Goal: Use online tool/utility: Utilize a website feature to perform a specific function

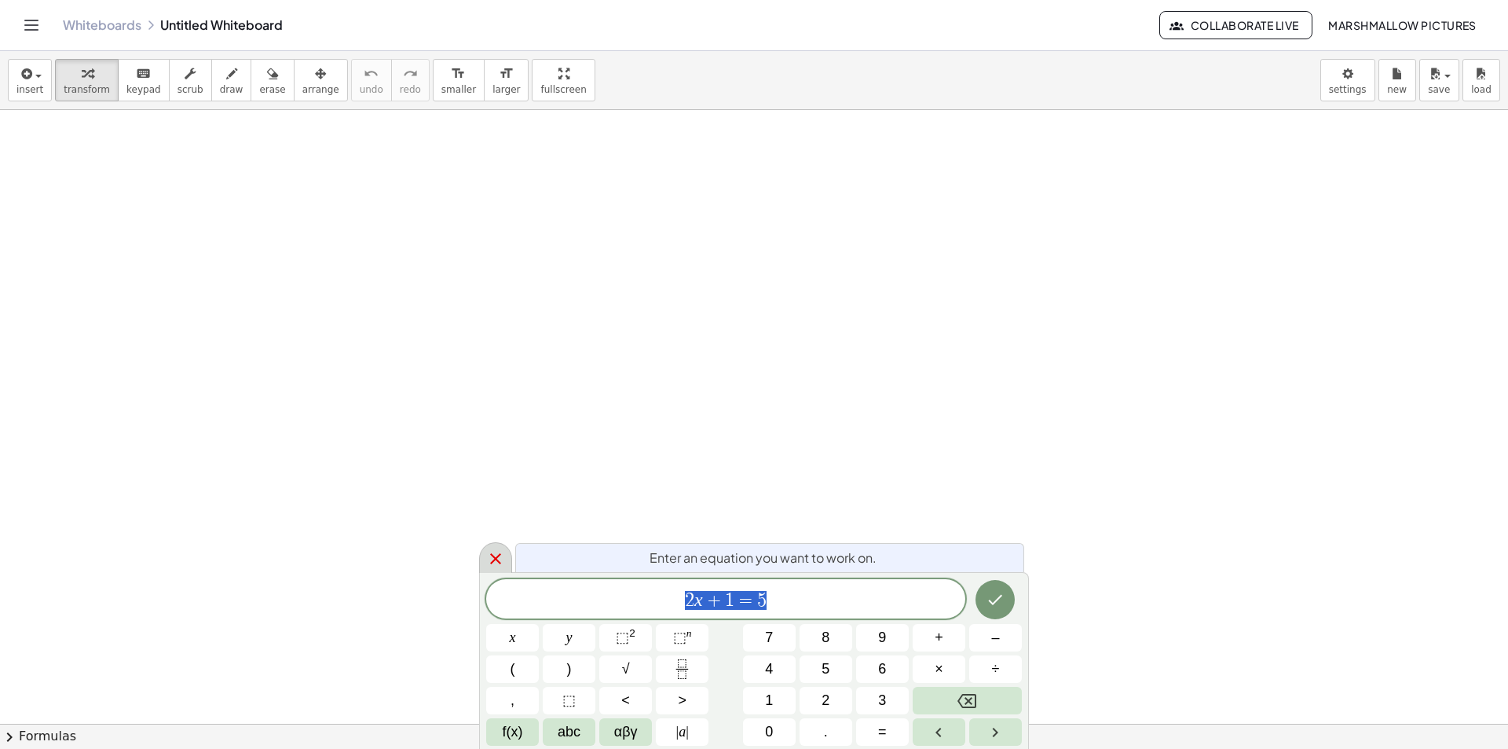
click at [502, 569] on div at bounding box center [495, 557] width 33 height 31
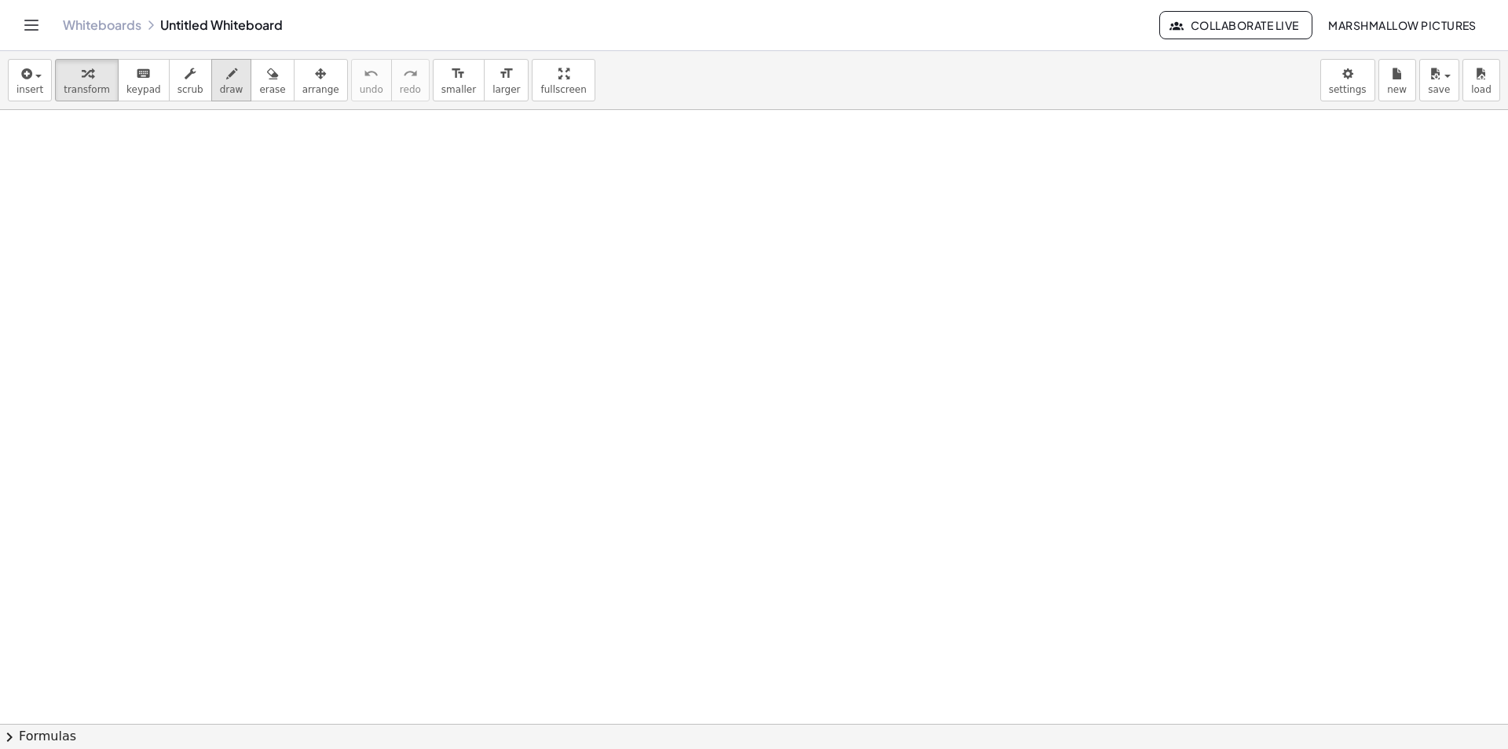
click at [220, 84] on span "draw" at bounding box center [232, 89] width 24 height 11
drag, startPoint x: 360, startPoint y: 175, endPoint x: 405, endPoint y: 189, distance: 47.5
drag, startPoint x: 357, startPoint y: 172, endPoint x: 306, endPoint y: 345, distance: 180.4
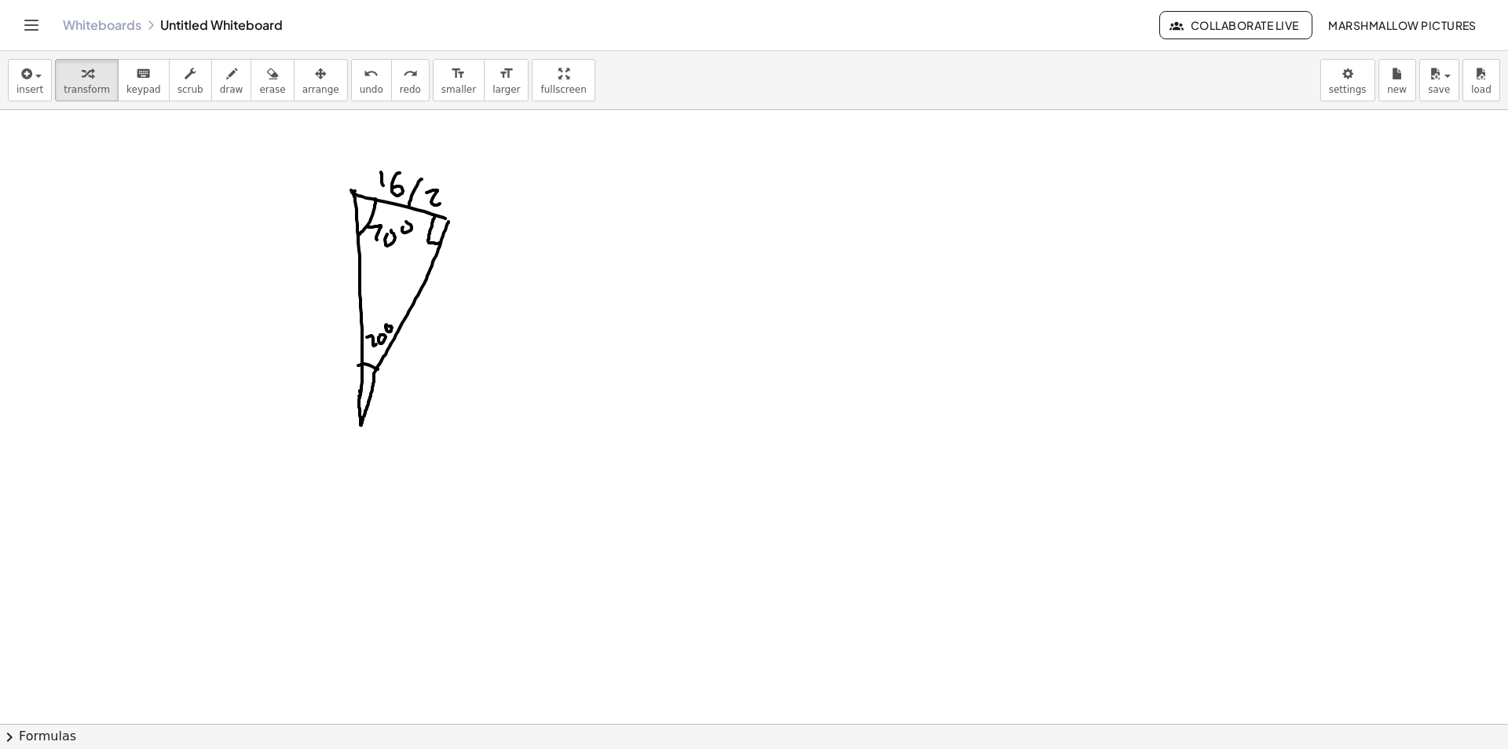
click at [776, 279] on div at bounding box center [686, 262] width 297 height 102
click at [749, 267] on div at bounding box center [666, 261] width 256 height 79
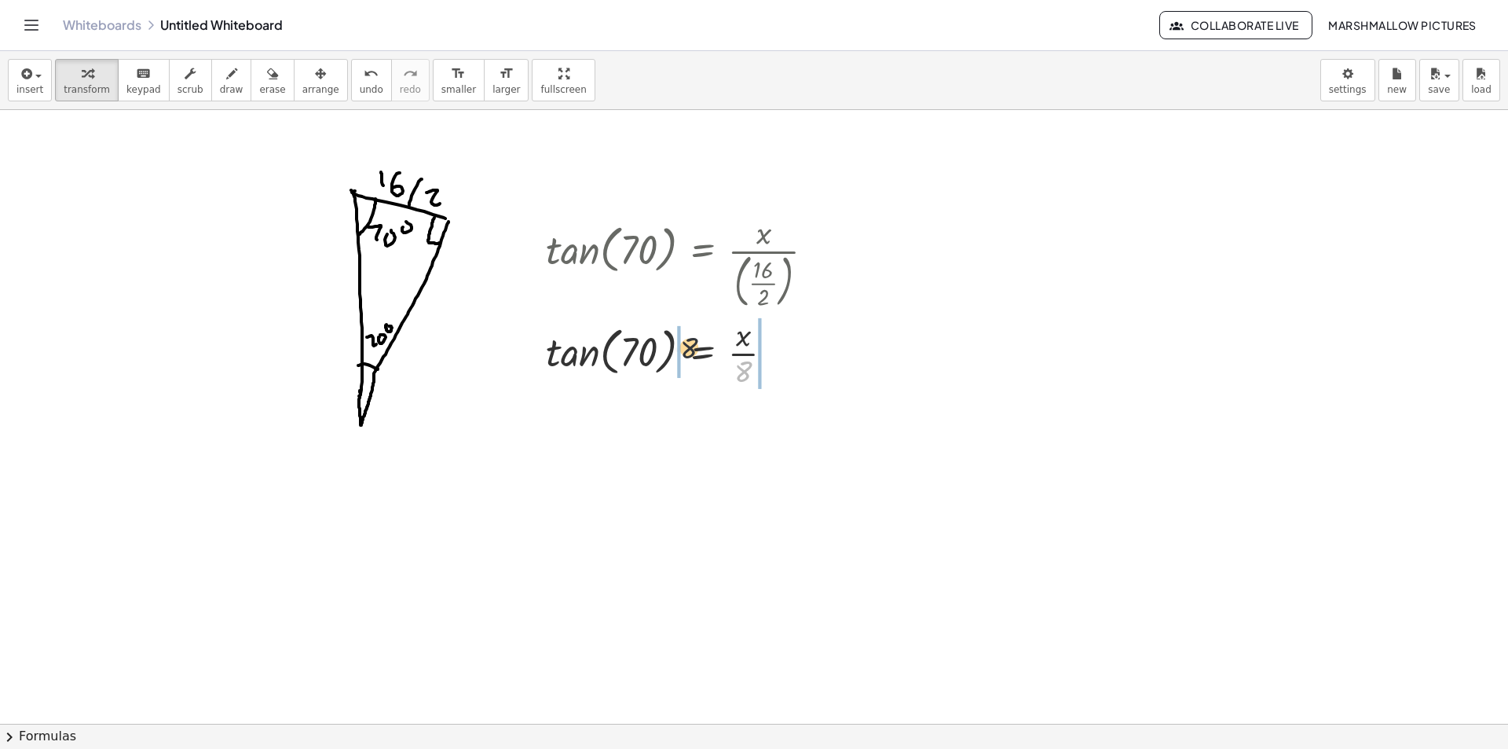
drag, startPoint x: 744, startPoint y: 372, endPoint x: 686, endPoint y: 346, distance: 63.6
click at [686, 346] on div at bounding box center [686, 352] width 297 height 79
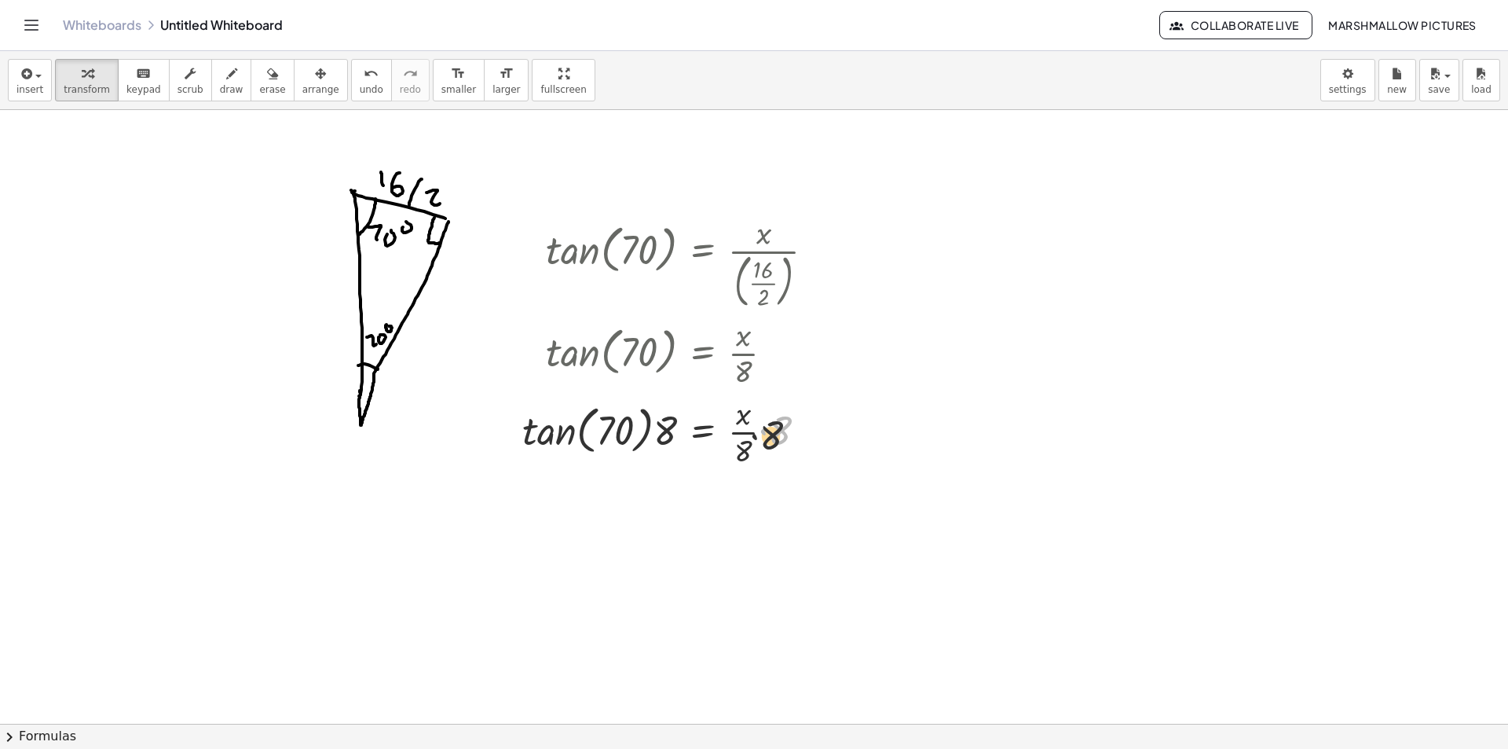
drag, startPoint x: 750, startPoint y: 438, endPoint x: 733, endPoint y: 448, distance: 20.1
click at [733, 448] on div at bounding box center [674, 430] width 320 height 79
click at [537, 416] on div at bounding box center [674, 431] width 320 height 60
click at [658, 440] on div at bounding box center [674, 430] width 320 height 53
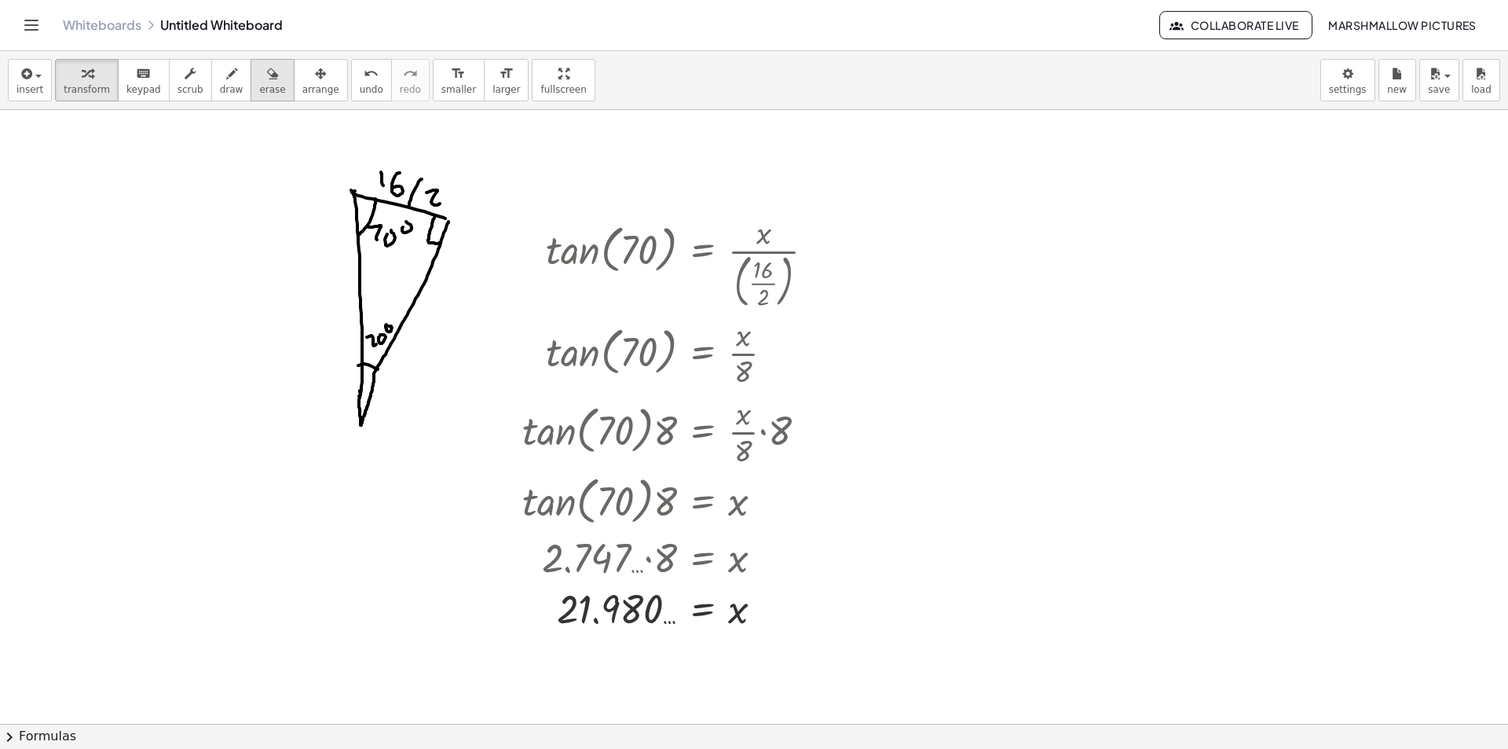
click at [251, 76] on button "erase" at bounding box center [272, 80] width 43 height 42
click at [226, 77] on icon "button" at bounding box center [231, 73] width 11 height 19
click at [85, 90] on span "transform" at bounding box center [87, 89] width 46 height 11
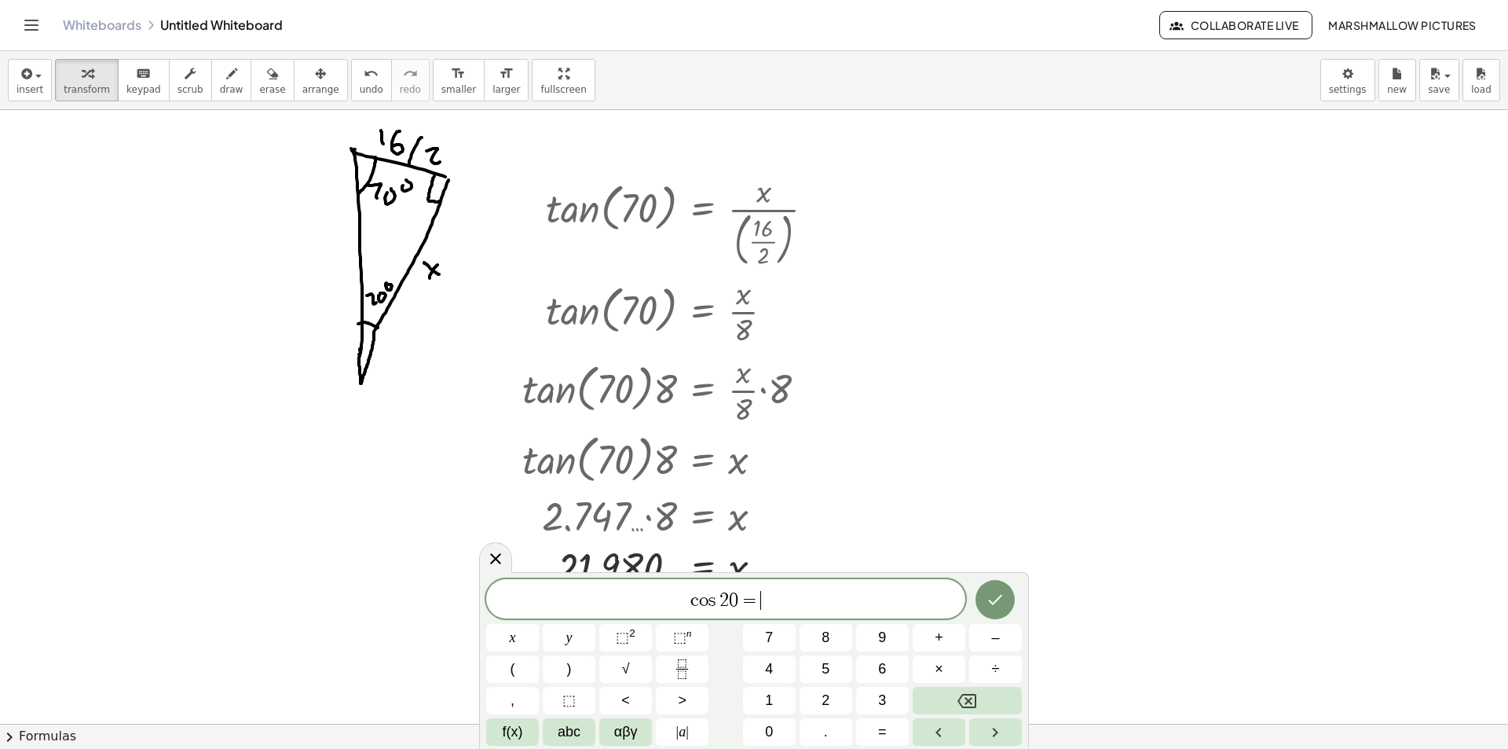
scroll to position [79, 0]
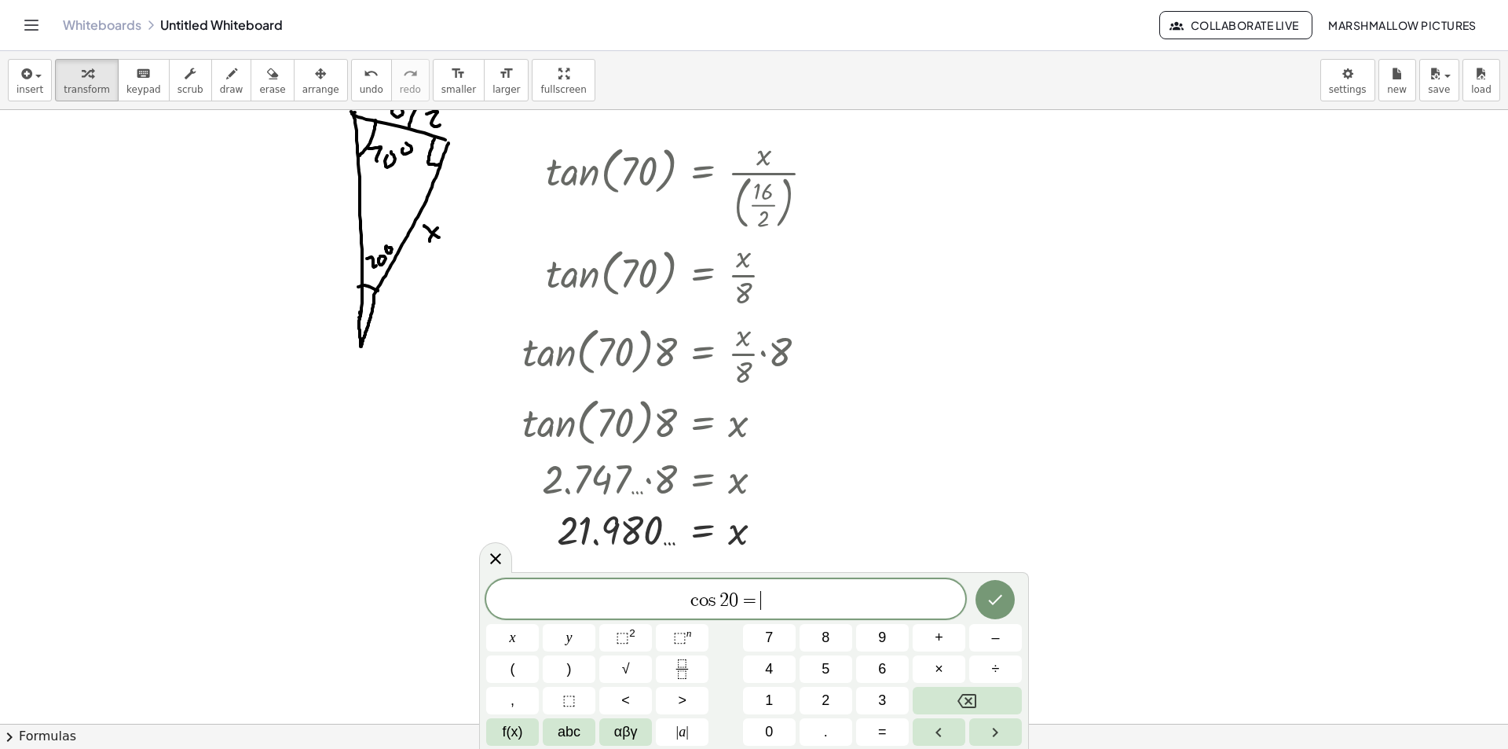
drag, startPoint x: 491, startPoint y: 558, endPoint x: 782, endPoint y: 511, distance: 294.4
click at [491, 558] on icon at bounding box center [495, 558] width 19 height 19
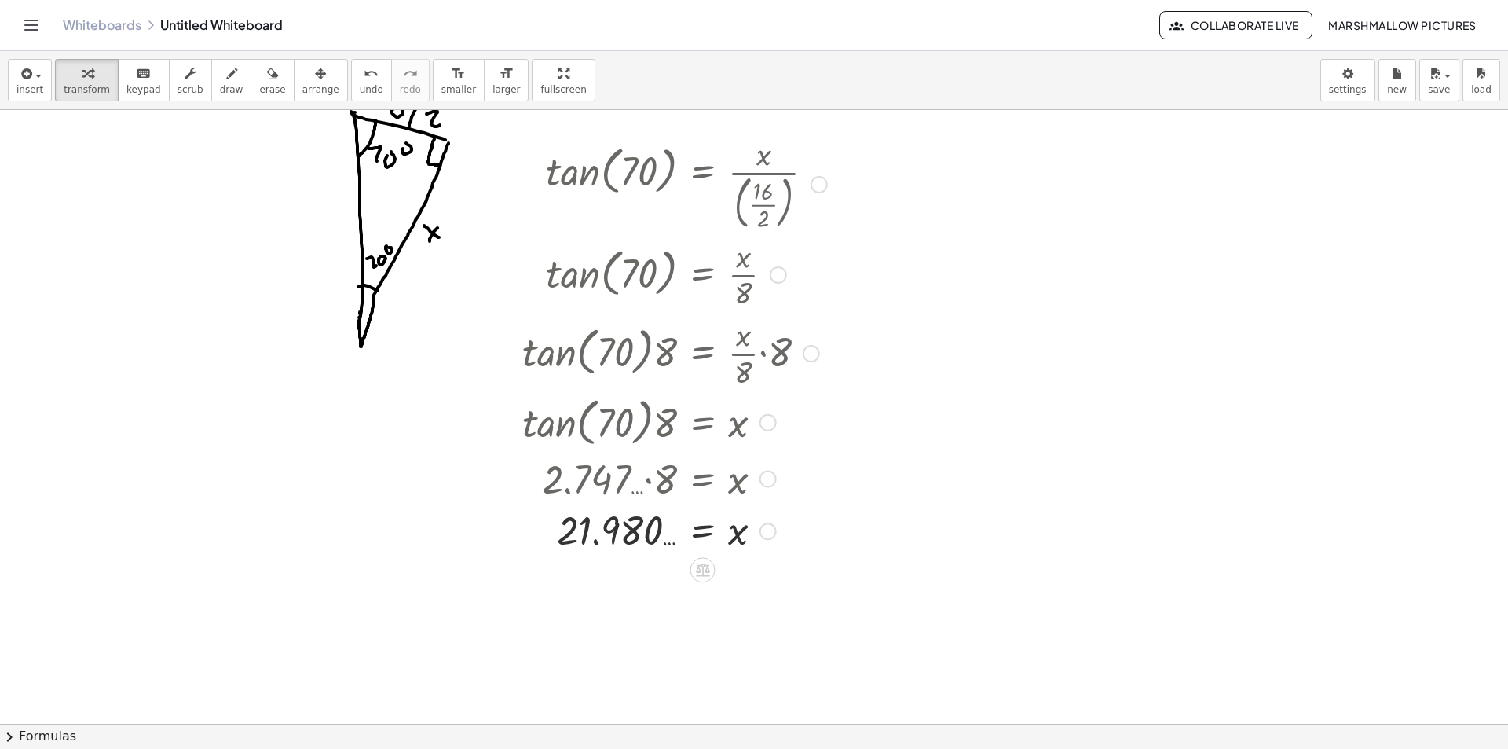
click at [766, 524] on div at bounding box center [768, 530] width 17 height 17
click at [807, 488] on li "Transform line" at bounding box center [864, 496] width 134 height 24
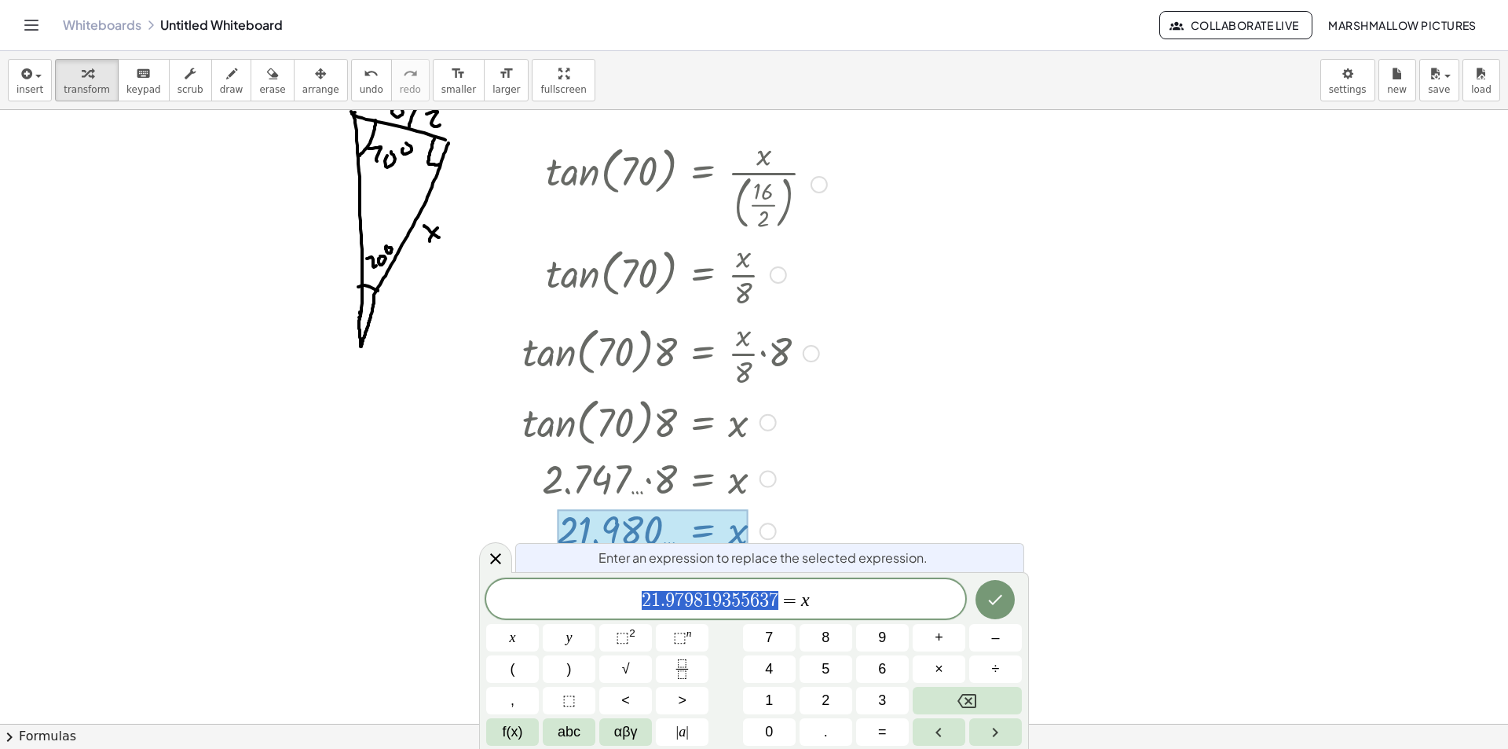
drag, startPoint x: 778, startPoint y: 597, endPoint x: 486, endPoint y: 597, distance: 291.4
click at [490, 568] on div at bounding box center [495, 557] width 33 height 31
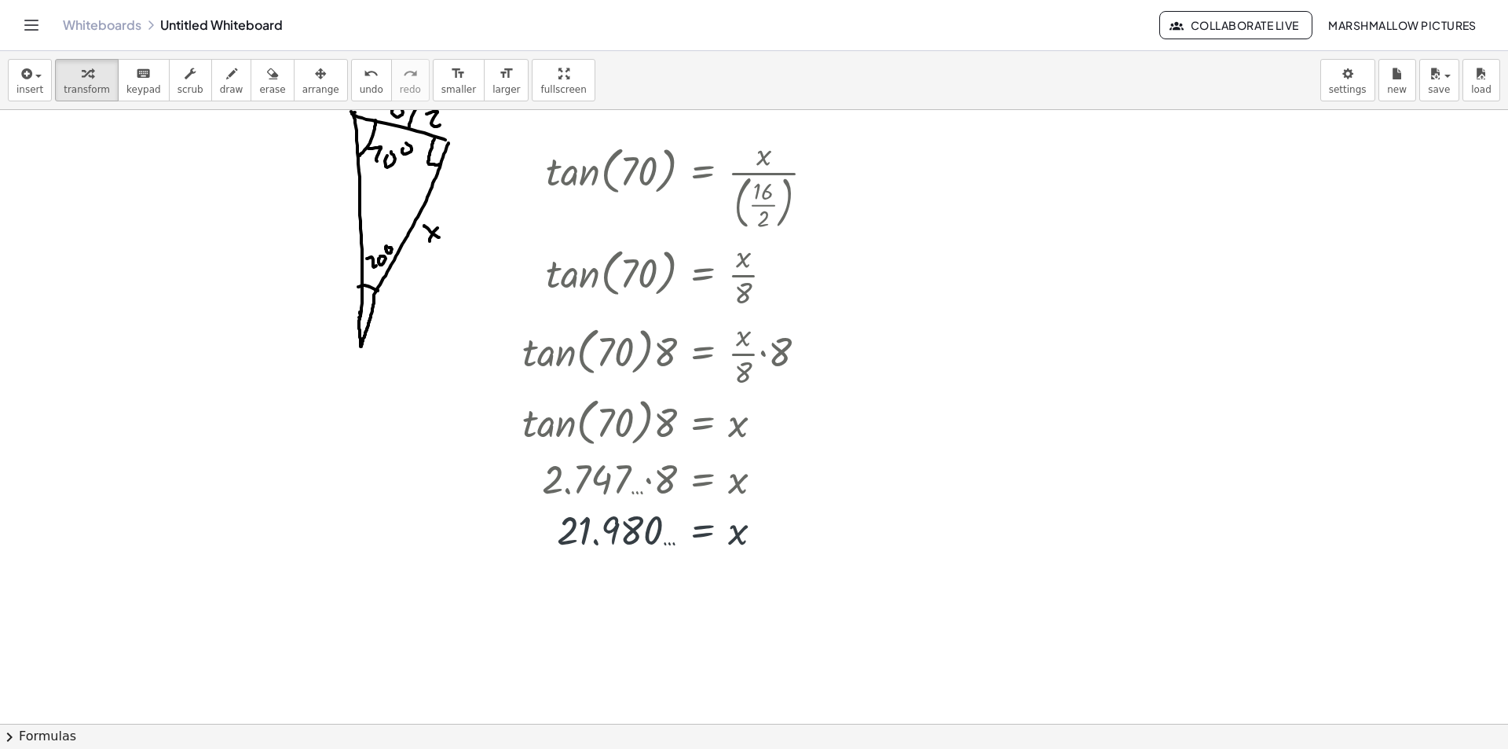
click at [914, 163] on div at bounding box center [754, 695] width 1508 height 1329
click at [1249, 202] on div at bounding box center [1242, 207] width 17 height 17
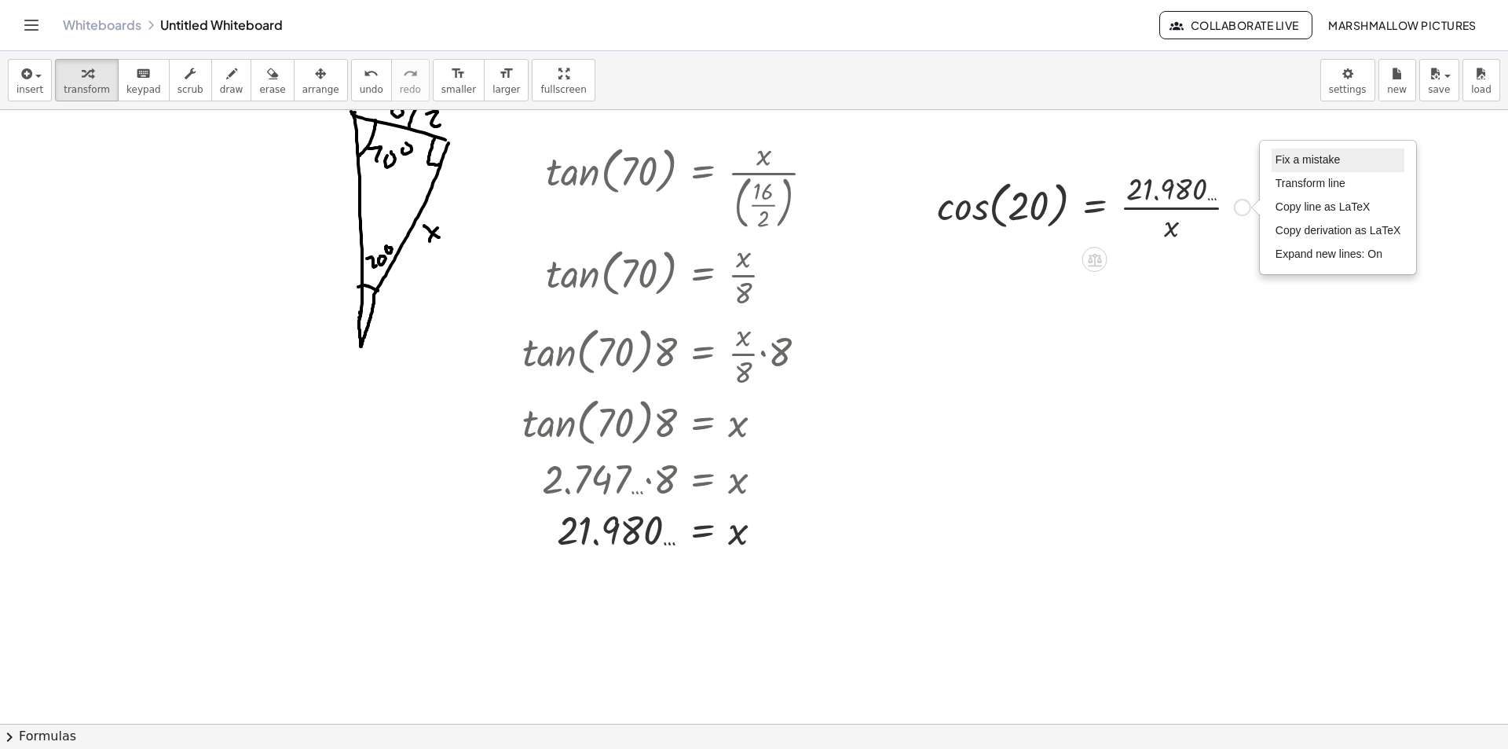
click at [1297, 163] on span "Fix a mistake" at bounding box center [1308, 159] width 64 height 13
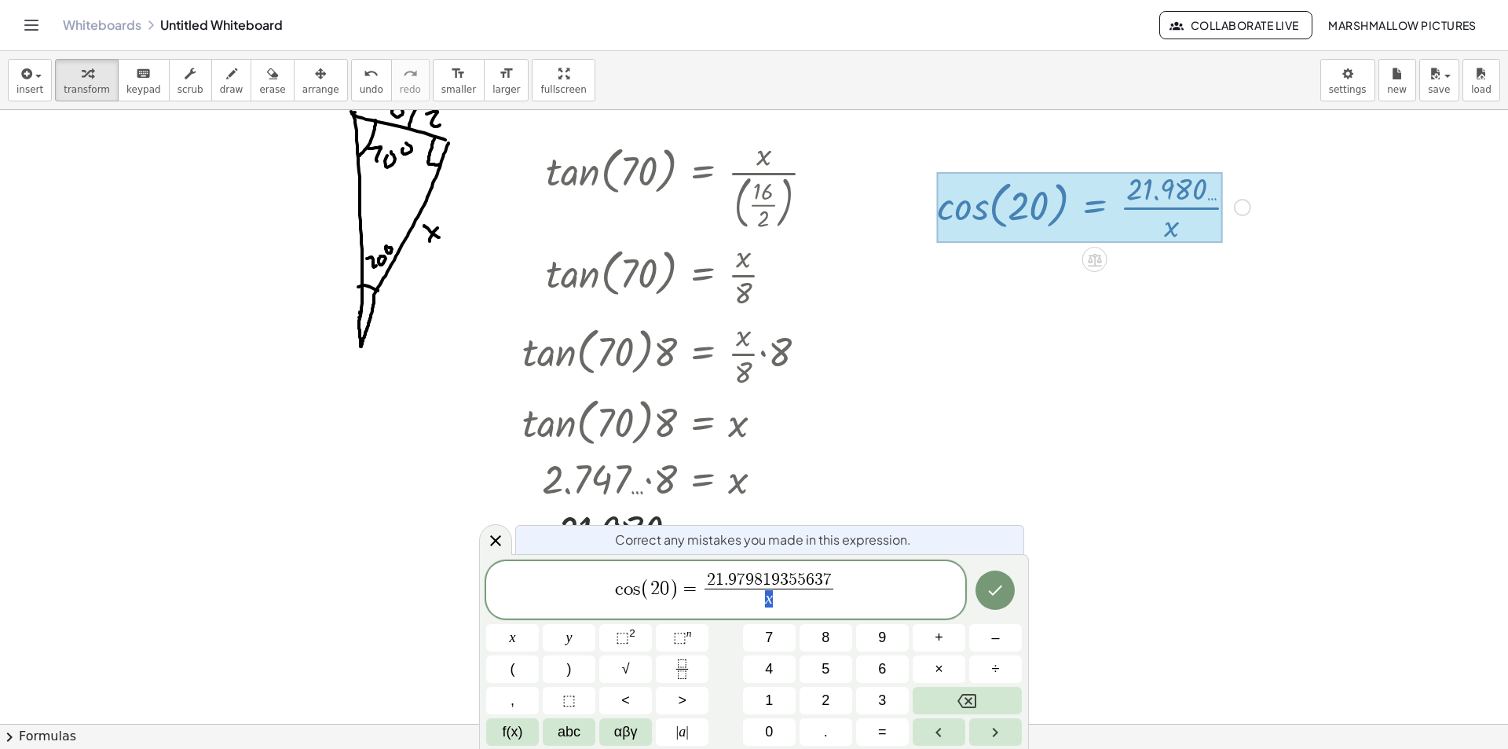
drag, startPoint x: 778, startPoint y: 599, endPoint x: 765, endPoint y: 595, distance: 13.2
click at [763, 596] on span "x" at bounding box center [769, 598] width 128 height 21
click at [986, 577] on button "Done" at bounding box center [995, 589] width 39 height 39
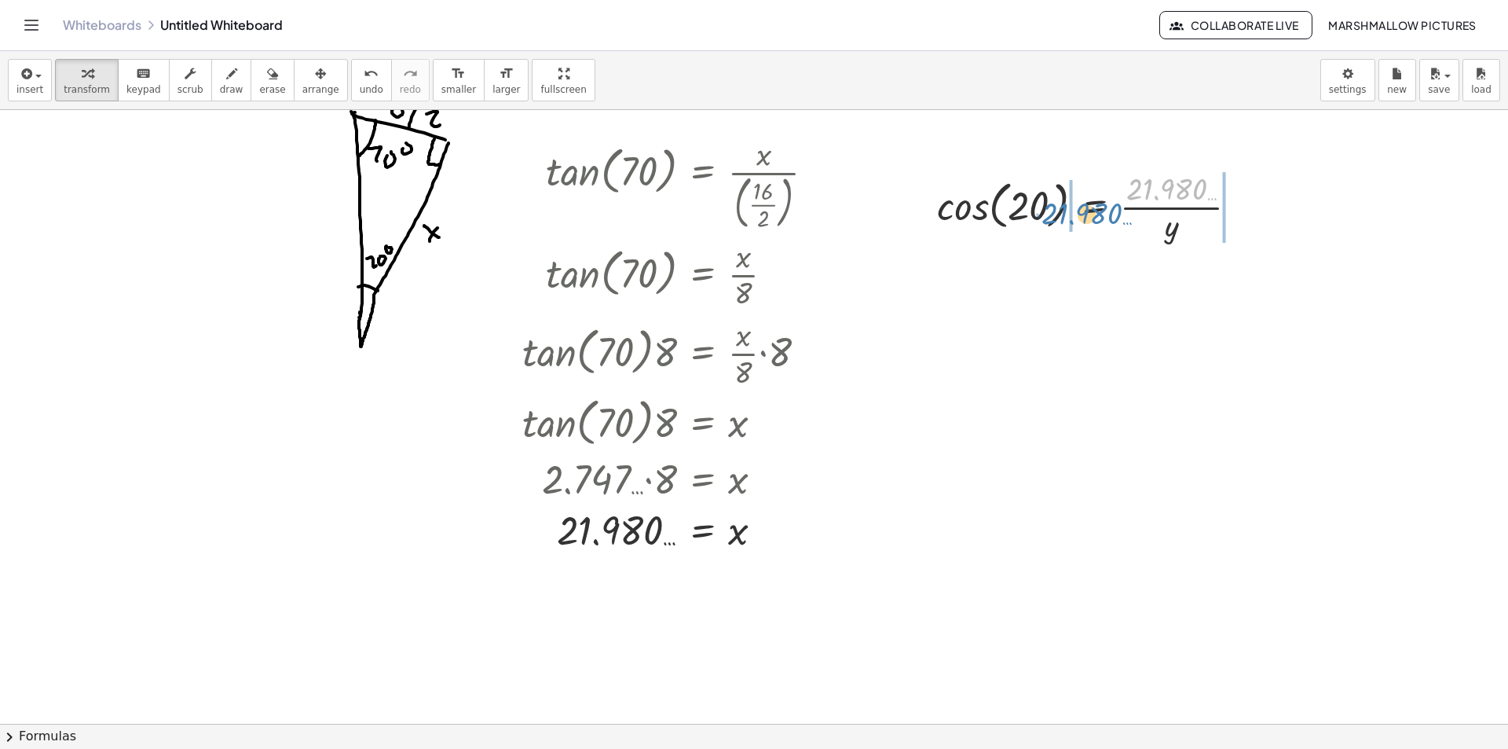
drag, startPoint x: 1163, startPoint y: 191, endPoint x: 1078, endPoint y: 215, distance: 89.0
click at [1078, 215] on div at bounding box center [1093, 206] width 329 height 79
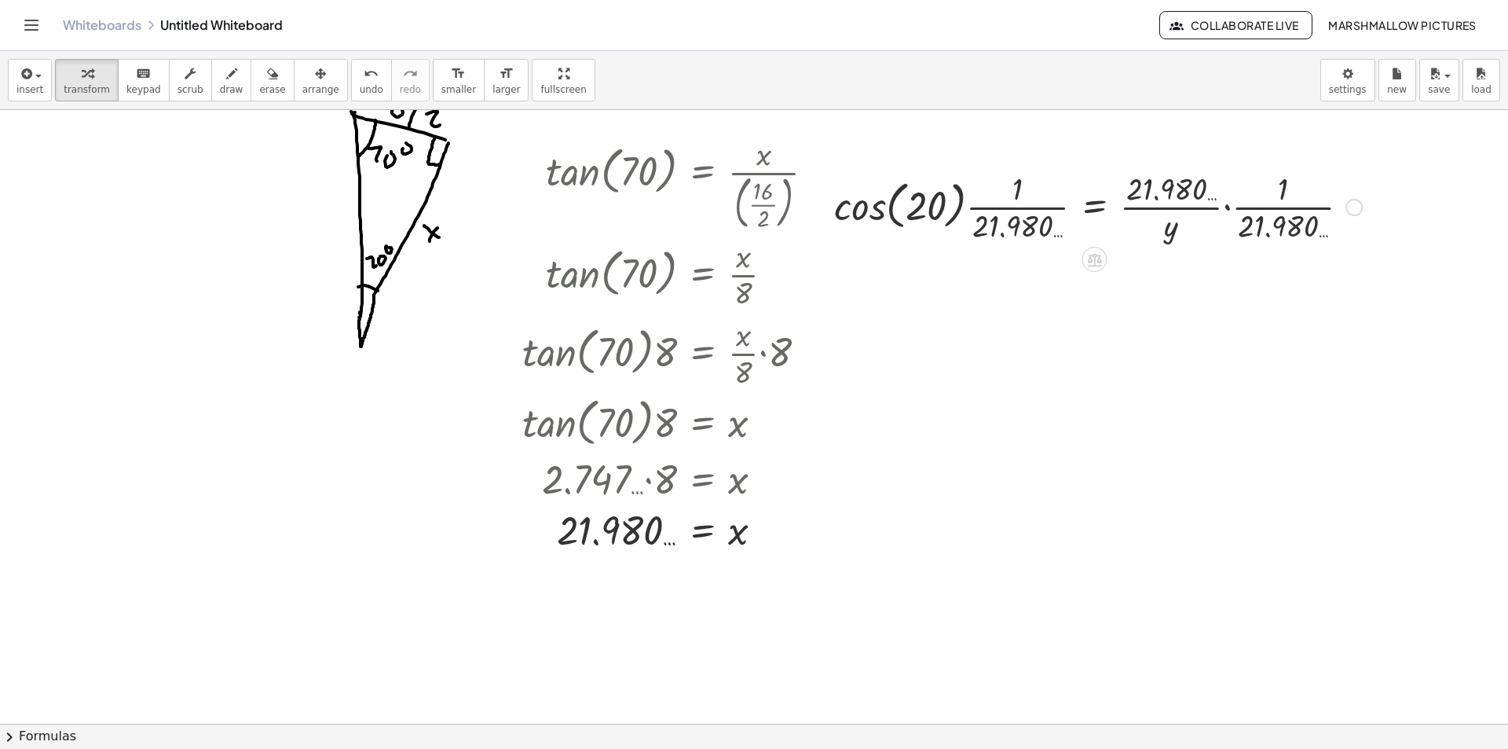
click at [859, 201] on div at bounding box center [1098, 206] width 544 height 79
click at [988, 209] on div at bounding box center [1109, 206] width 524 height 79
click at [965, 209] on div at bounding box center [1107, 206] width 525 height 79
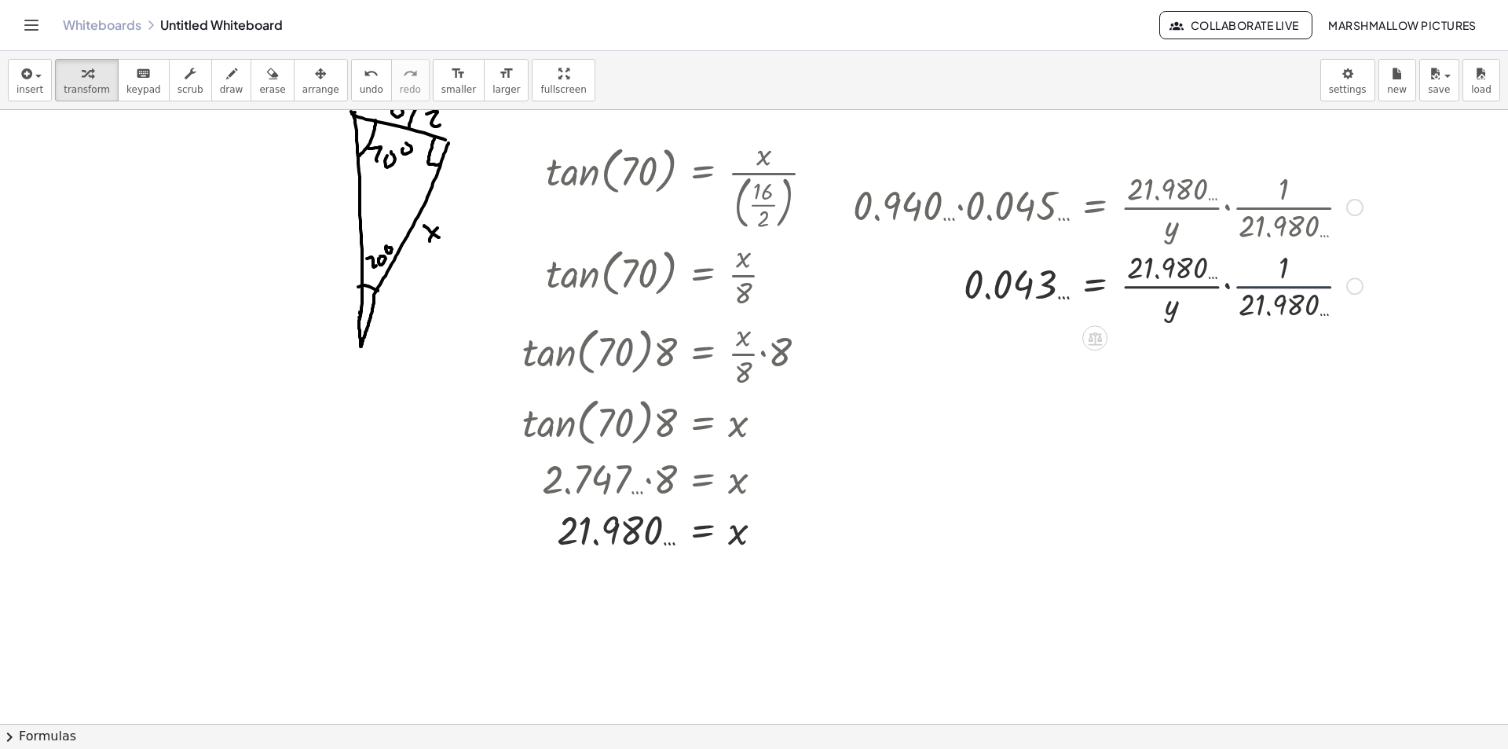
click at [1095, 207] on div "cos ( , 20 ) = · 21.980 … · y · cos ( , 20 ) · · 1 · 21.980 … = · · 21.980 … · …" at bounding box center [1095, 207] width 0 height 0
drag, startPoint x: 1246, startPoint y: 291, endPoint x: 1188, endPoint y: 278, distance: 59.6
click at [1188, 278] on div at bounding box center [1108, 284] width 527 height 79
click at [1228, 270] on div at bounding box center [1107, 284] width 525 height 79
click at [1166, 284] on div at bounding box center [1161, 285] width 17 height 17
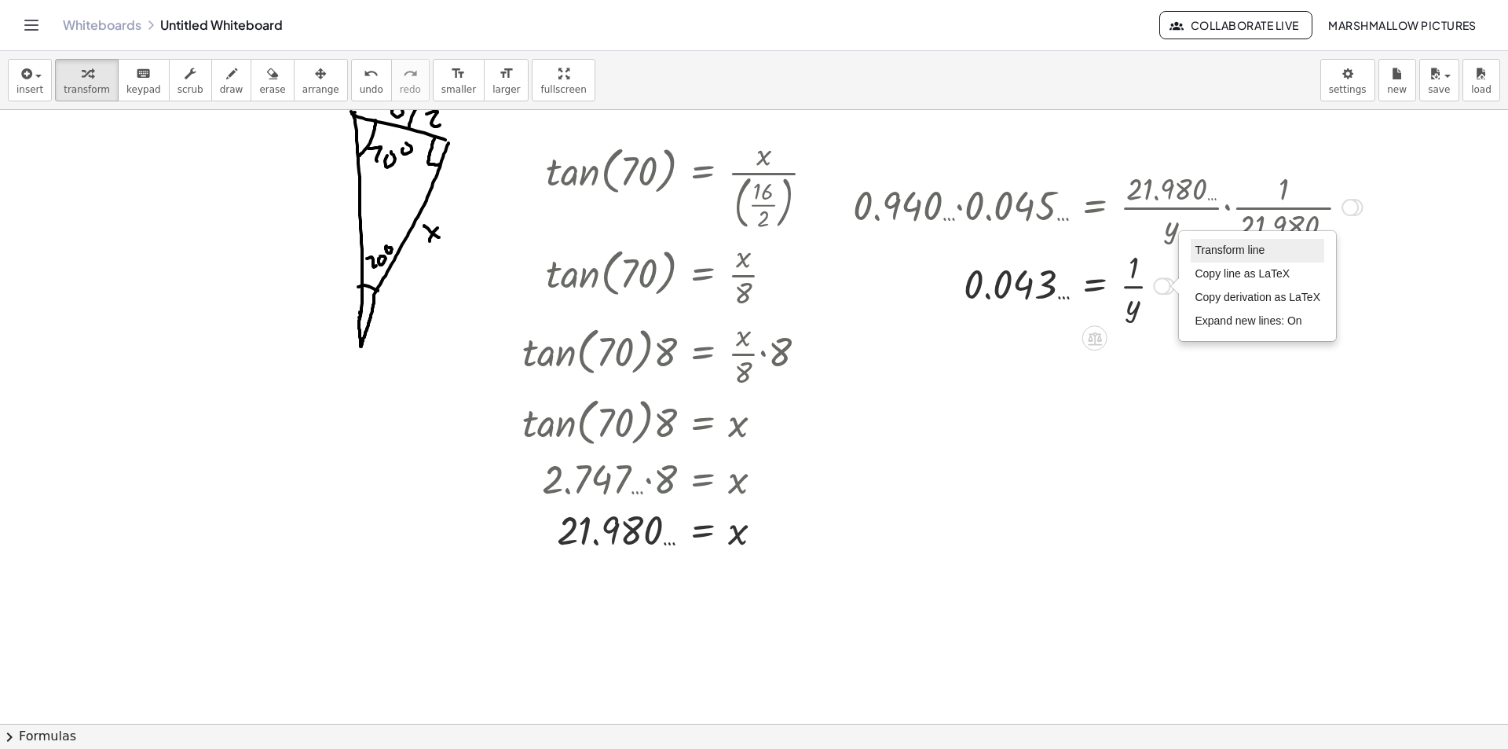
click at [1195, 254] on span "Transform line" at bounding box center [1230, 249] width 70 height 13
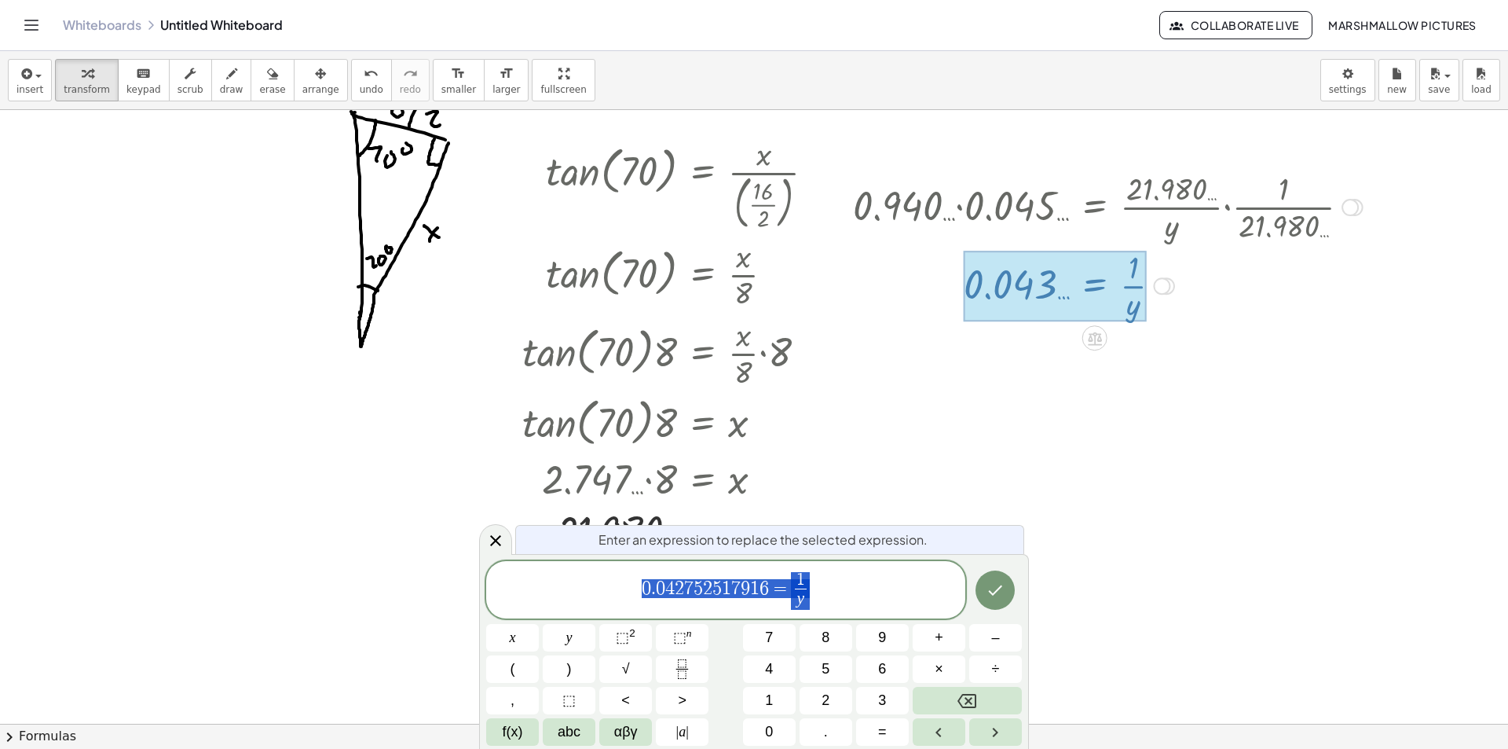
drag, startPoint x: 485, startPoint y: 545, endPoint x: 721, endPoint y: 451, distance: 253.8
click at [489, 542] on div at bounding box center [495, 539] width 33 height 31
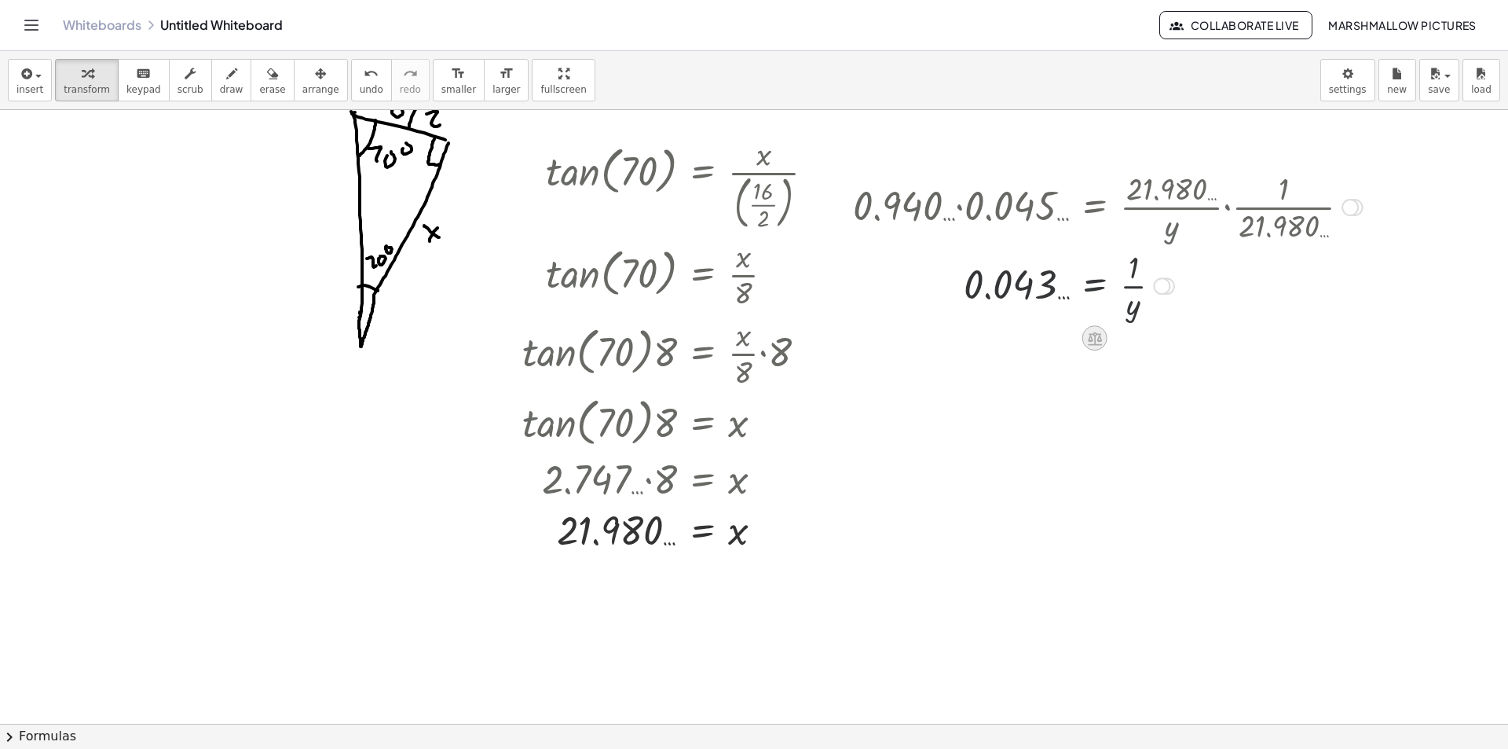
click at [1090, 339] on icon at bounding box center [1094, 338] width 16 height 16
click at [1157, 327] on div at bounding box center [1157, 337] width 25 height 25
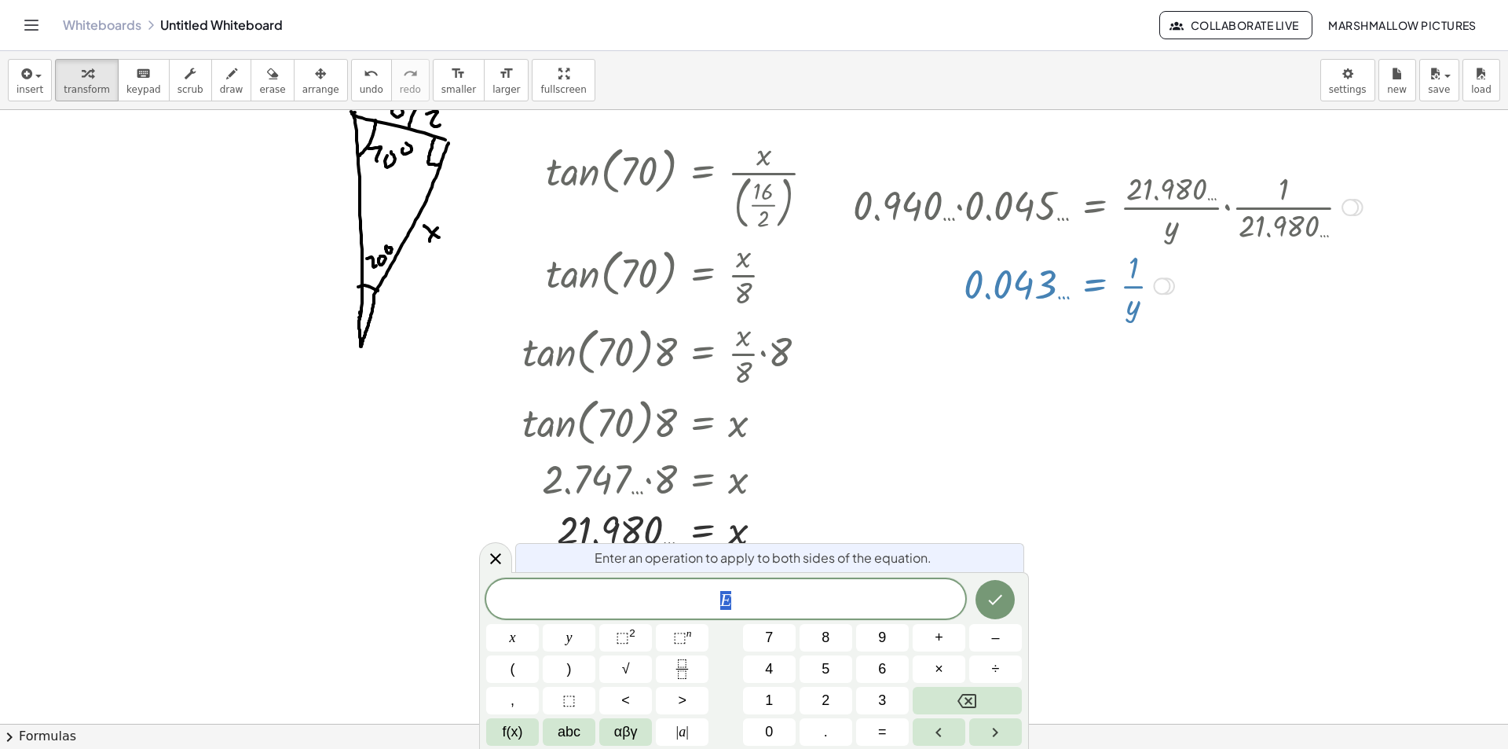
drag, startPoint x: 640, startPoint y: 583, endPoint x: 641, endPoint y: 558, distance: 24.4
click at [642, 583] on div "* E" at bounding box center [725, 598] width 479 height 39
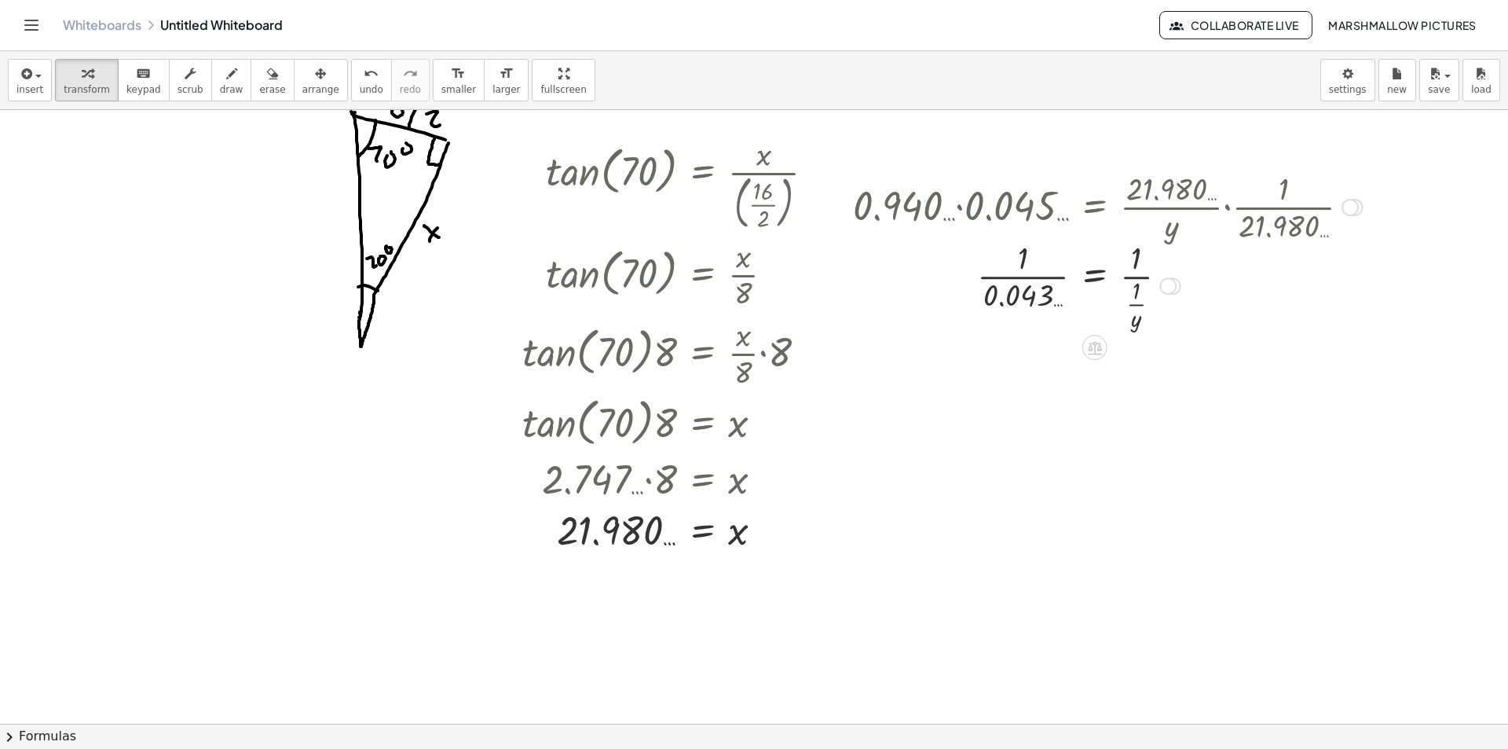
click at [1023, 273] on div at bounding box center [1107, 284] width 525 height 97
drag, startPoint x: 1136, startPoint y: 320, endPoint x: 1124, endPoint y: 267, distance: 54.7
click at [1124, 267] on div at bounding box center [1107, 284] width 525 height 97
drag, startPoint x: 1128, startPoint y: 321, endPoint x: 1126, endPoint y: 262, distance: 58.9
click at [1126, 262] on div at bounding box center [1107, 284] width 525 height 97
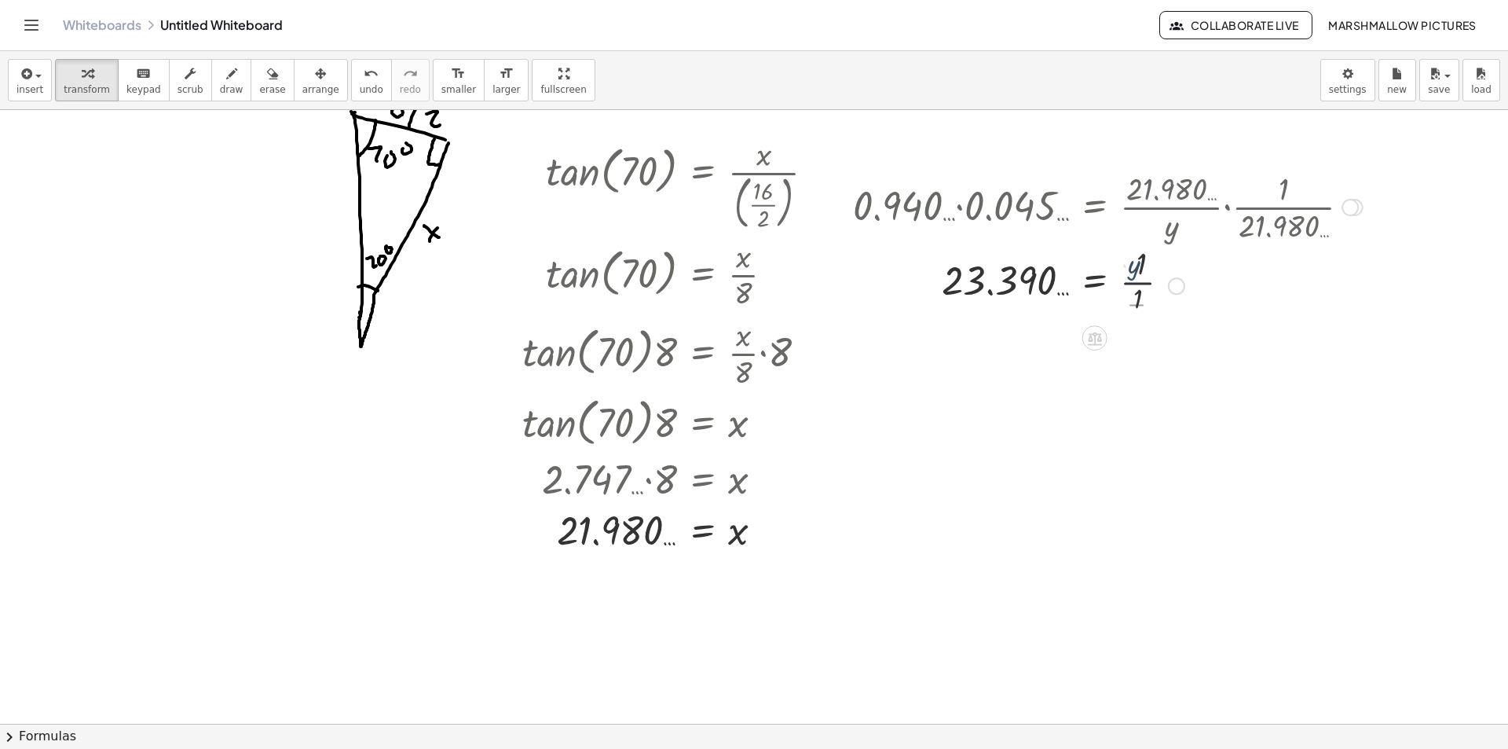
click at [1147, 262] on div at bounding box center [1107, 284] width 525 height 79
click at [1134, 290] on div at bounding box center [1107, 284] width 525 height 79
click at [1153, 284] on div "Transform line Copy line as LaTeX Copy derivation as LaTeX Expand new lines: On" at bounding box center [1153, 285] width 17 height 17
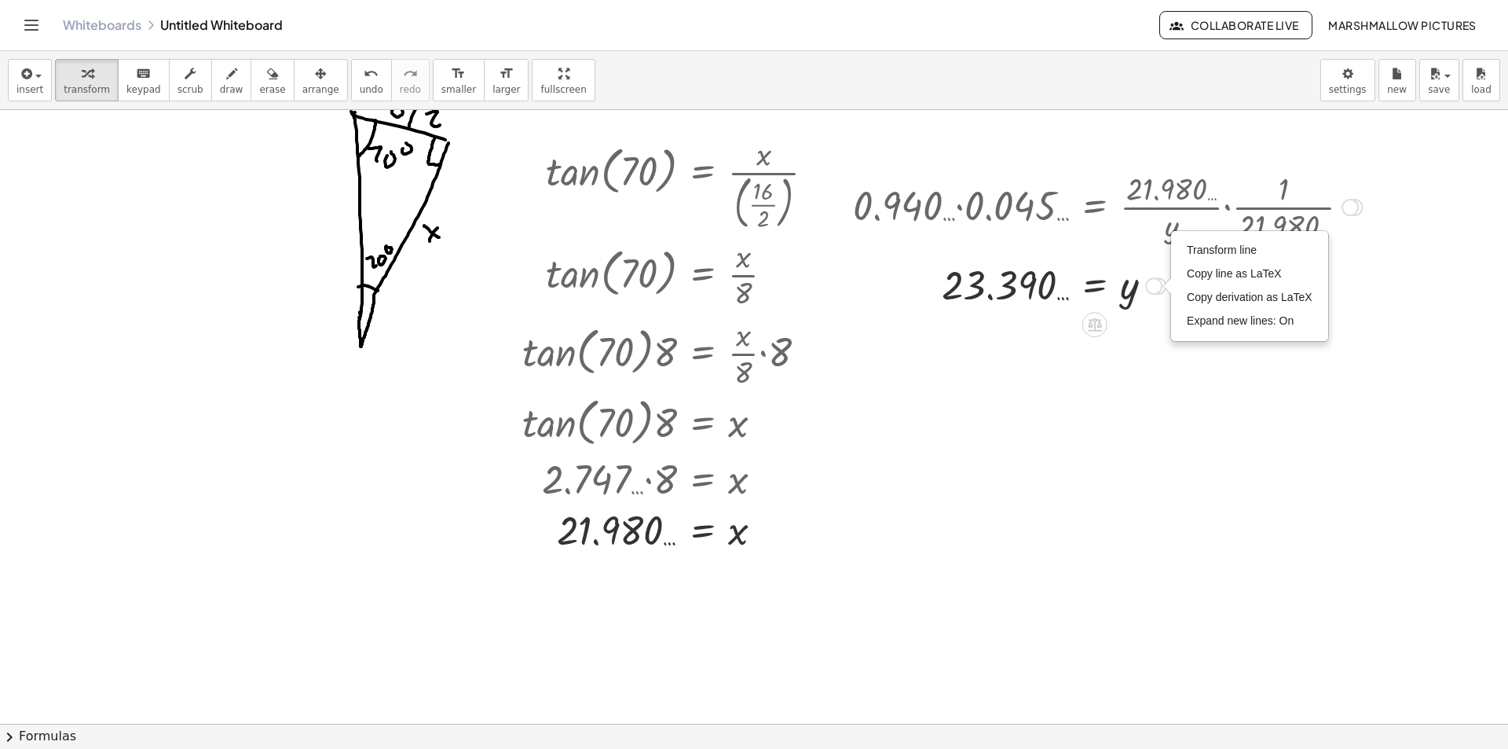
click at [1180, 249] on div "Transform line Copy line as LaTeX Copy derivation as LaTeX Expand new lines: On" at bounding box center [1250, 286] width 156 height 108
click at [1202, 255] on span "Transform line" at bounding box center [1222, 249] width 70 height 13
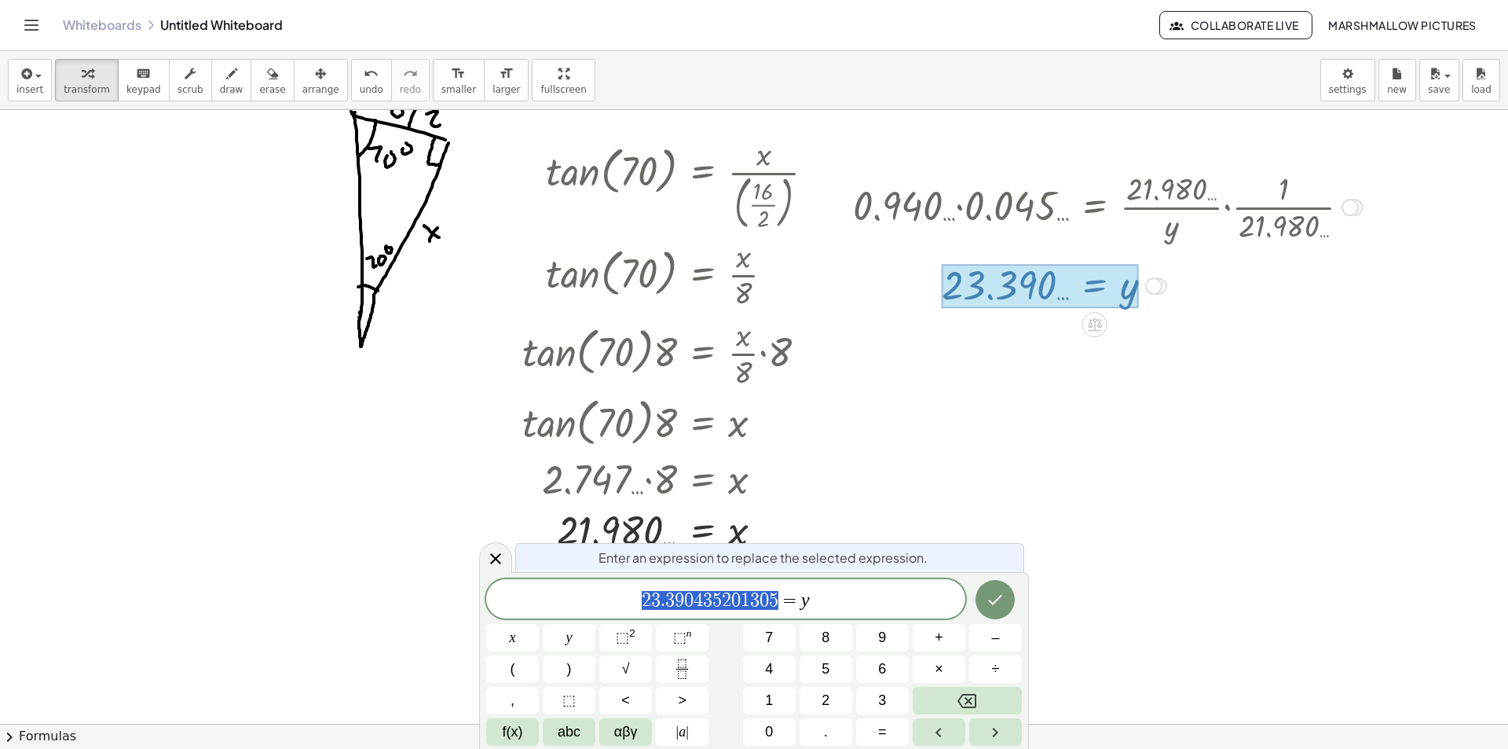
drag, startPoint x: 780, startPoint y: 595, endPoint x: 275, endPoint y: 582, distance: 505.2
click at [489, 553] on icon at bounding box center [495, 558] width 19 height 19
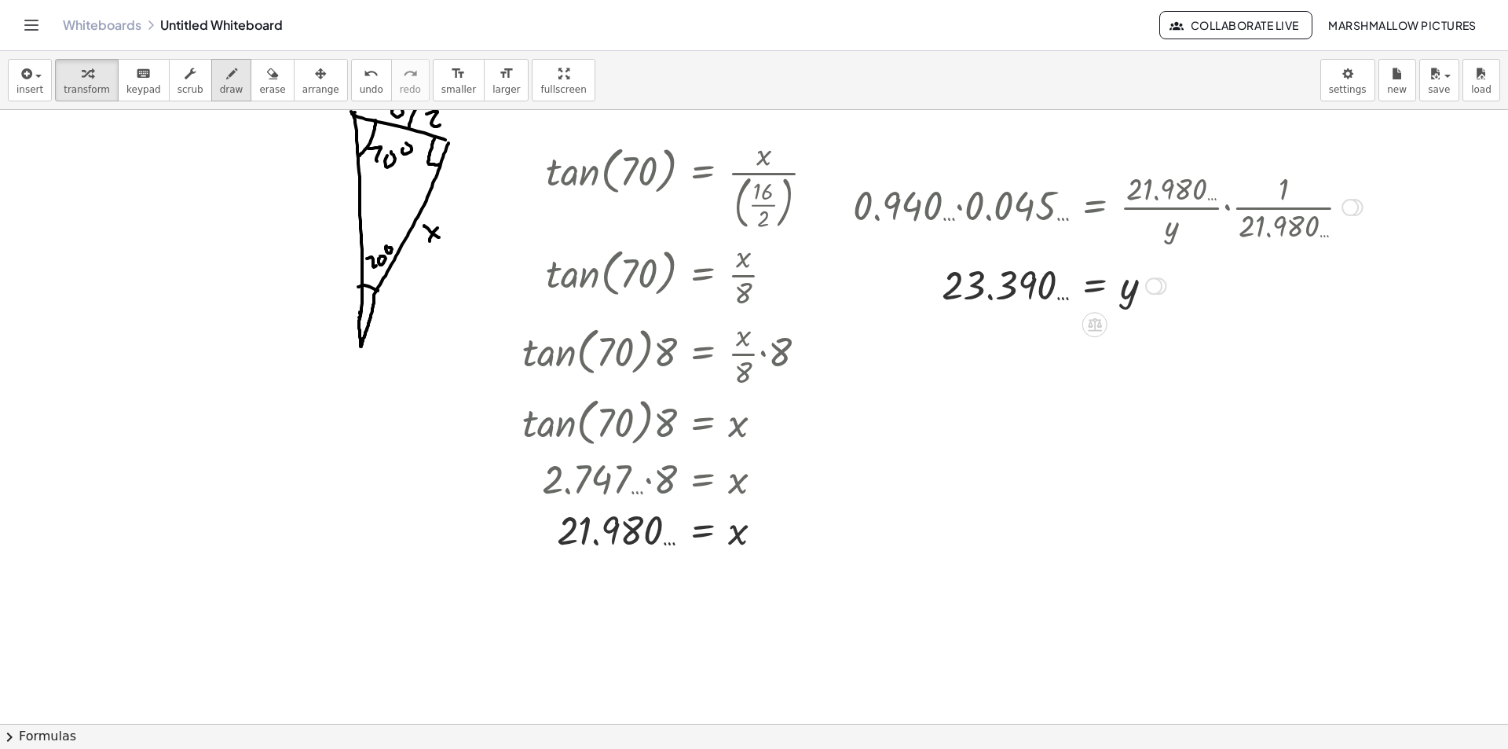
click at [220, 87] on span "draw" at bounding box center [232, 89] width 24 height 11
click at [352, 199] on div at bounding box center [754, 695] width 1508 height 1329
drag, startPoint x: 355, startPoint y: 192, endPoint x: 347, endPoint y: 212, distance: 21.9
click at [347, 212] on div at bounding box center [754, 695] width 1508 height 1329
click at [82, 86] on span "transform" at bounding box center [87, 89] width 46 height 11
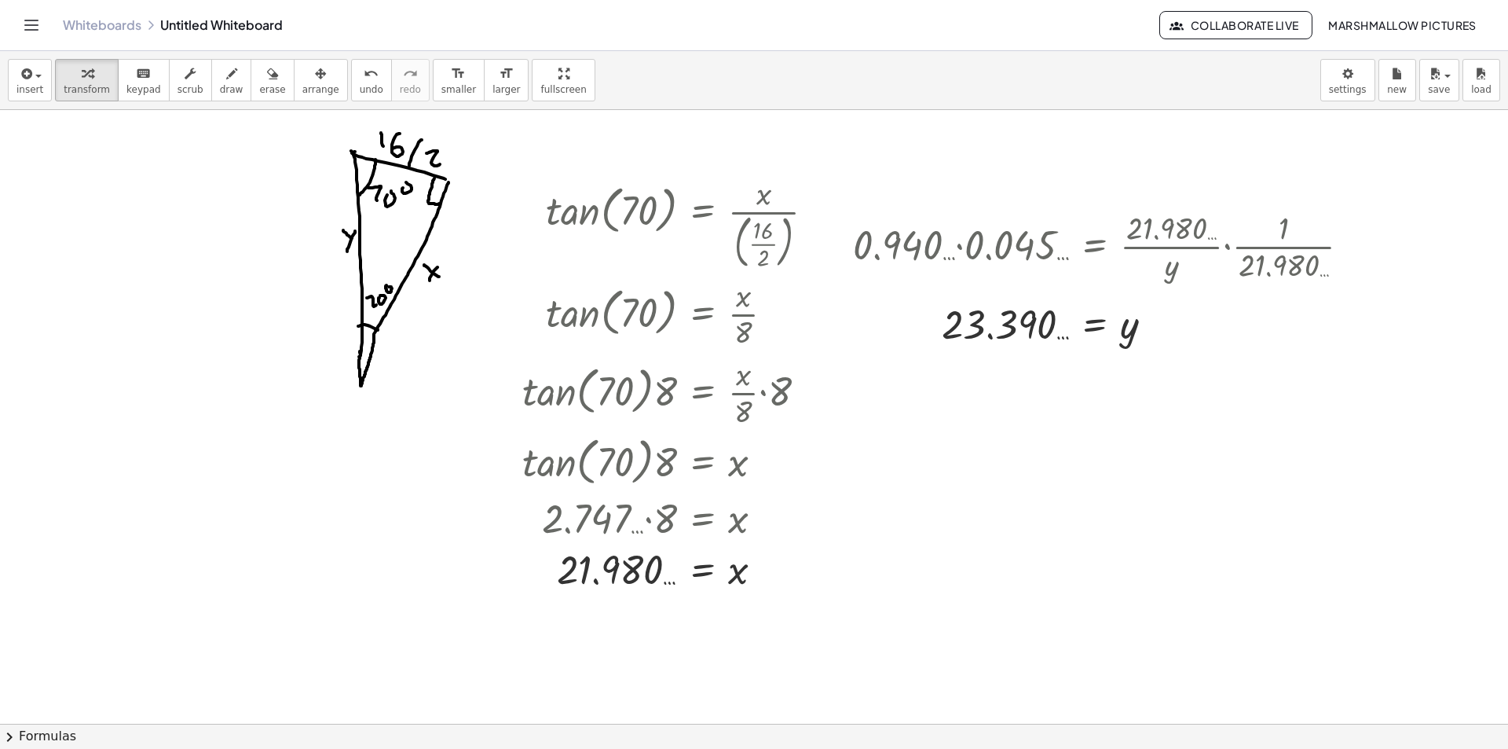
scroll to position [0, 0]
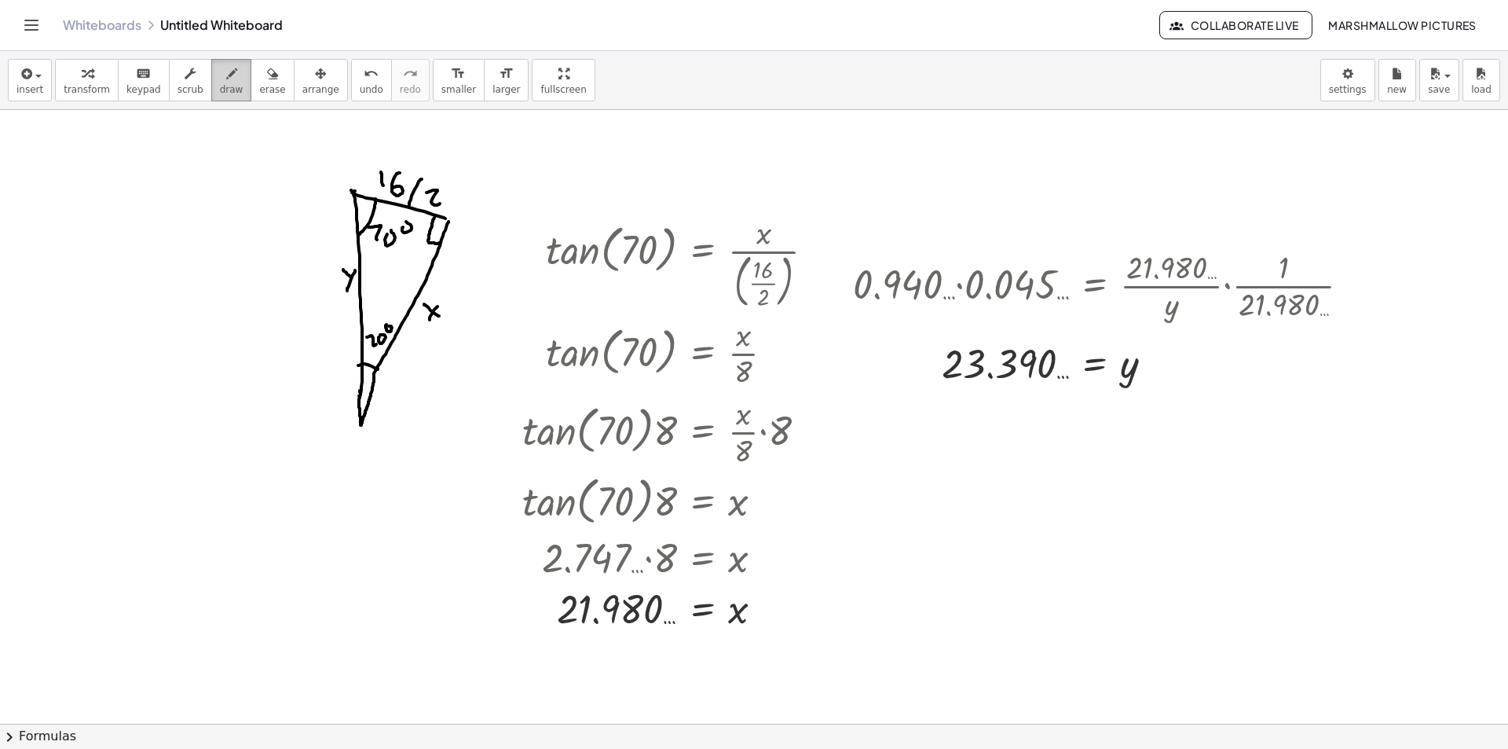
click at [222, 75] on div "button" at bounding box center [232, 73] width 24 height 19
click at [79, 99] on button "transform" at bounding box center [87, 80] width 64 height 42
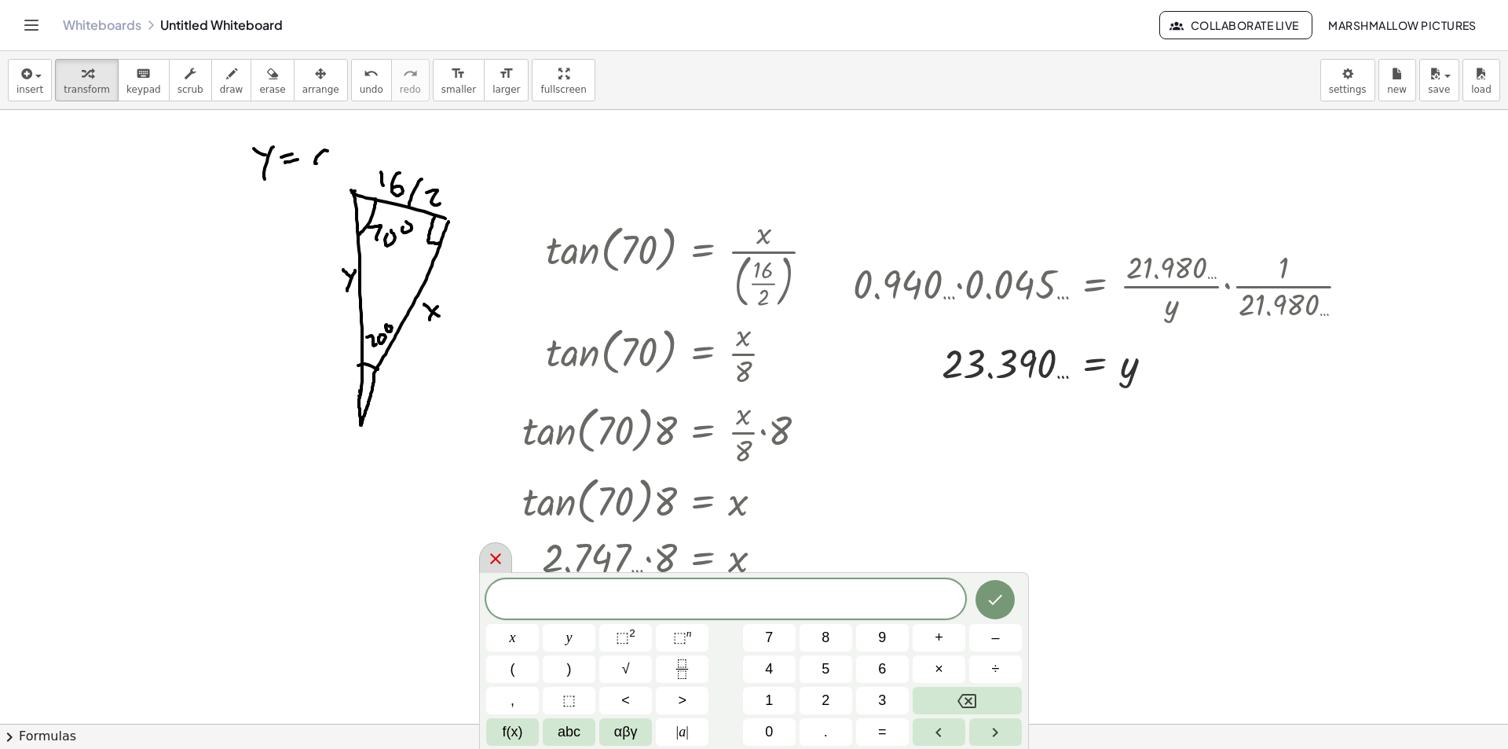
click at [505, 558] on div at bounding box center [495, 557] width 33 height 31
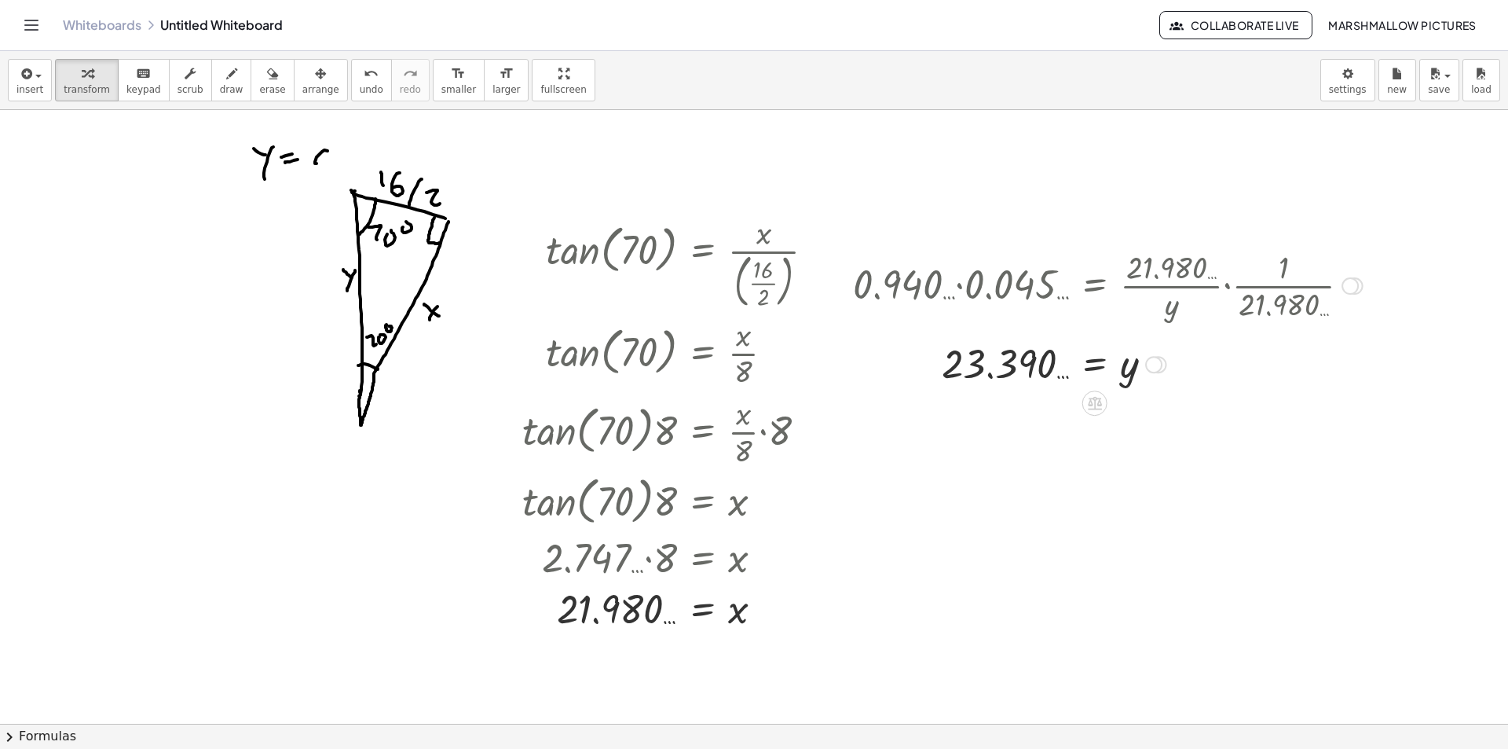
click at [1154, 361] on div "Transform line Copy line as LaTeX Copy derivation as LaTeX Expand new lines: On" at bounding box center [1153, 364] width 17 height 17
click at [1192, 335] on span "Transform line" at bounding box center [1222, 328] width 70 height 13
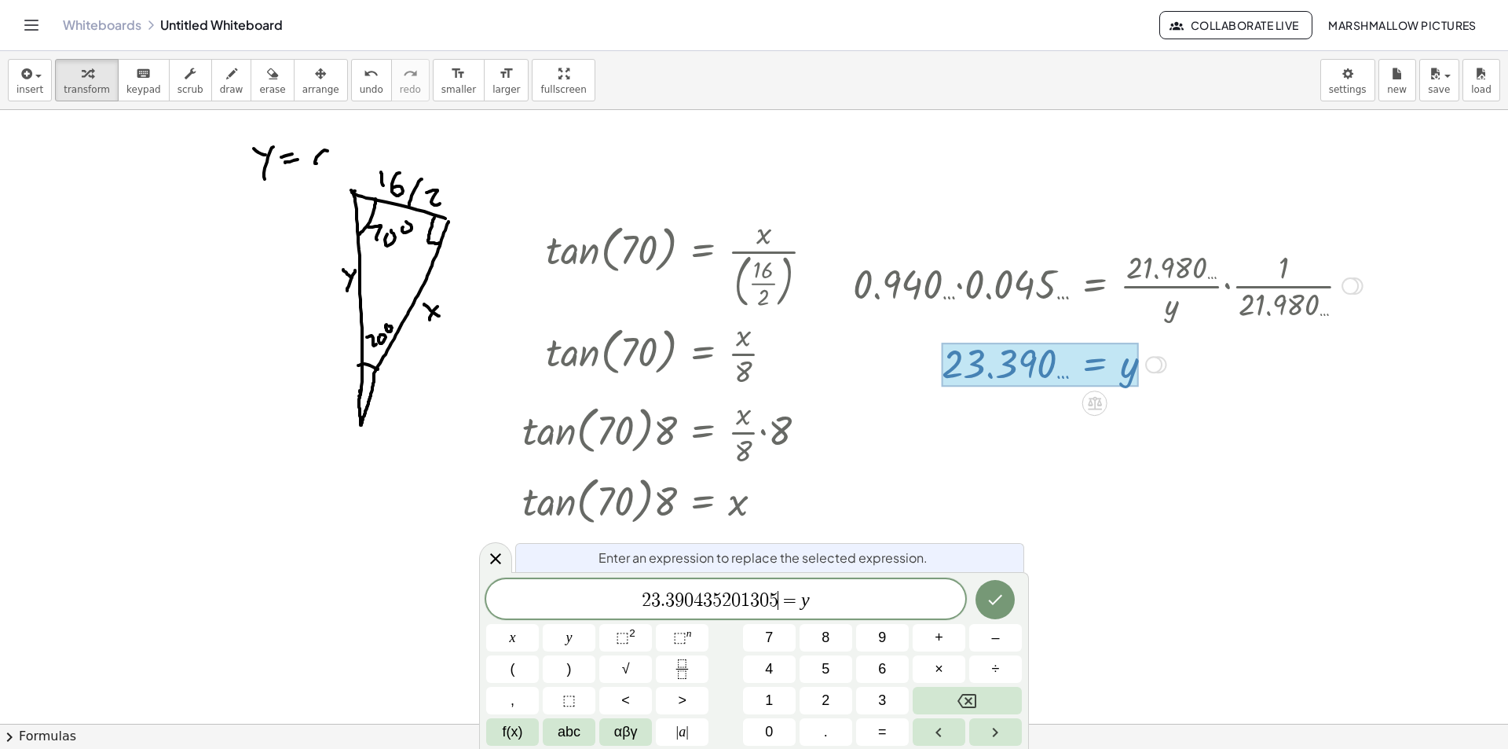
drag, startPoint x: 778, startPoint y: 599, endPoint x: 523, endPoint y: 599, distance: 254.5
click at [492, 555] on icon at bounding box center [495, 558] width 11 height 11
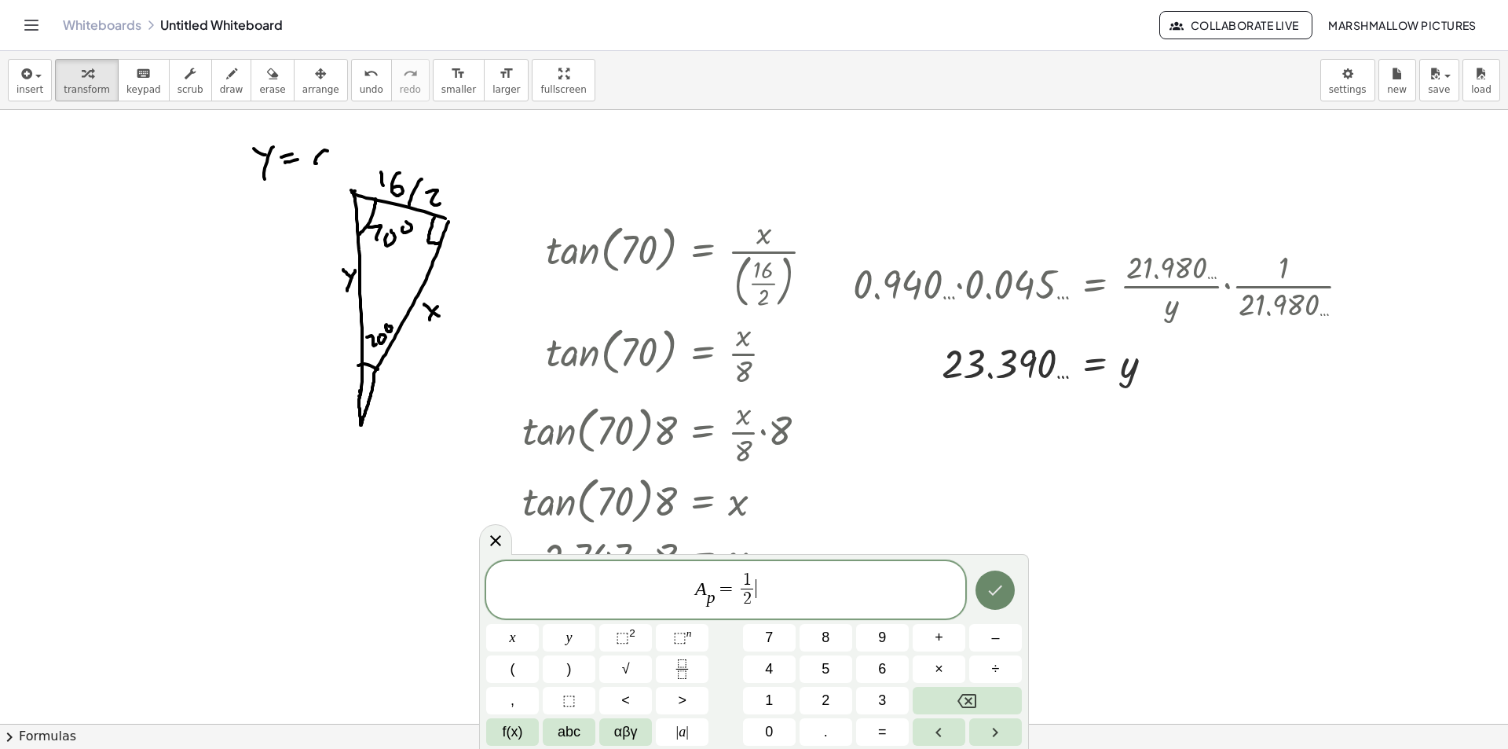
click at [988, 572] on button "Done" at bounding box center [995, 589] width 39 height 39
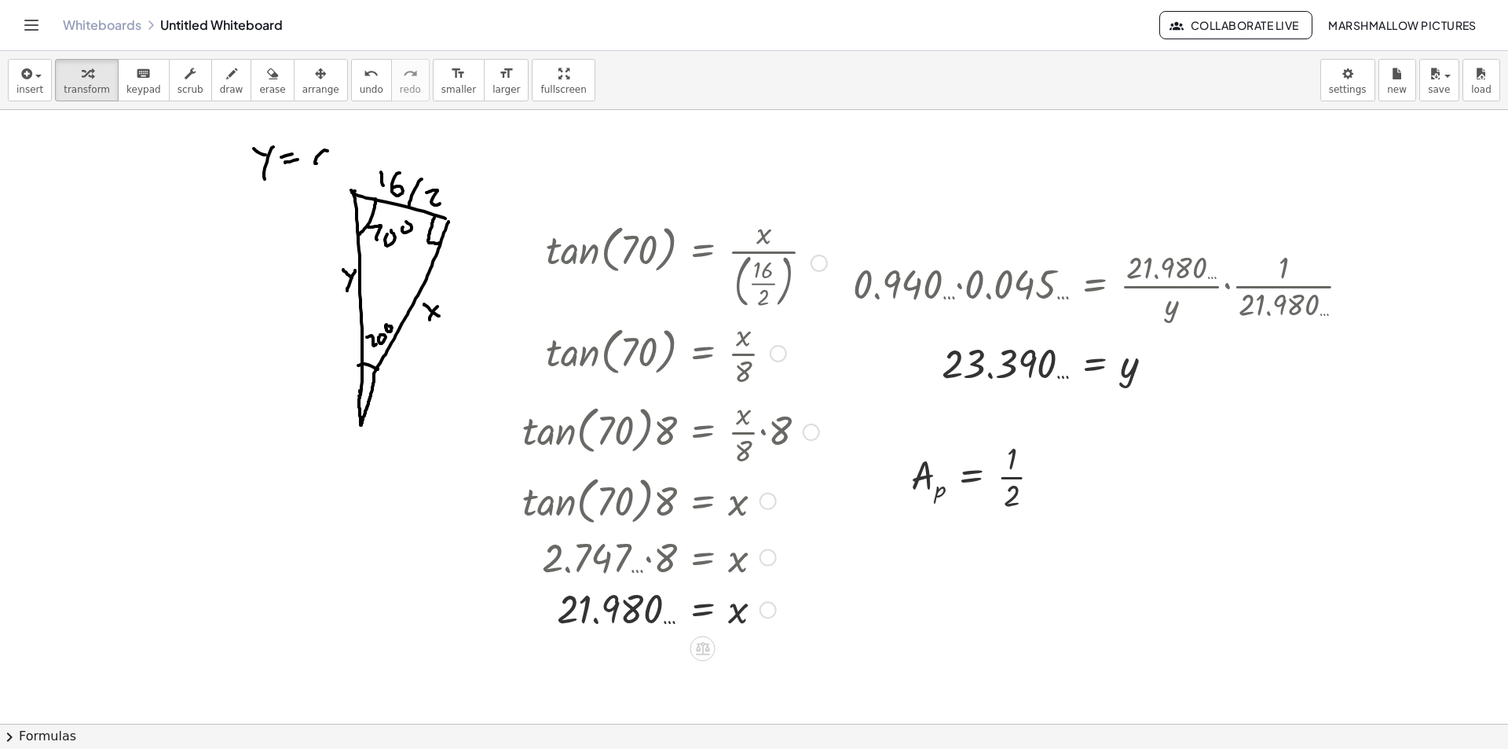
click at [770, 611] on div "Transform line Copy line as LaTeX Copy derivation as LaTeX Expand new lines: On" at bounding box center [768, 609] width 17 height 17
click at [823, 569] on span "Transform line" at bounding box center [836, 573] width 70 height 13
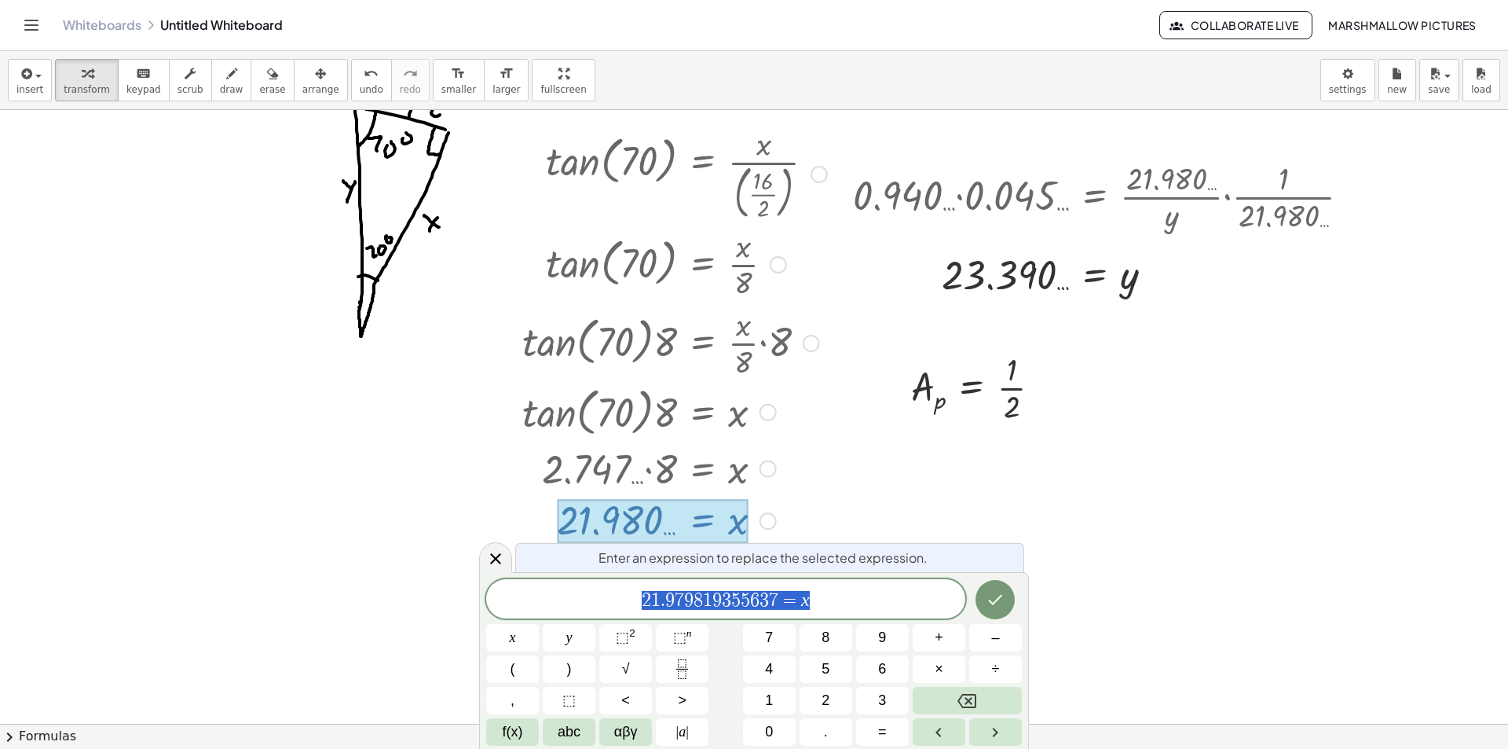
scroll to position [89, 0]
drag, startPoint x: 778, startPoint y: 602, endPoint x: 547, endPoint y: 599, distance: 230.2
click at [500, 560] on icon at bounding box center [495, 558] width 19 height 19
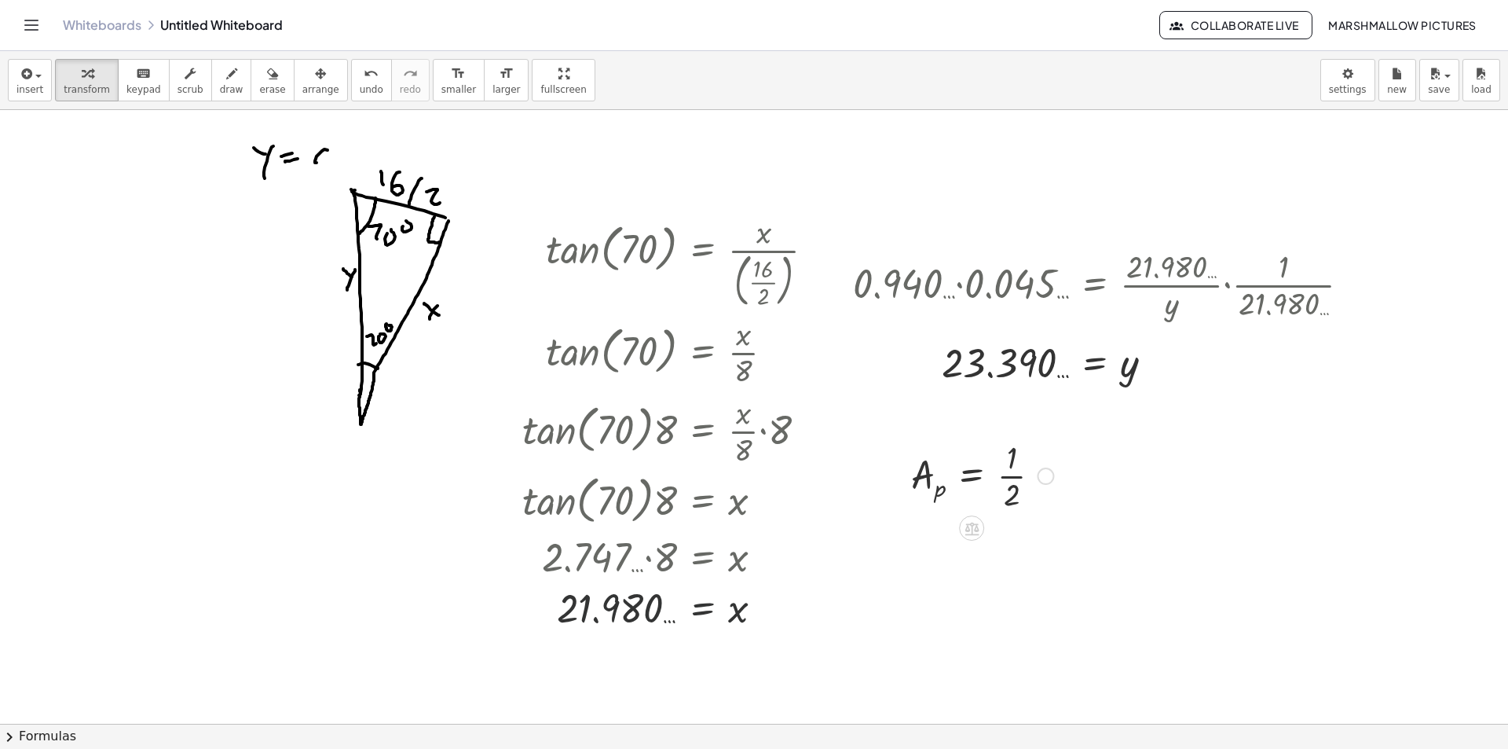
scroll to position [0, 0]
click at [1045, 480] on div at bounding box center [1045, 476] width 17 height 17
click at [1089, 419] on li "Fix a mistake" at bounding box center [1142, 430] width 134 height 24
click at [1238, 470] on div at bounding box center [1103, 475] width 400 height 79
click at [1152, 476] on div at bounding box center [1079, 475] width 353 height 79
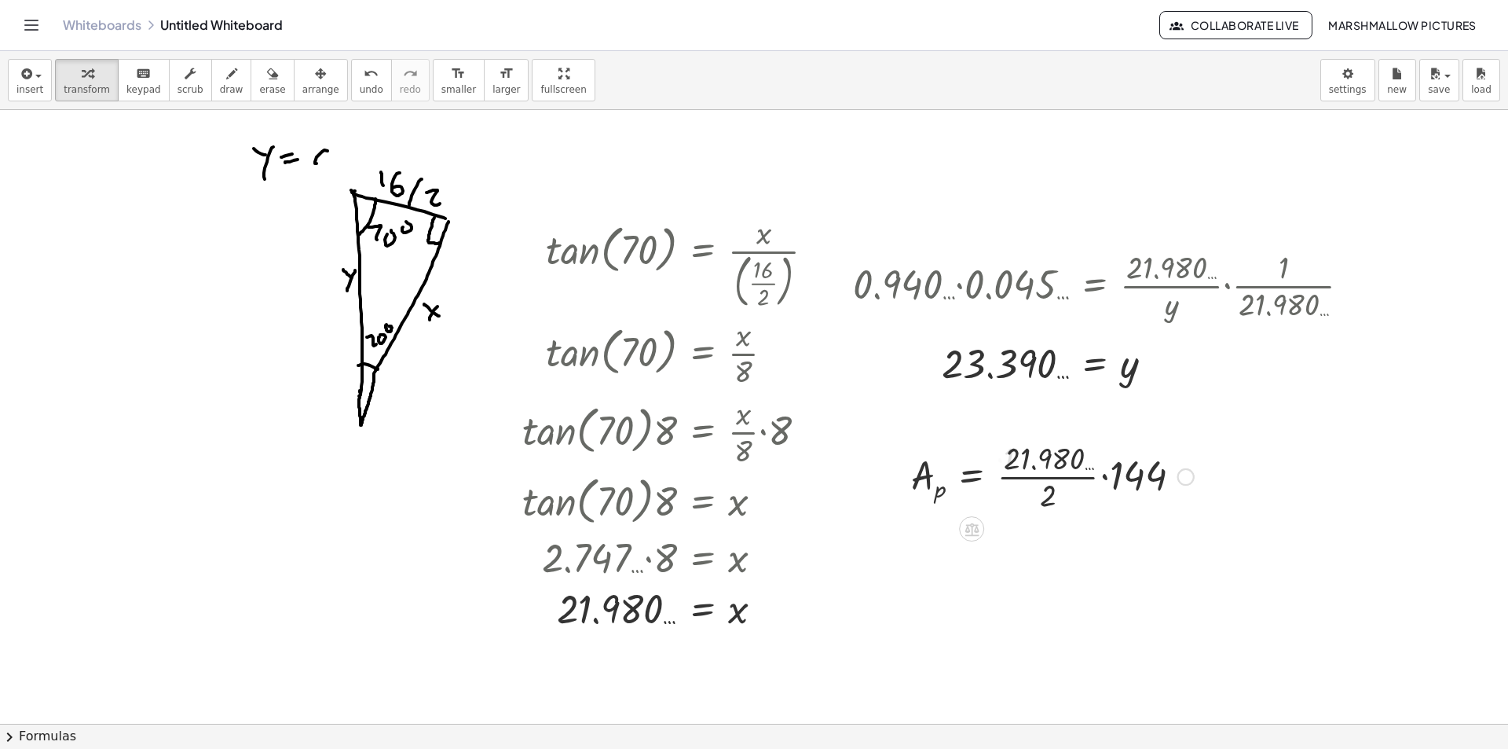
click at [1023, 467] on div at bounding box center [1103, 475] width 400 height 79
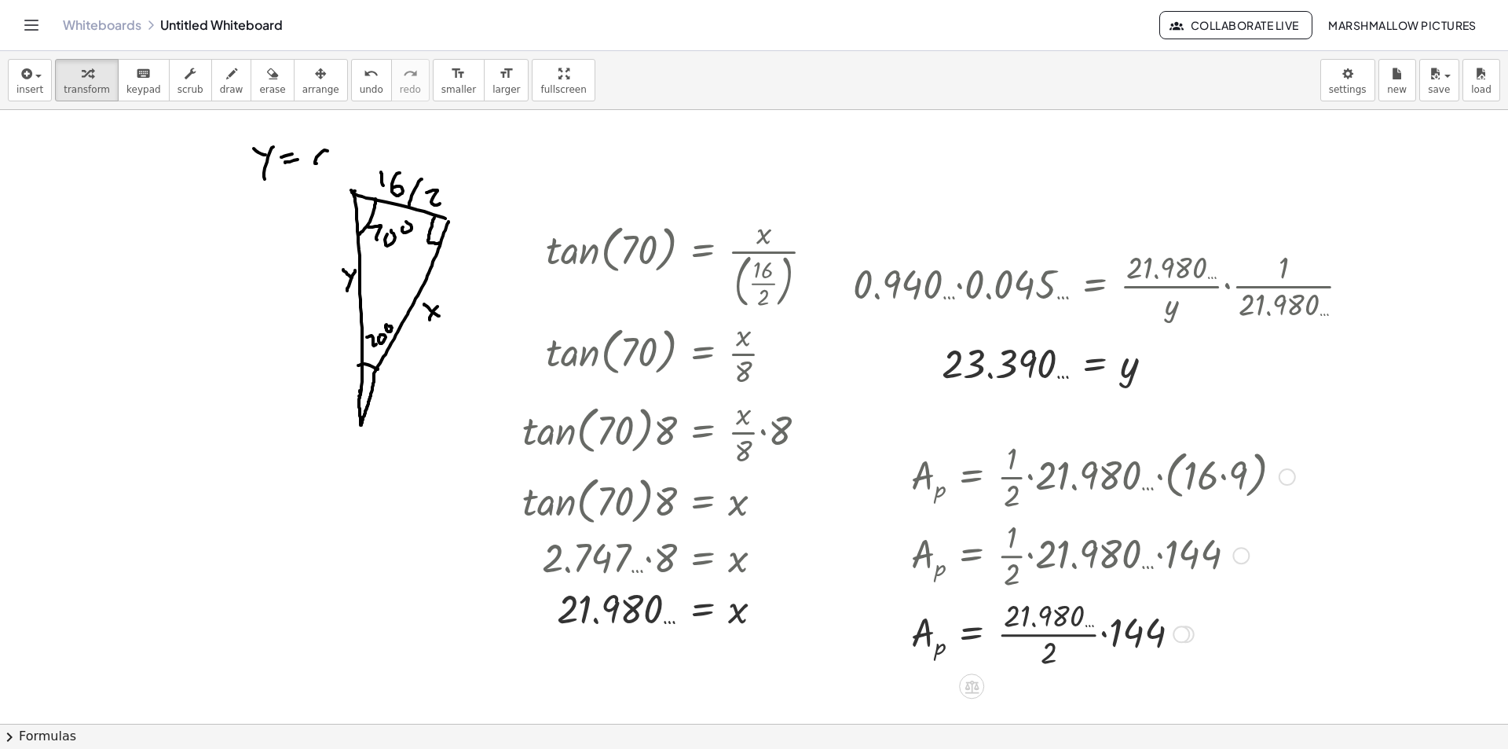
click at [1117, 625] on div at bounding box center [1103, 632] width 400 height 79
click at [1094, 628] on div at bounding box center [1103, 632] width 400 height 79
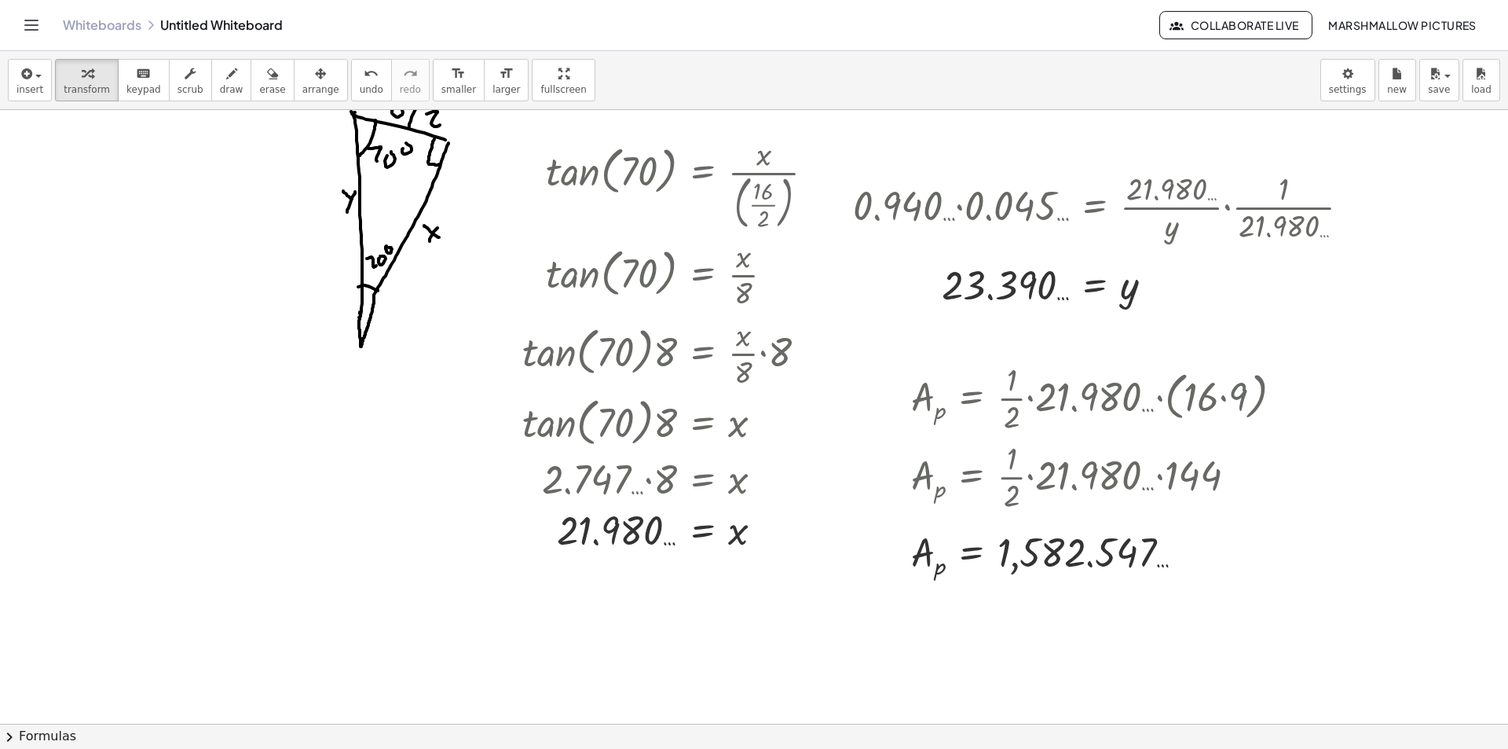
click at [910, 628] on div at bounding box center [754, 695] width 1508 height 1329
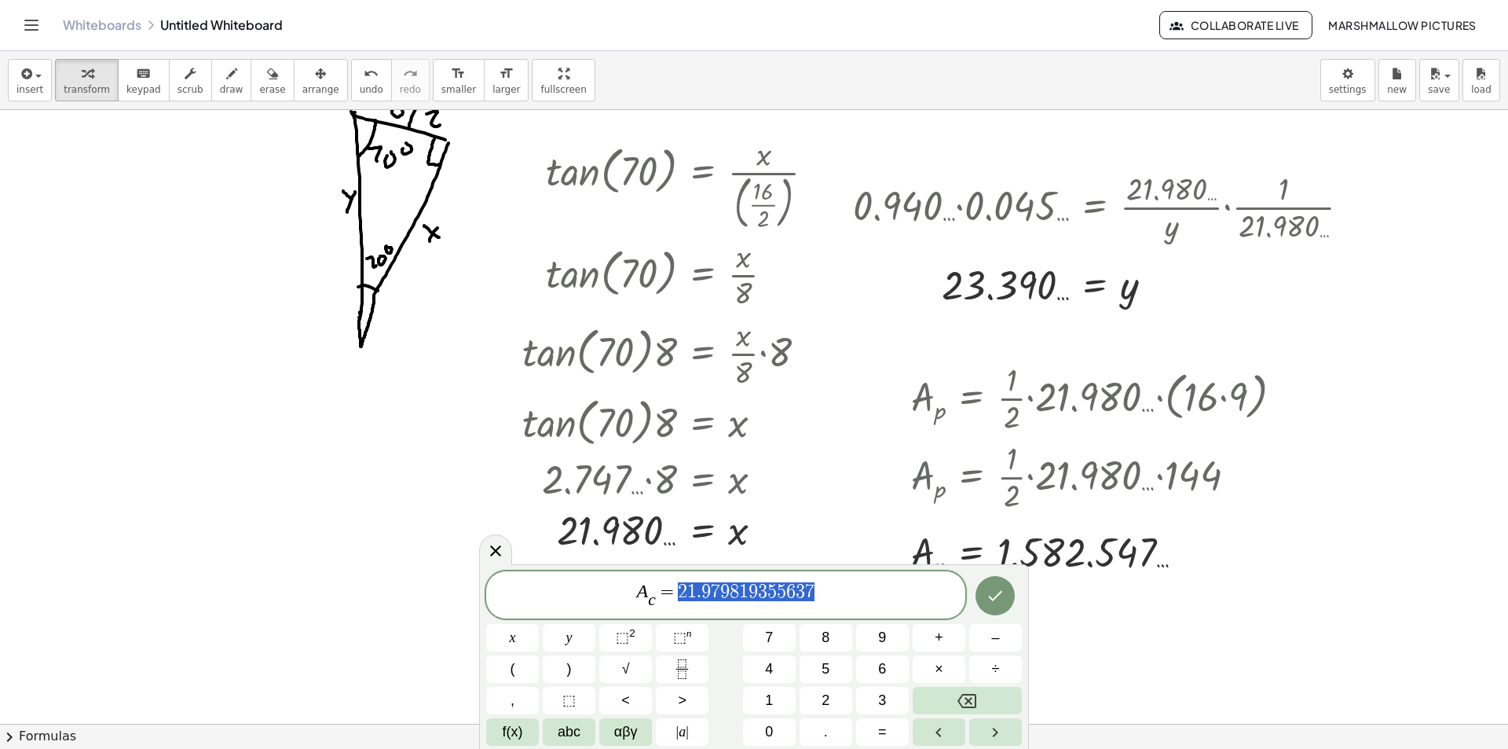
drag, startPoint x: 820, startPoint y: 589, endPoint x: 678, endPoint y: 577, distance: 142.7
click at [678, 577] on div "**********" at bounding box center [725, 594] width 479 height 47
click at [988, 596] on icon "Done" at bounding box center [995, 595] width 19 height 19
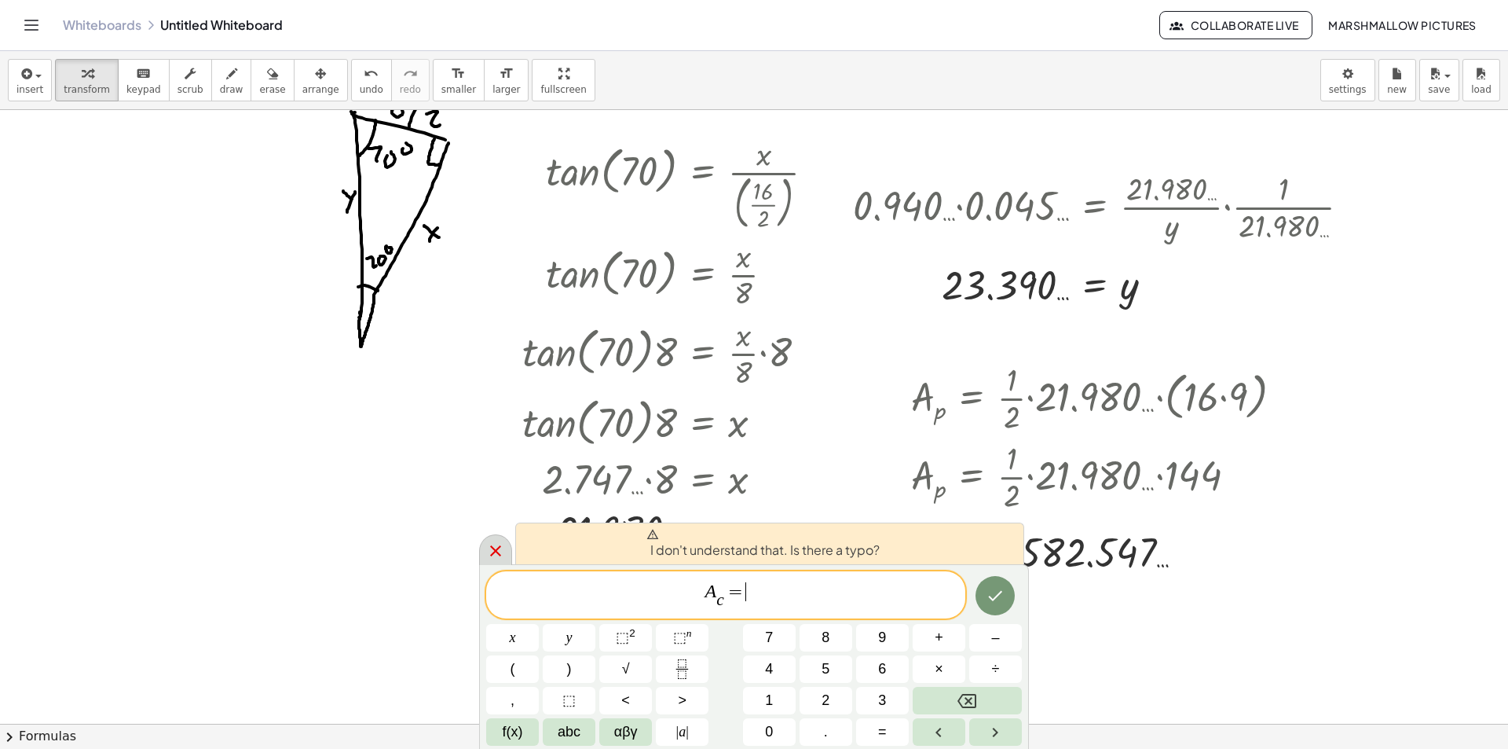
click at [504, 546] on icon at bounding box center [495, 550] width 19 height 19
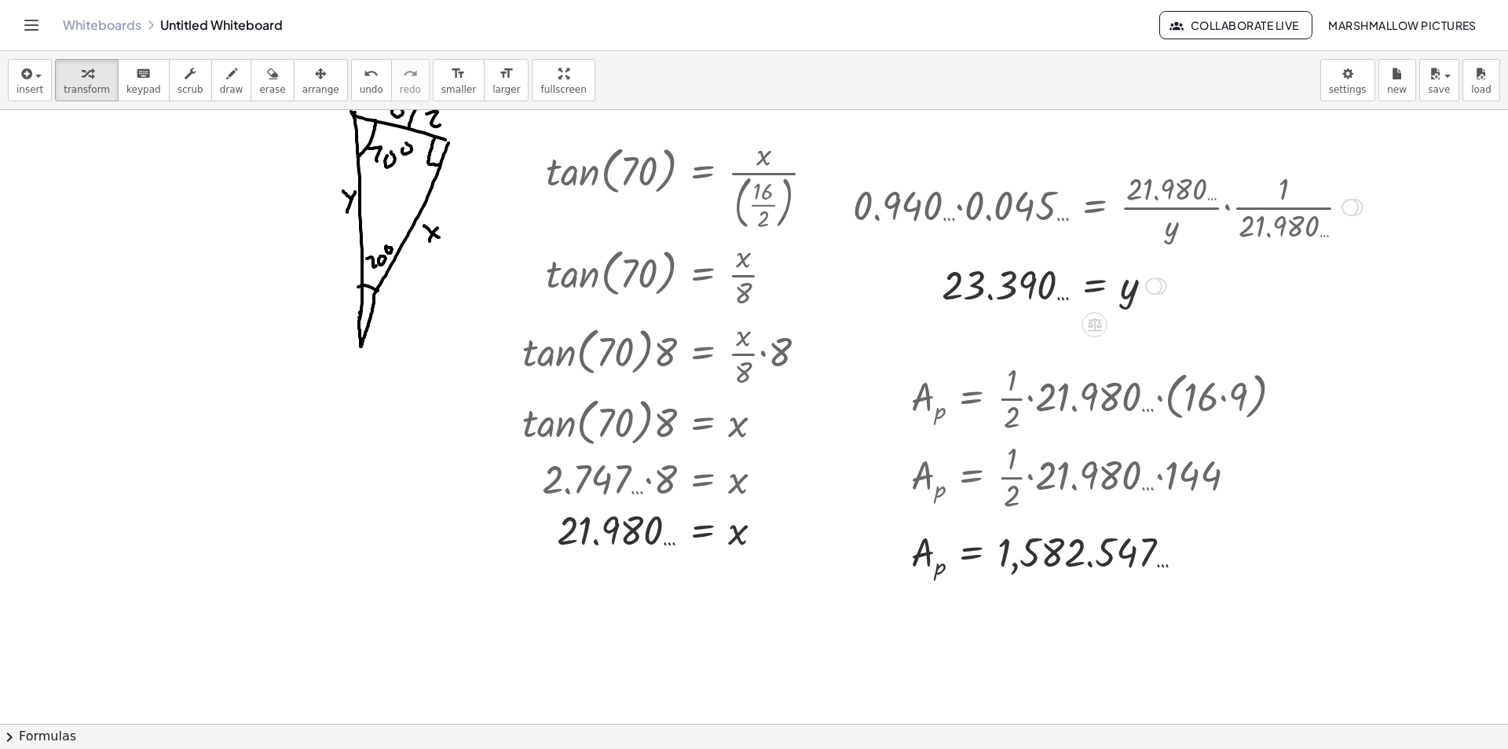
click at [1159, 281] on div "Transform line Copy line as LaTeX Copy derivation as LaTeX Expand new lines: On" at bounding box center [1153, 285] width 17 height 17
click at [1202, 254] on span "Transform line" at bounding box center [1222, 249] width 70 height 13
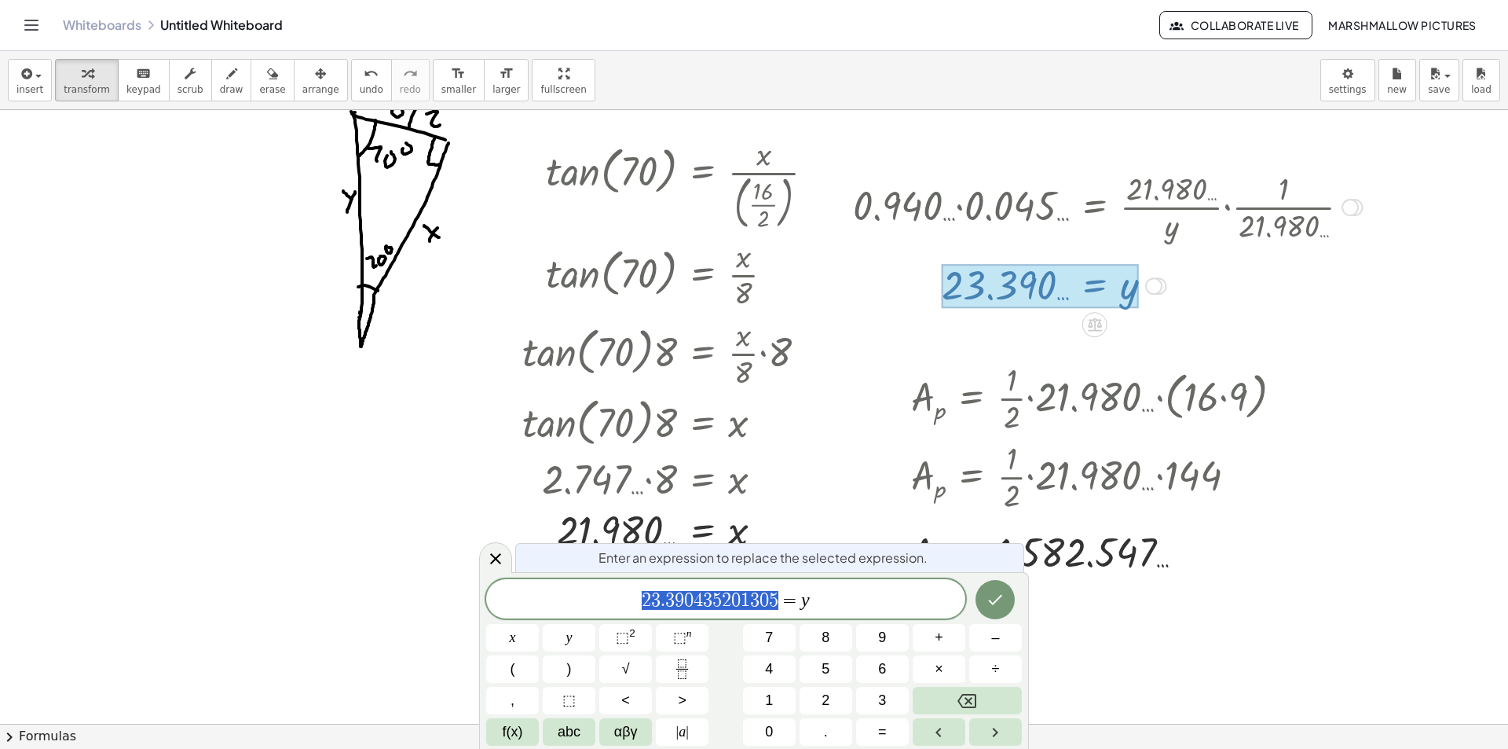
drag, startPoint x: 784, startPoint y: 603, endPoint x: 529, endPoint y: 601, distance: 255.3
click at [503, 554] on icon at bounding box center [495, 558] width 19 height 19
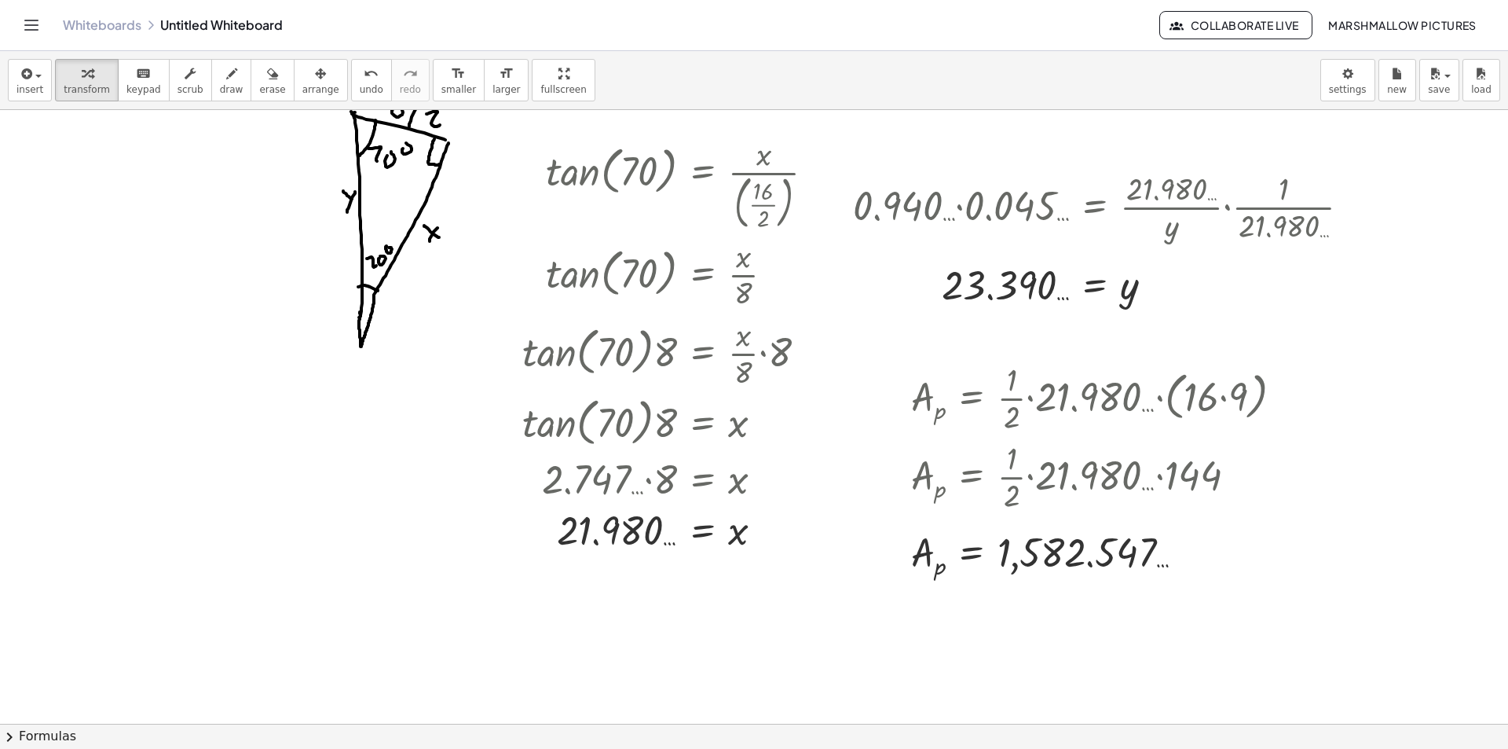
click at [891, 643] on div at bounding box center [754, 695] width 1508 height 1329
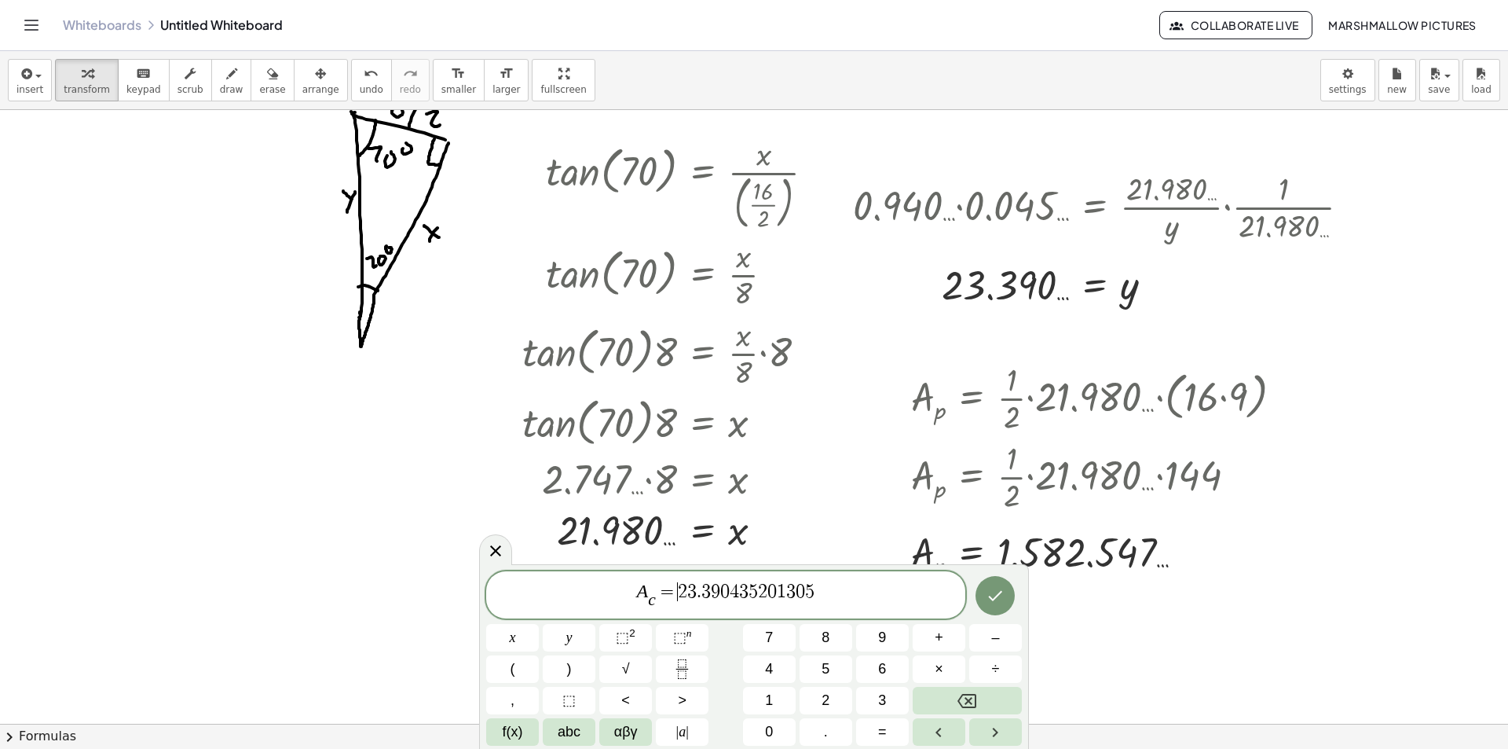
click at [670, 585] on span "=" at bounding box center [667, 591] width 23 height 19
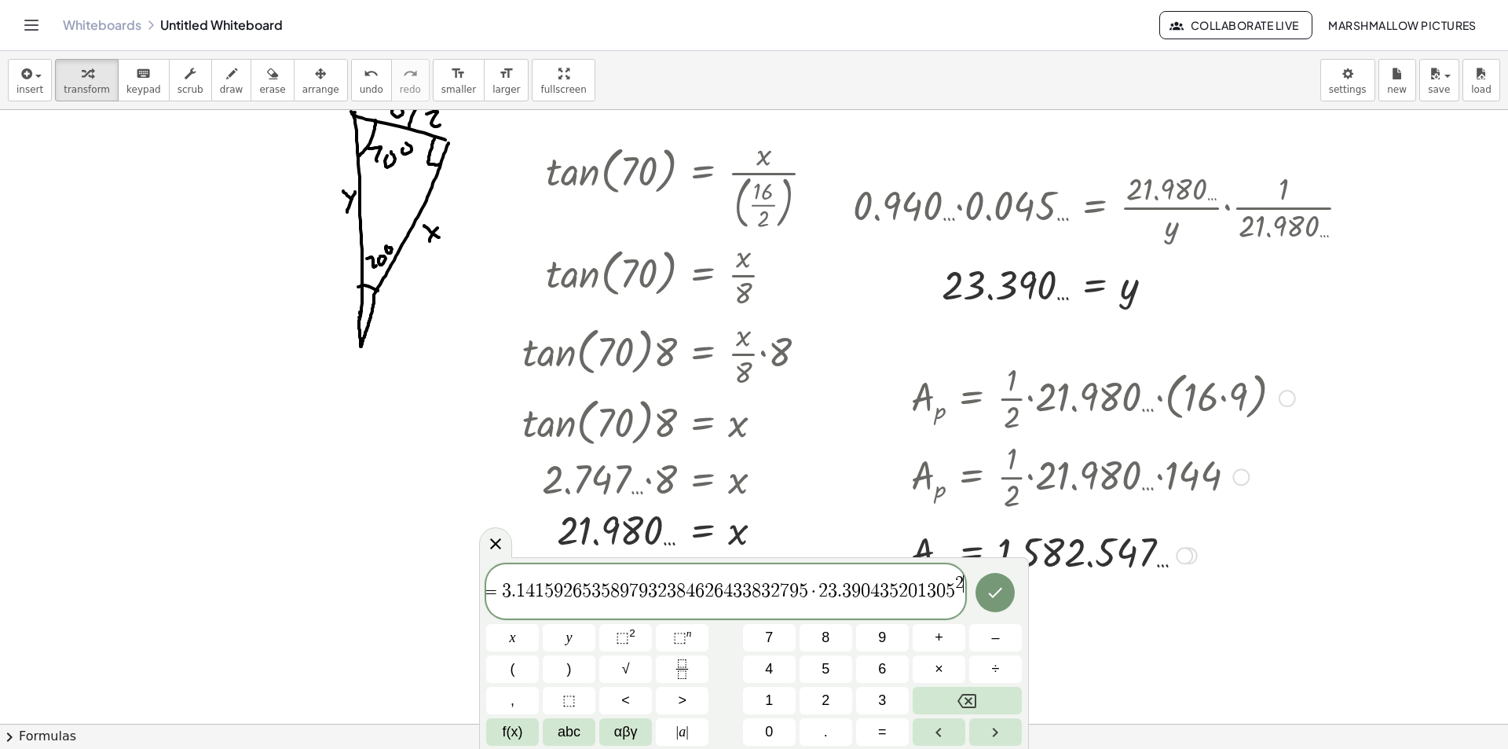
scroll to position [0, 35]
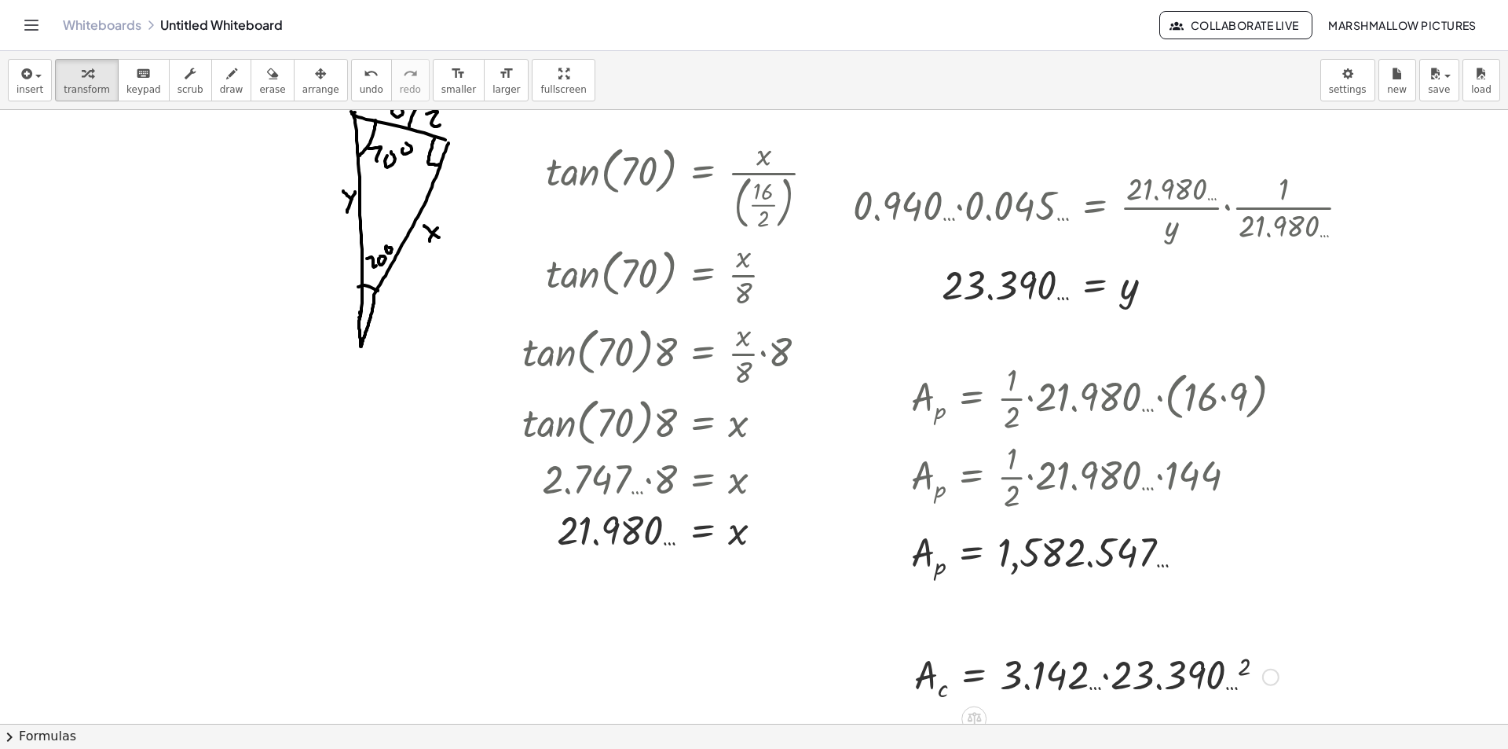
click at [1203, 667] on div at bounding box center [1096, 674] width 380 height 57
click at [1104, 679] on div at bounding box center [1092, 674] width 372 height 57
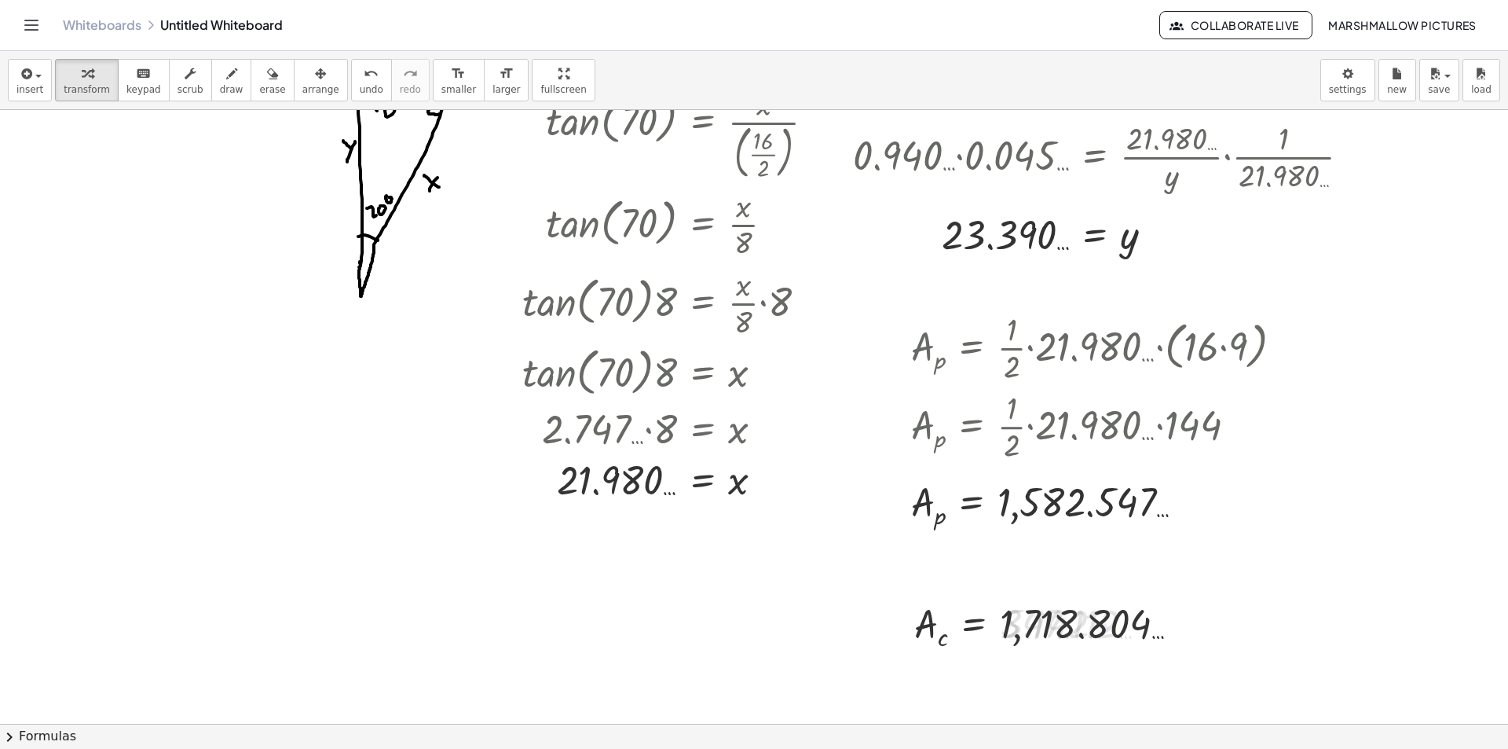
scroll to position [157, 0]
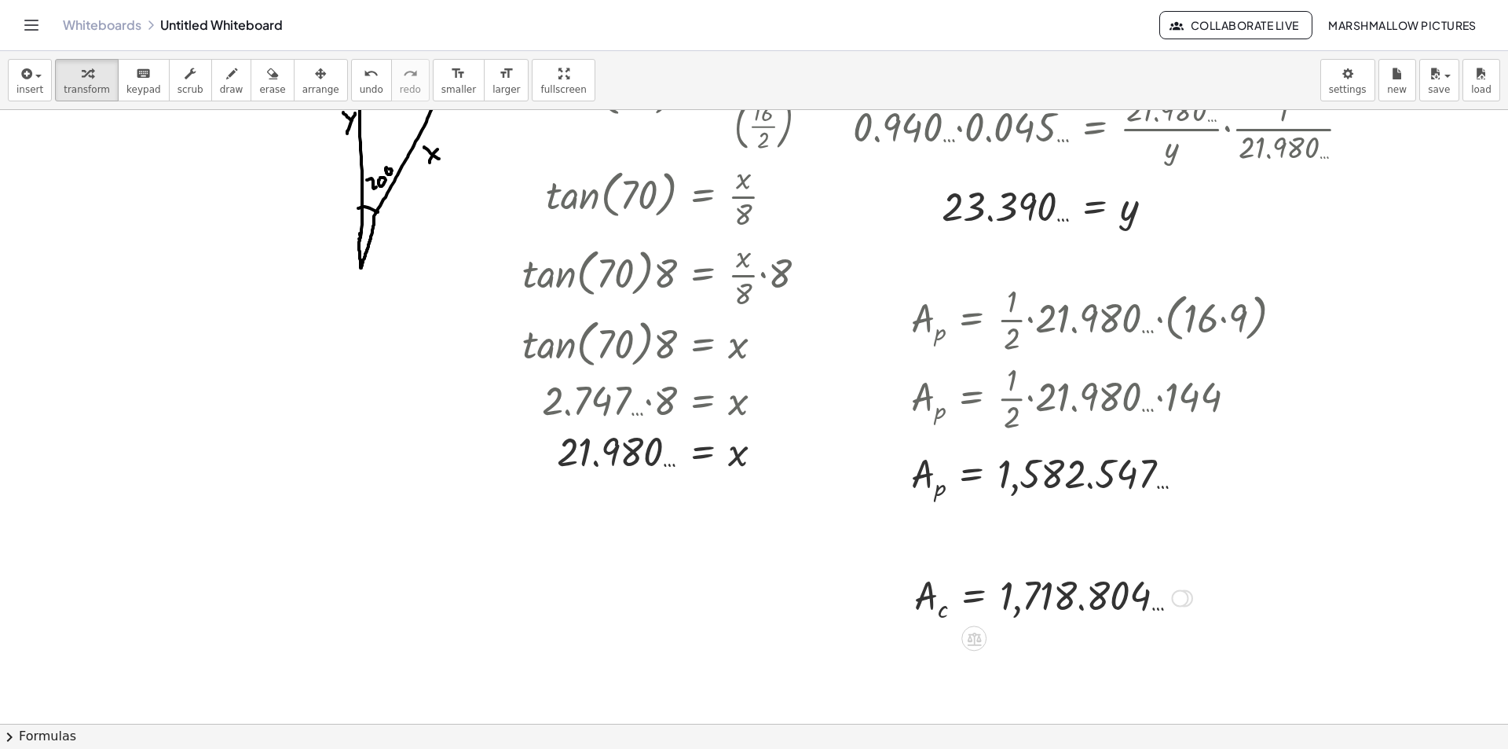
click at [1177, 594] on div at bounding box center [1179, 597] width 17 height 17
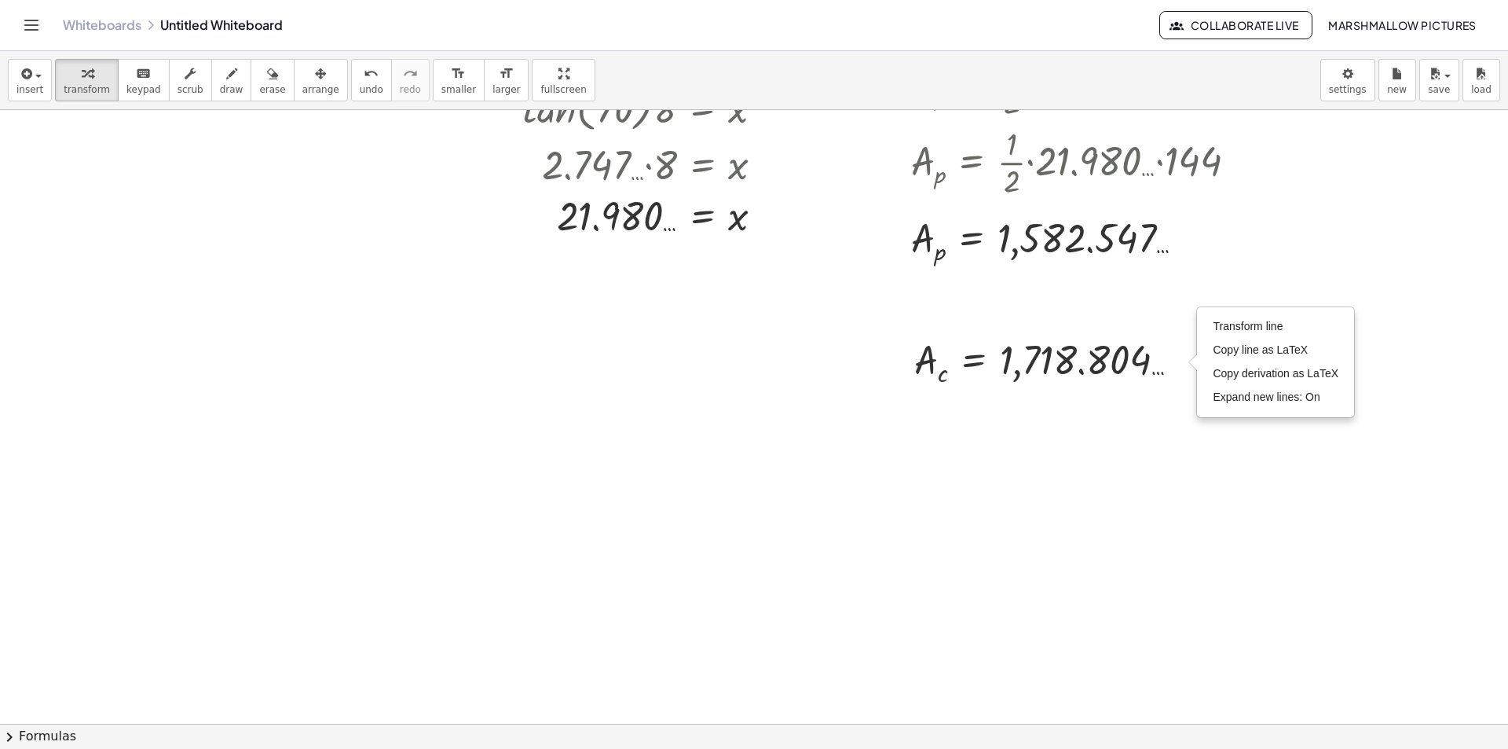
click at [907, 455] on div at bounding box center [754, 381] width 1508 height 1329
click at [898, 438] on div at bounding box center [754, 381] width 1508 height 1329
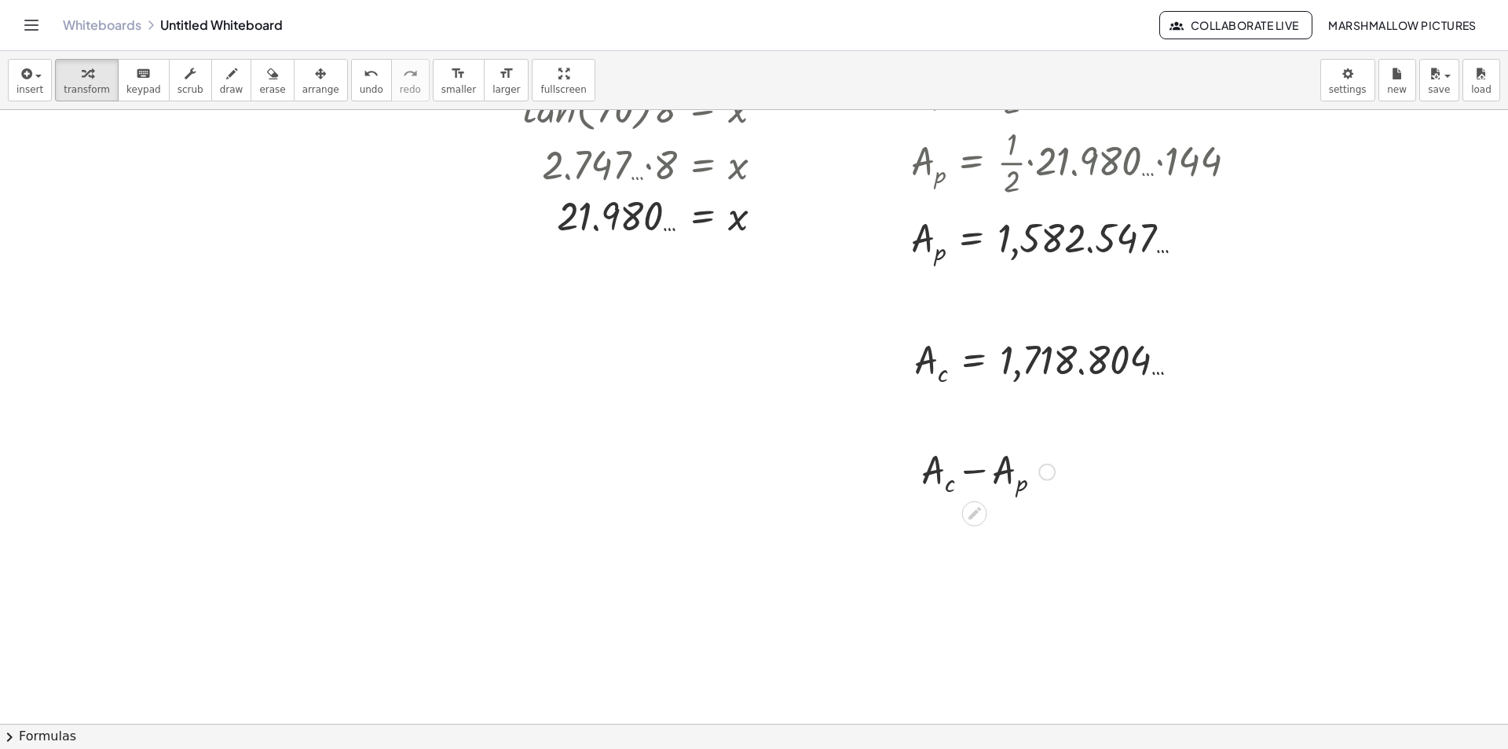
click at [973, 466] on div at bounding box center [988, 469] width 149 height 57
click at [976, 474] on div at bounding box center [988, 469] width 149 height 57
drag, startPoint x: 921, startPoint y: 236, endPoint x: 943, endPoint y: 451, distance: 215.6
click at [944, 531] on div at bounding box center [989, 527] width 150 height 57
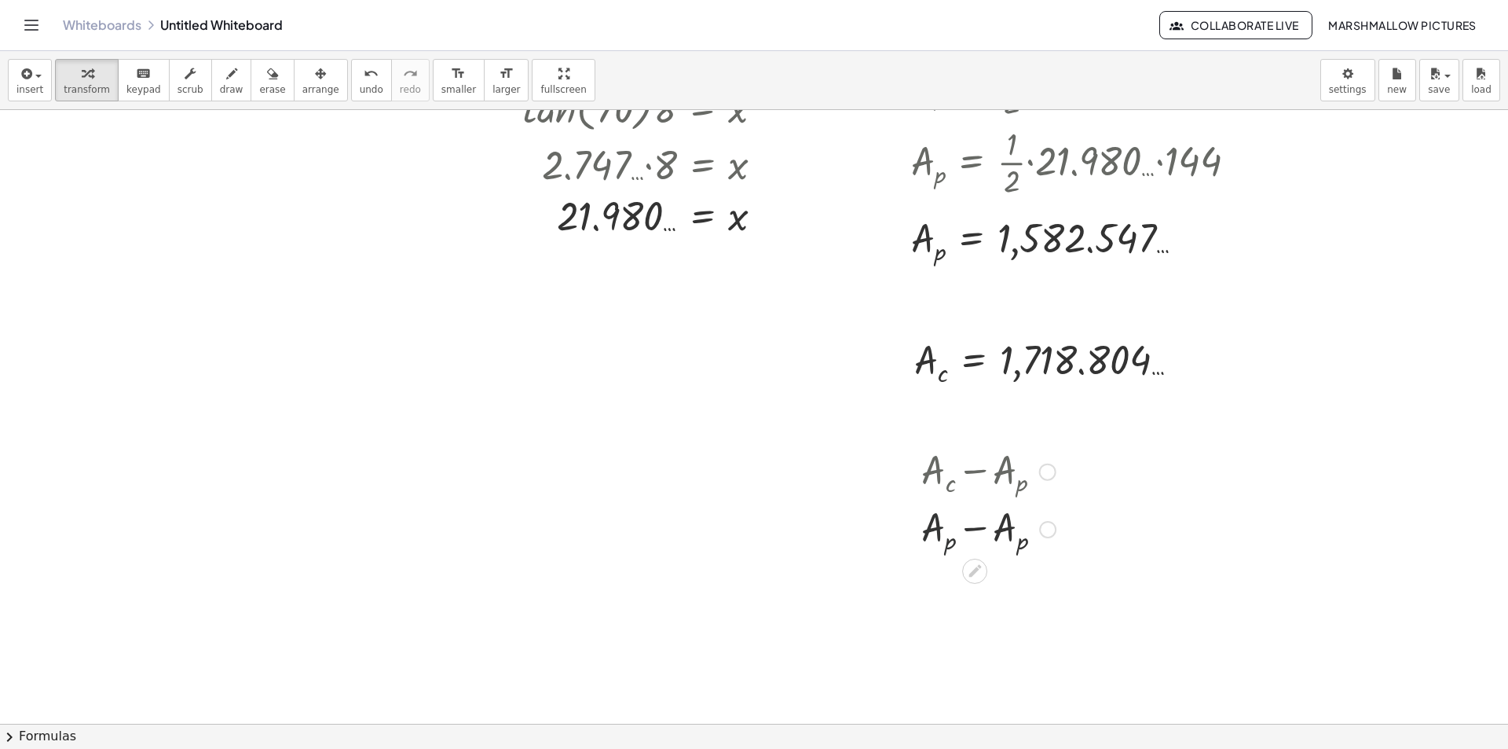
click at [935, 529] on div at bounding box center [989, 527] width 150 height 57
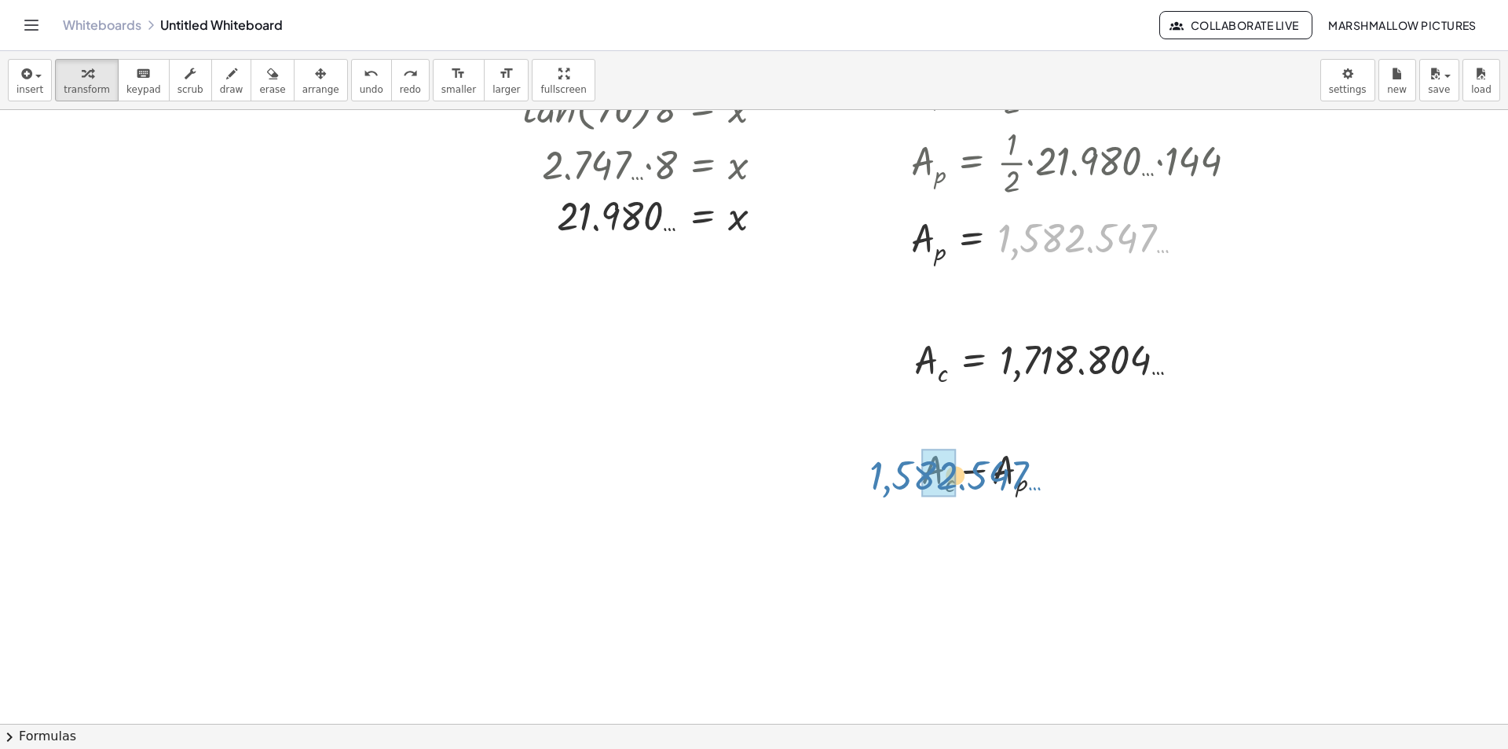
drag, startPoint x: 1031, startPoint y: 240, endPoint x: 905, endPoint y: 472, distance: 264.7
click at [905, 472] on div "tan ( , 70 ) = · x · ( · 16 · 2 ) tan ( , 70 ) = · x · 8 · tan ( , 70 ) · 8 = ·…" at bounding box center [754, 381] width 1508 height 1329
drag, startPoint x: 1034, startPoint y: 247, endPoint x: 965, endPoint y: 478, distance: 240.1
click at [965, 478] on div "tan ( , 70 ) = · x · ( · 16 · 2 ) tan ( , 70 ) = · x · 8 · tan ( , 70 ) · 8 = ·…" at bounding box center [754, 381] width 1508 height 1329
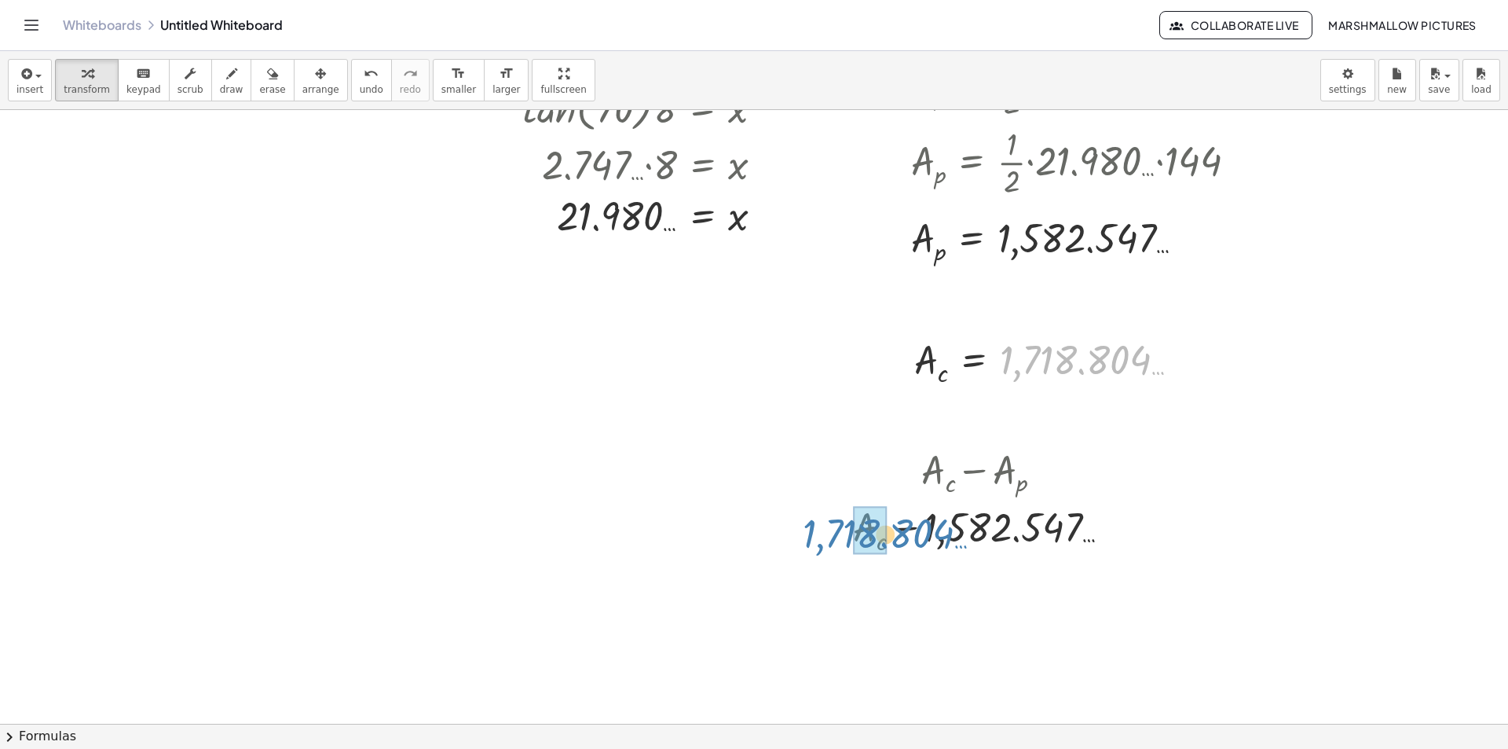
drag, startPoint x: 1049, startPoint y: 356, endPoint x: 852, endPoint y: 530, distance: 262.6
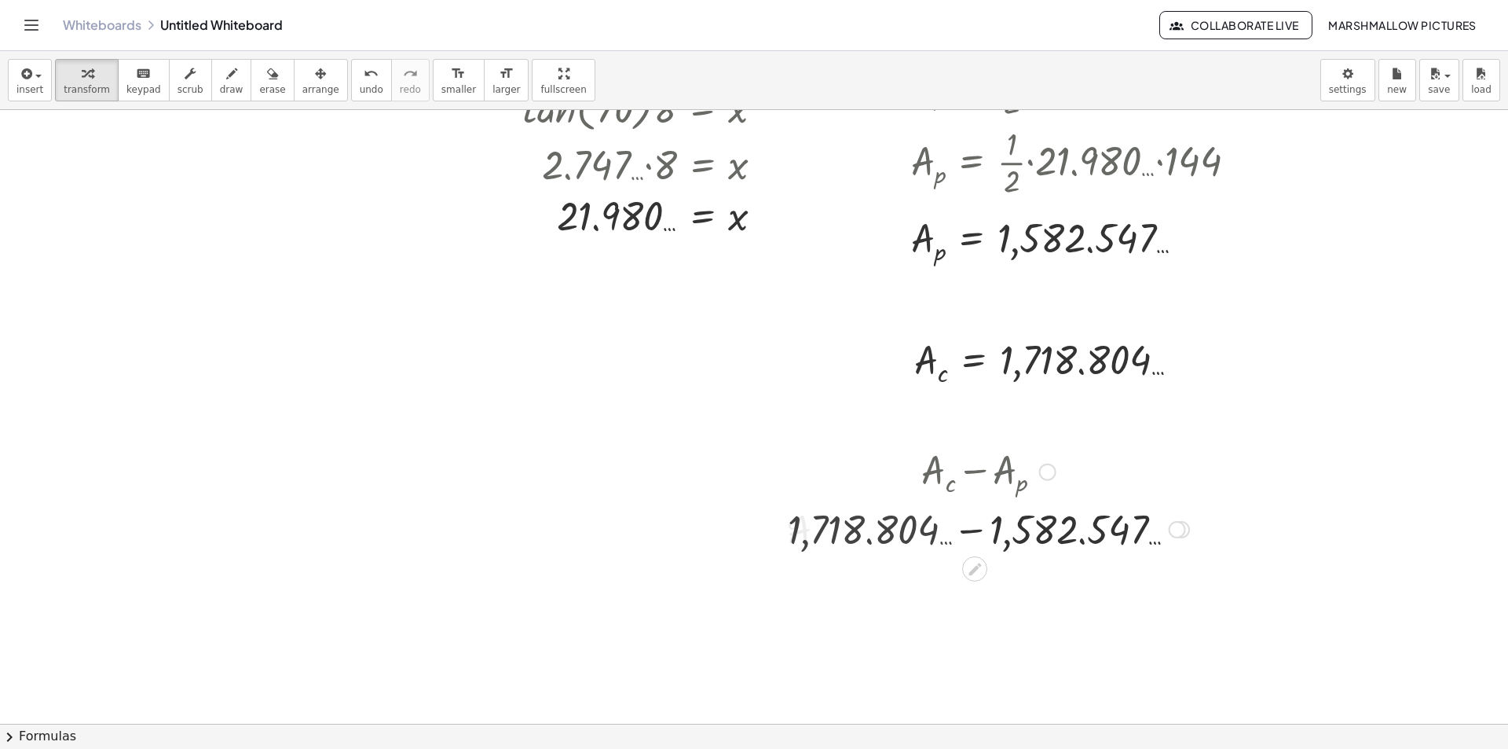
click at [999, 530] on div at bounding box center [988, 527] width 417 height 53
click at [1070, 578] on div at bounding box center [1064, 581] width 17 height 17
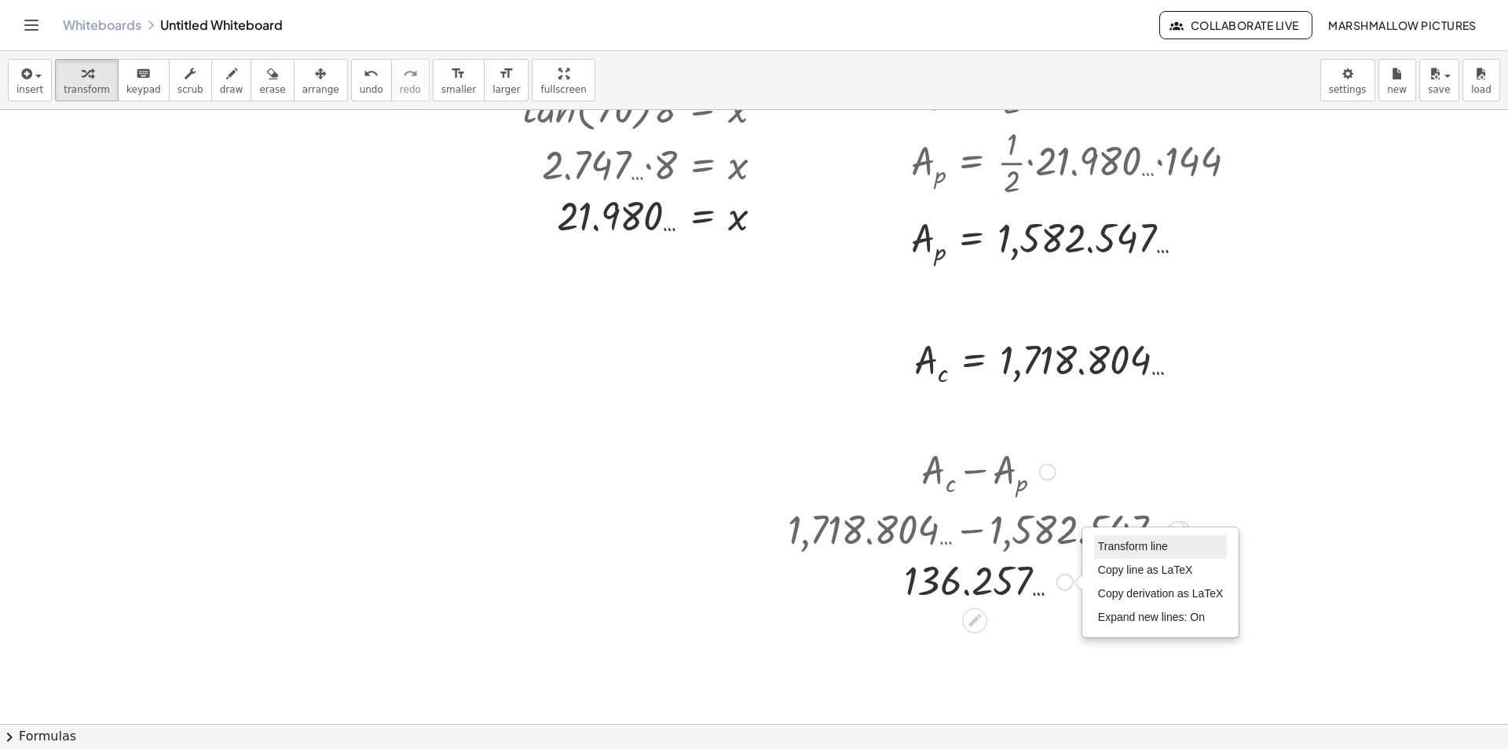
click at [1124, 543] on span "Transform line" at bounding box center [1133, 546] width 70 height 13
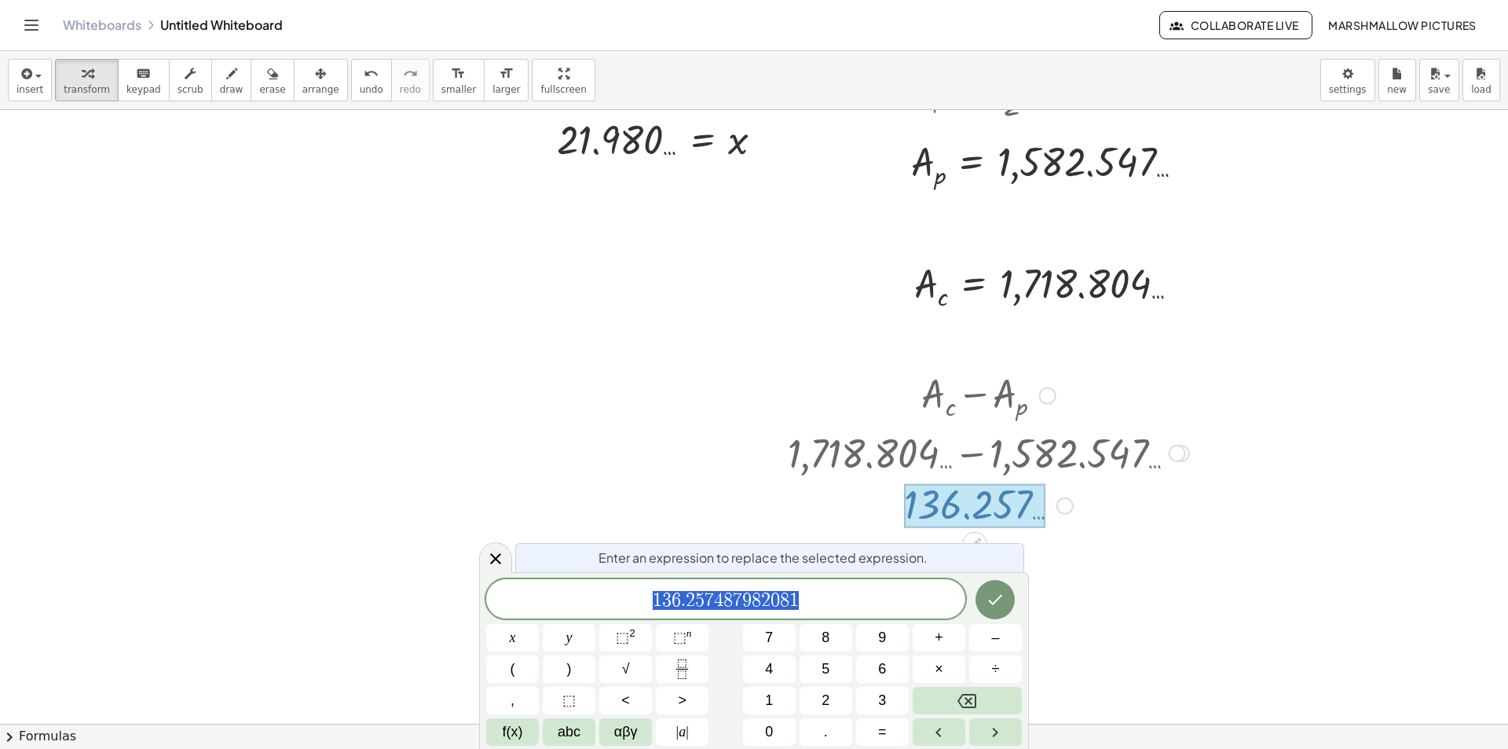
scroll to position [470, 0]
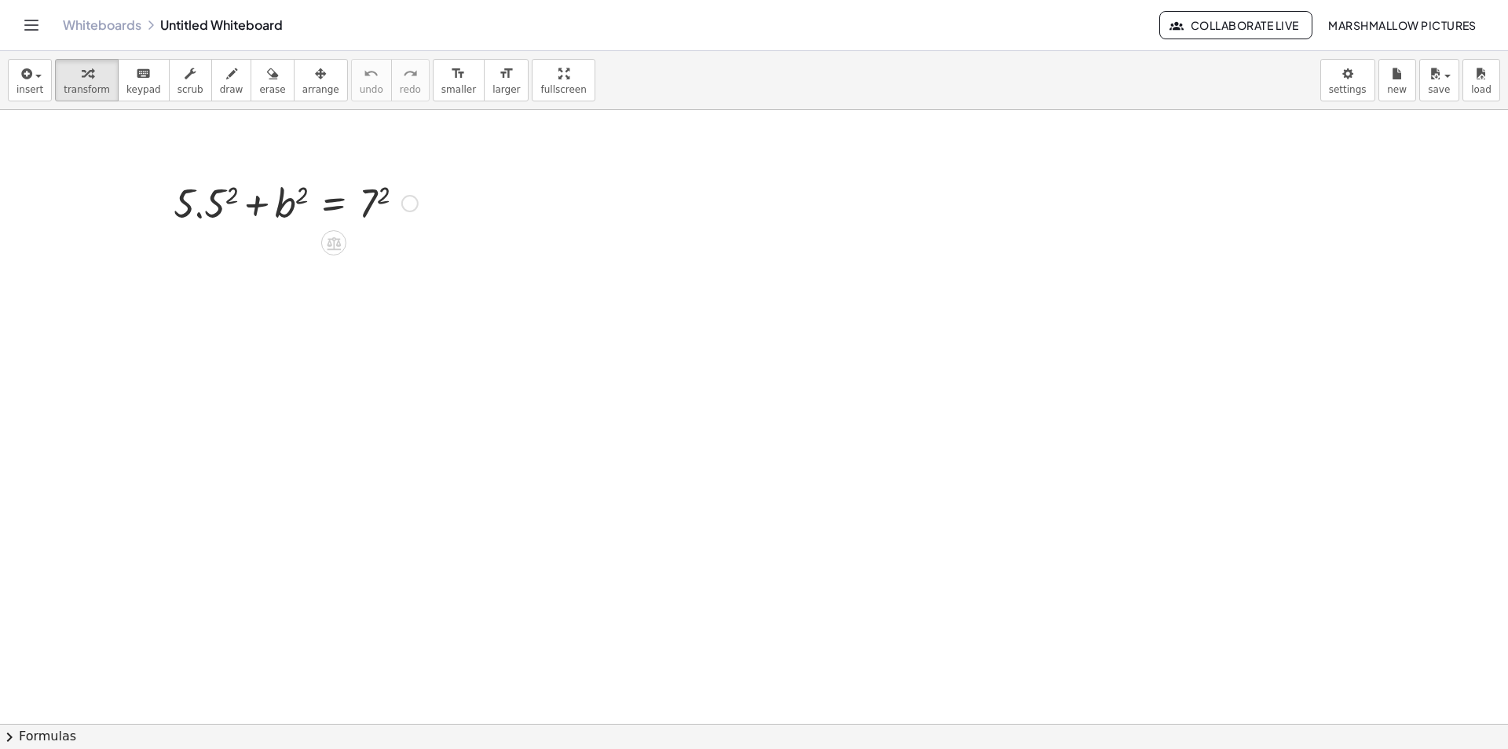
click at [228, 189] on div at bounding box center [296, 201] width 260 height 53
click at [373, 189] on div at bounding box center [280, 201] width 289 height 53
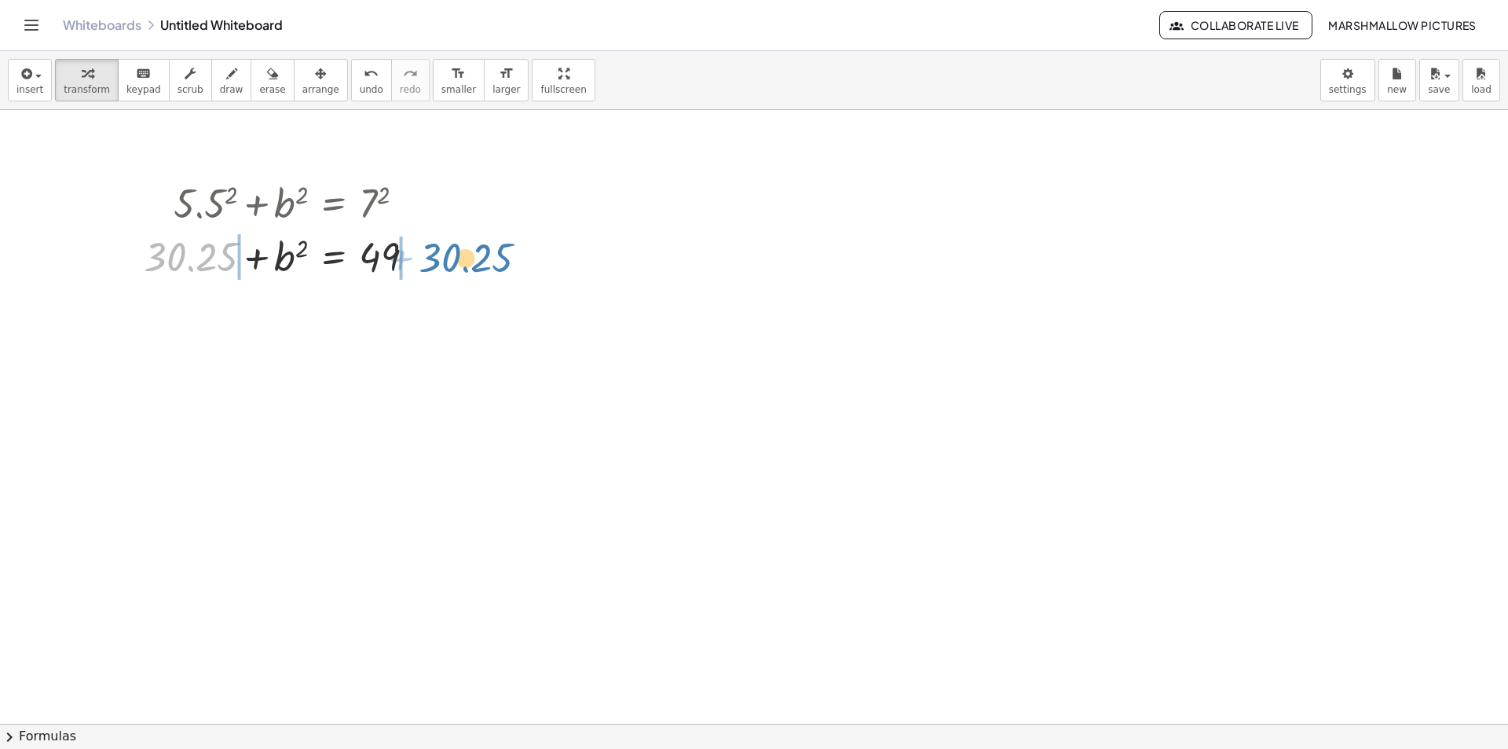
drag, startPoint x: 390, startPoint y: 319, endPoint x: 467, endPoint y: 265, distance: 93.5
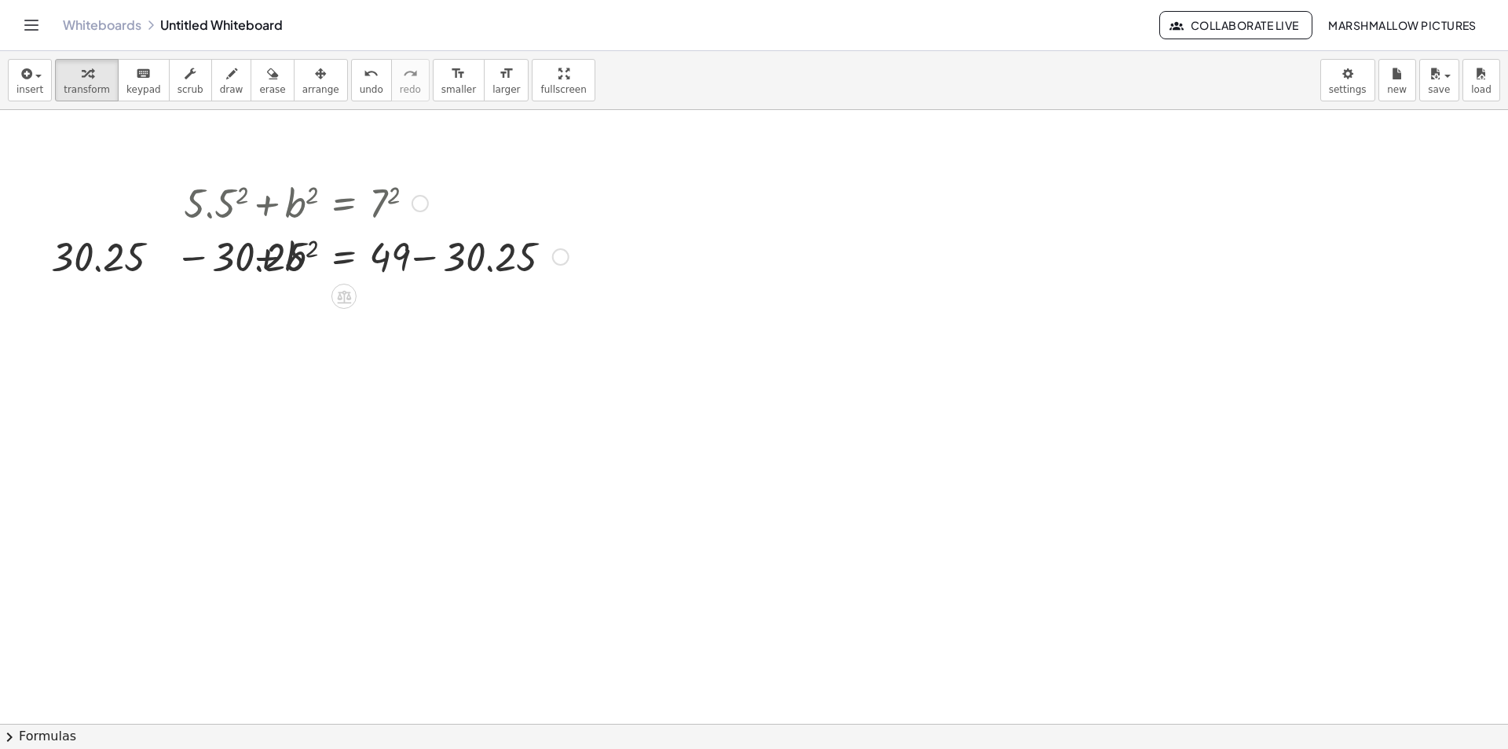
drag, startPoint x: 430, startPoint y: 263, endPoint x: 408, endPoint y: 267, distance: 21.6
click at [430, 262] on div at bounding box center [296, 255] width 561 height 53
click at [132, 255] on div at bounding box center [253, 255] width 475 height 53
click at [344, 203] on div "+ 5.5 2 + b 2 = 7 2 + 30.25 + b 2 = 7 2 + 30.25 + + b 2 = 30.25 49 + 30.25 − 30…" at bounding box center [344, 203] width 0 height 0
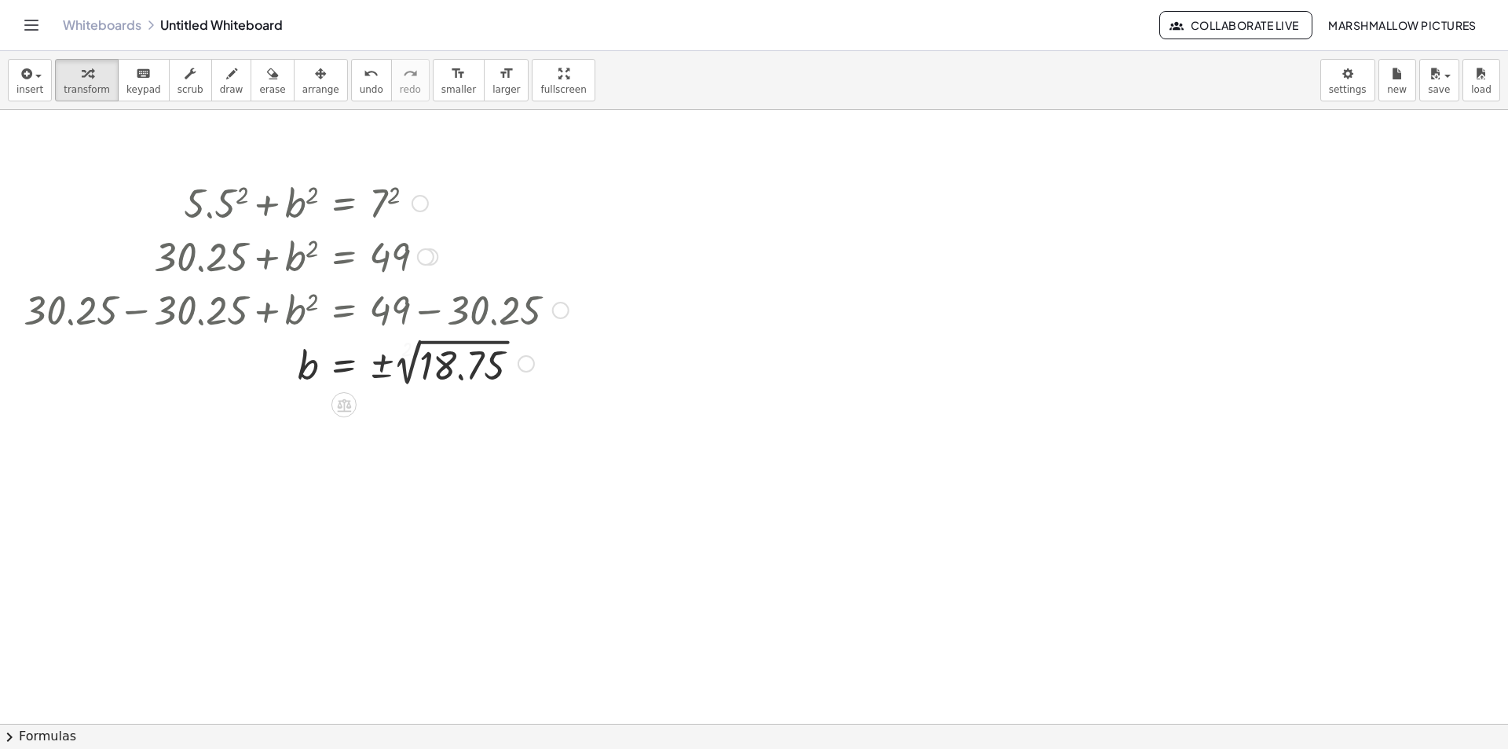
click at [481, 346] on div at bounding box center [296, 362] width 561 height 57
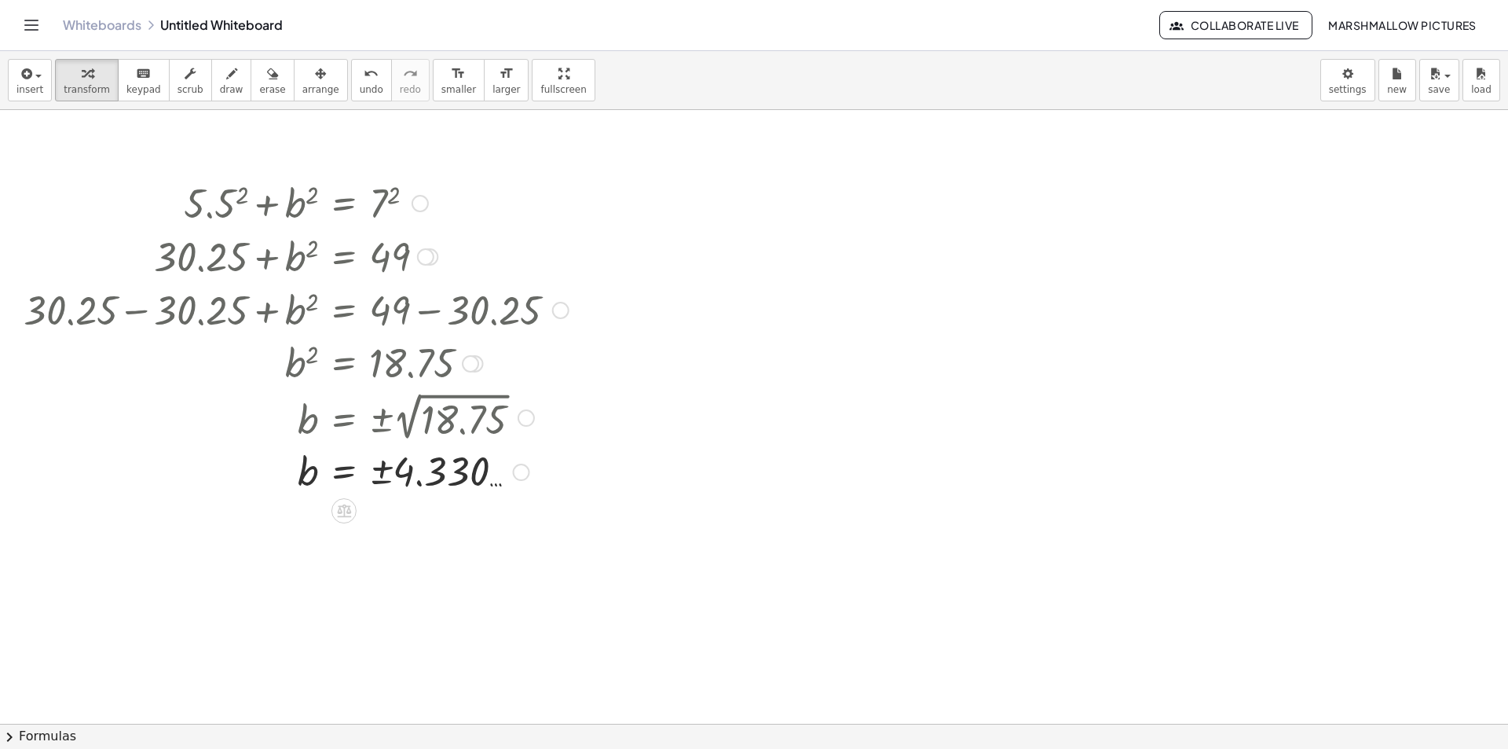
click at [514, 470] on div at bounding box center [521, 471] width 17 height 17
click at [566, 434] on span "Transform line" at bounding box center [590, 436] width 70 height 13
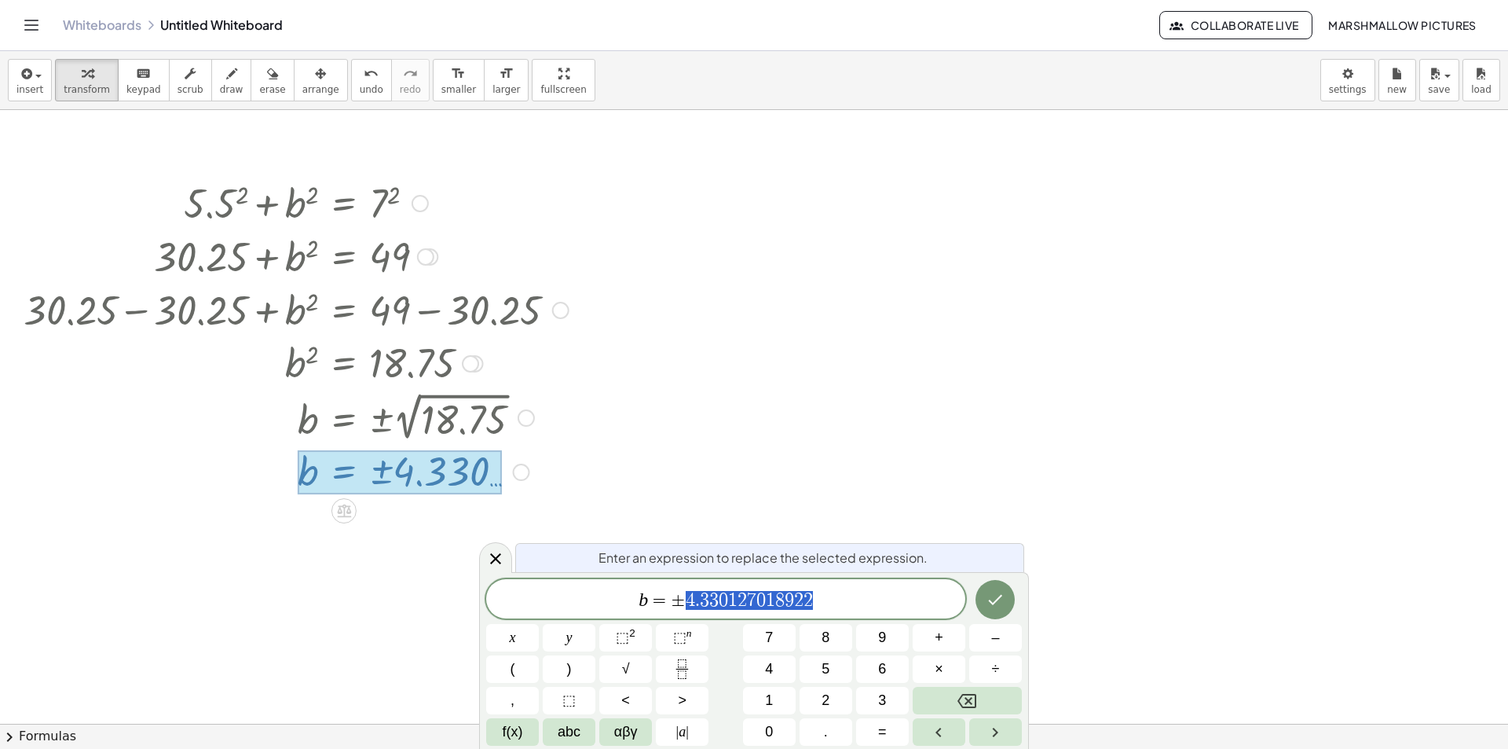
drag, startPoint x: 830, startPoint y: 610, endPoint x: 677, endPoint y: 582, distance: 155.8
click at [677, 582] on div "**********" at bounding box center [725, 598] width 479 height 39
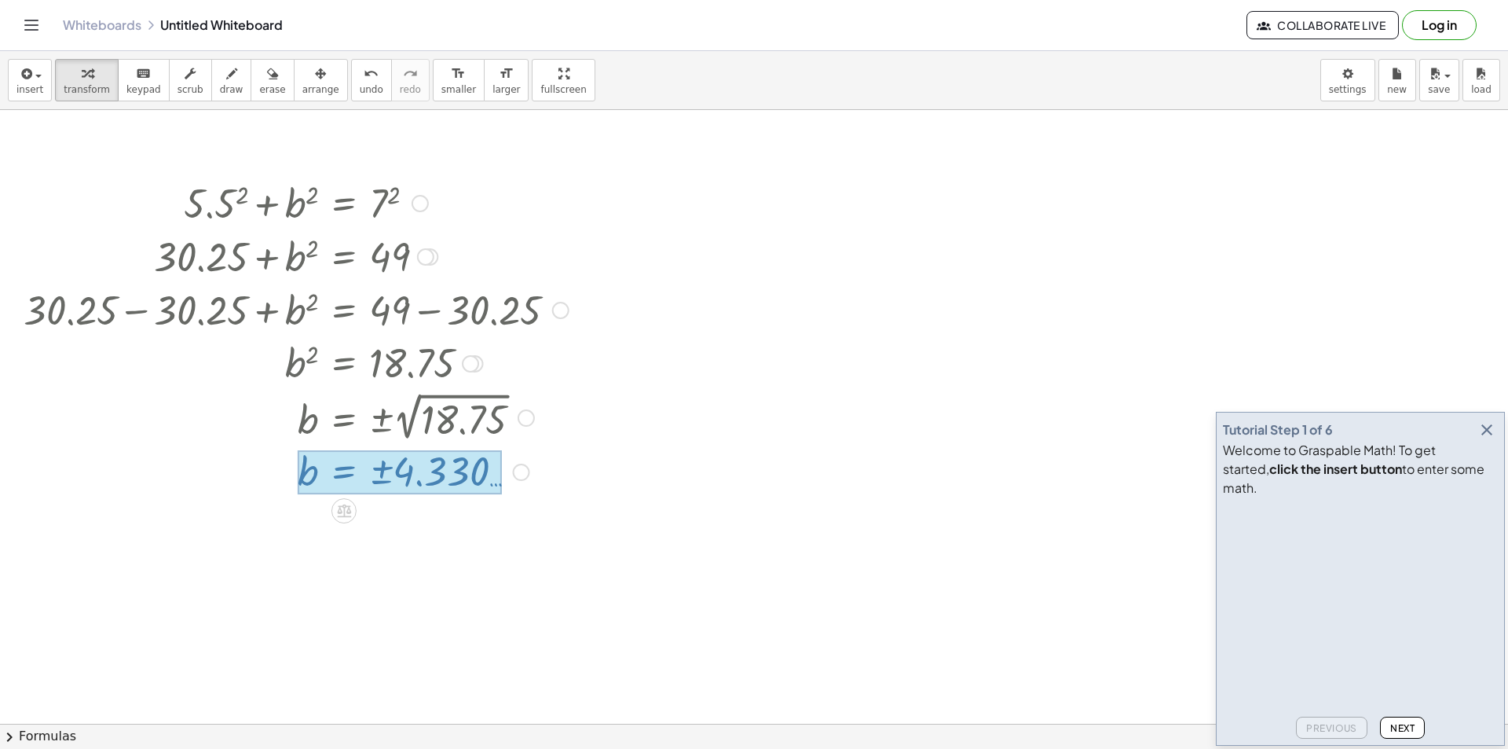
click at [1487, 439] on icon "button" at bounding box center [1486, 429] width 19 height 19
